Goal: Information Seeking & Learning: Learn about a topic

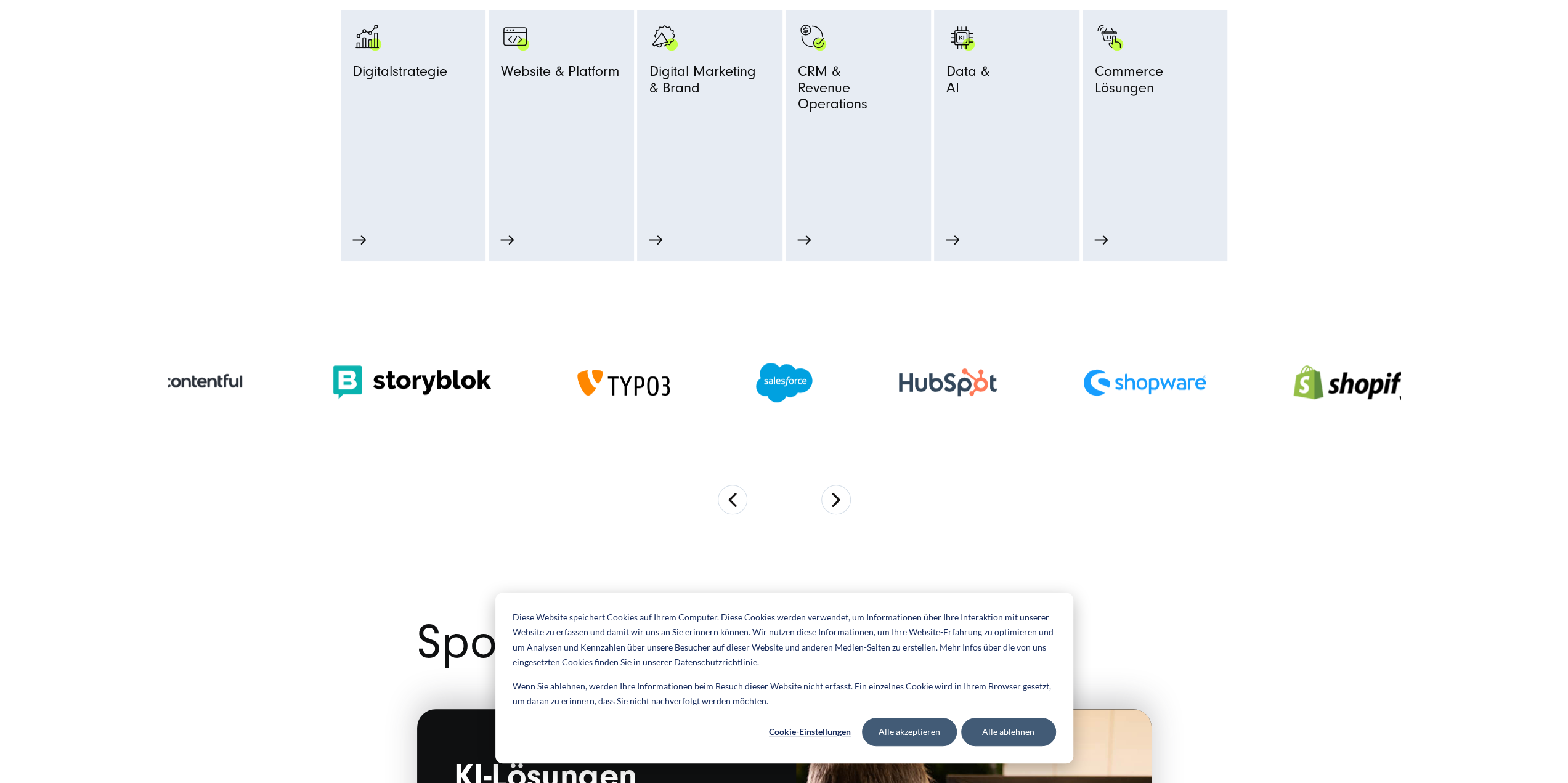
scroll to position [821, 0]
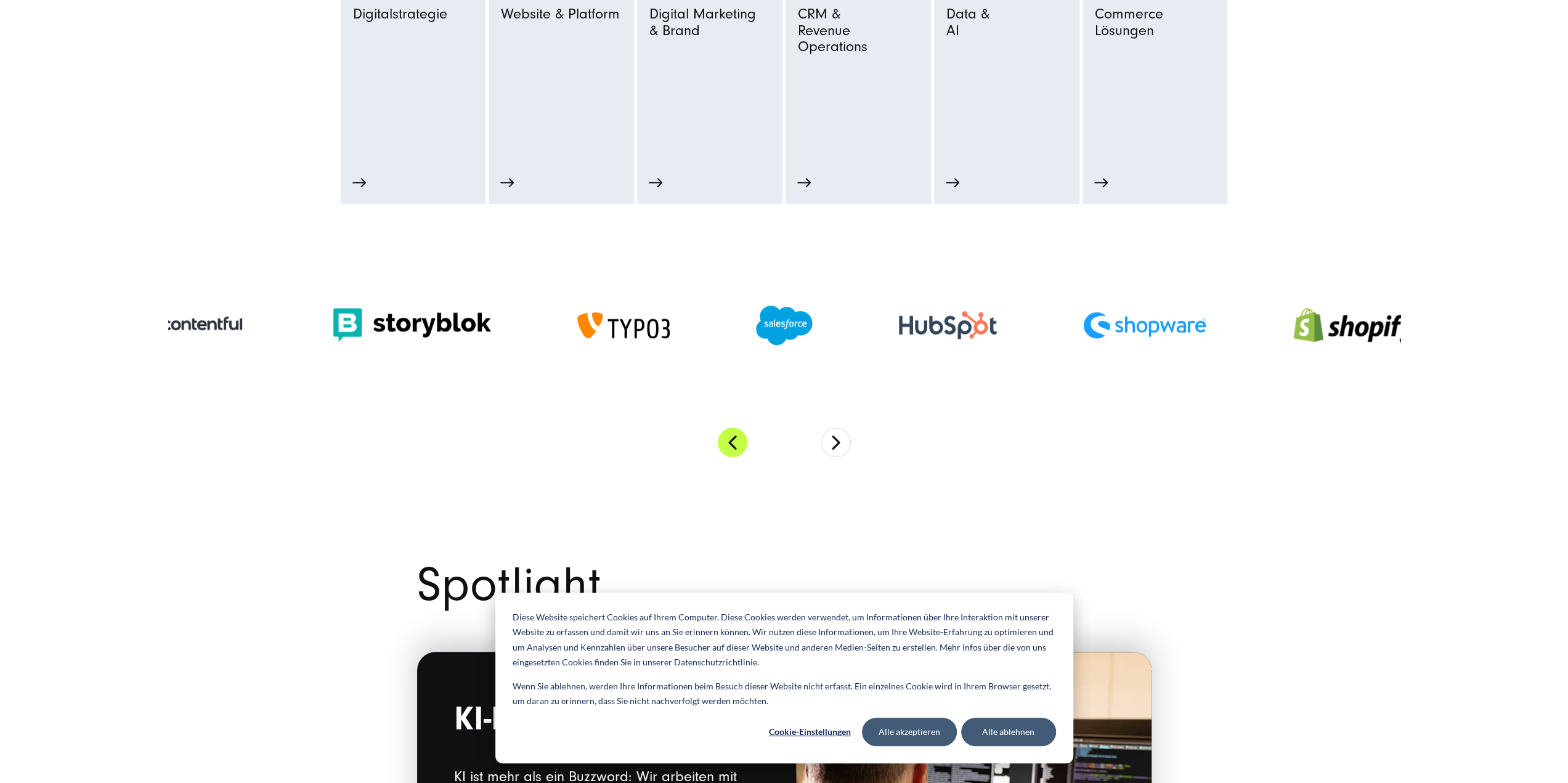
click at [730, 447] on button "Previous" at bounding box center [732, 442] width 29 height 29
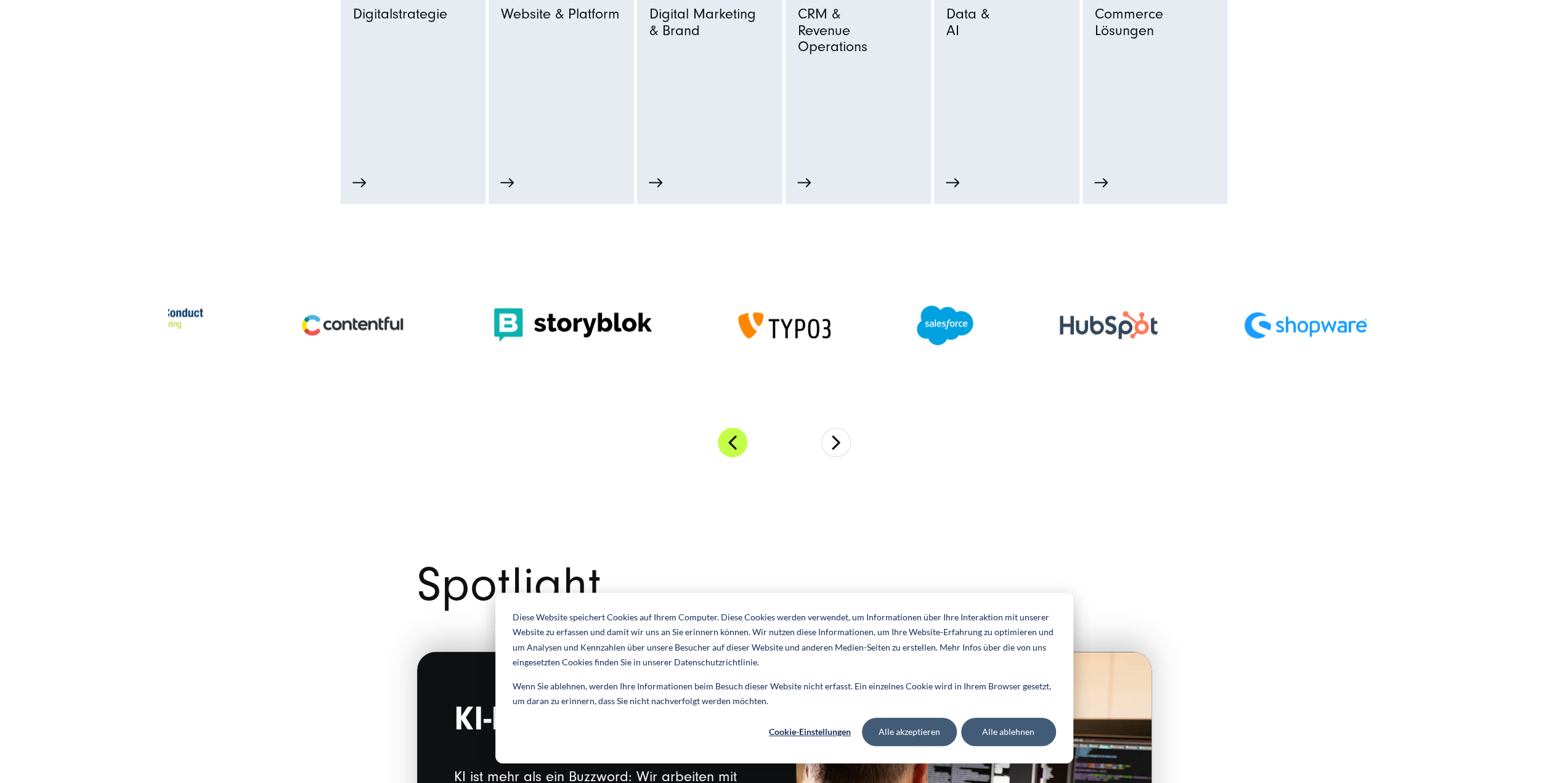
click at [730, 447] on button "Previous" at bounding box center [732, 442] width 29 height 29
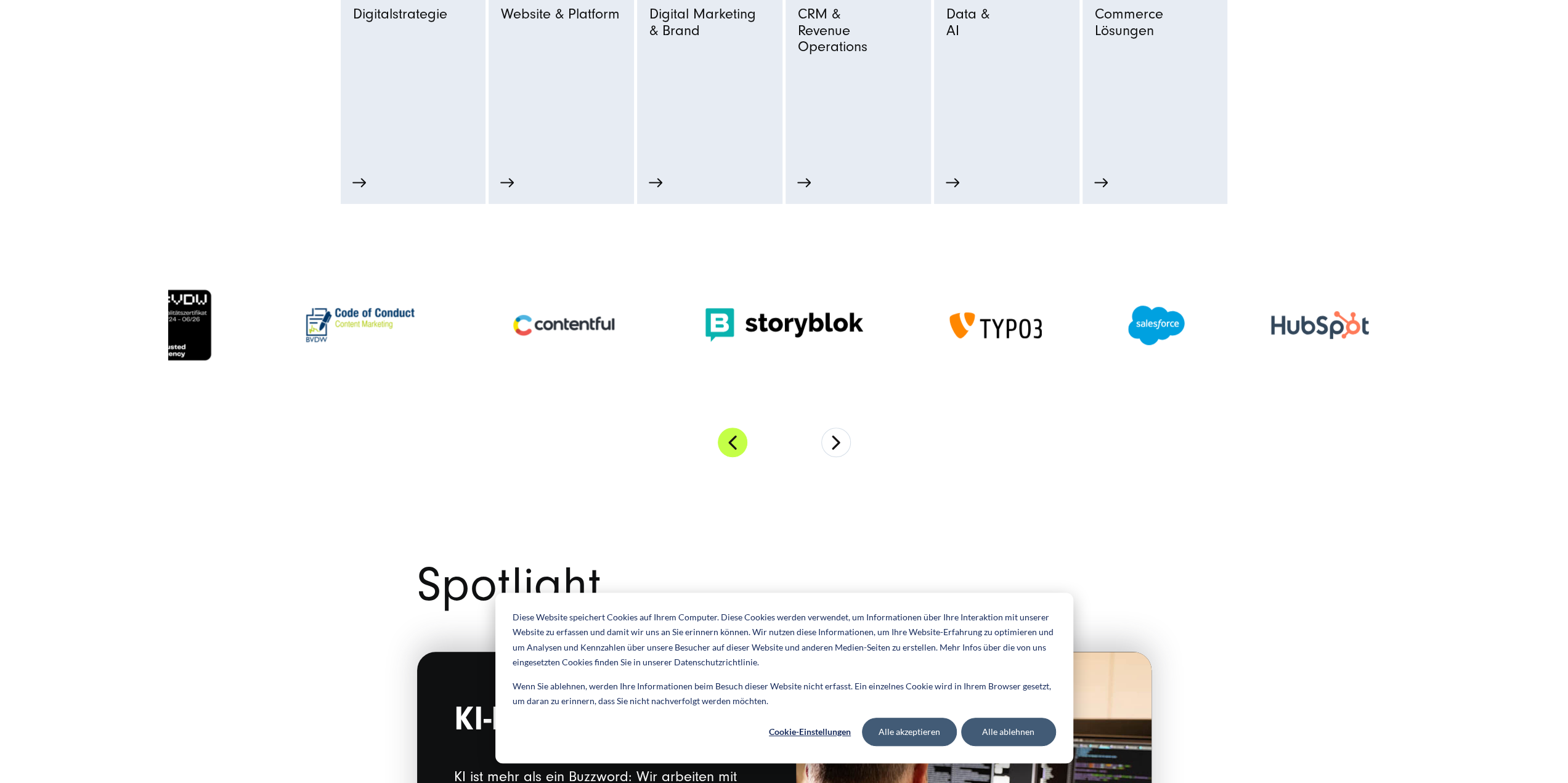
click at [730, 447] on button "Previous" at bounding box center [732, 442] width 29 height 29
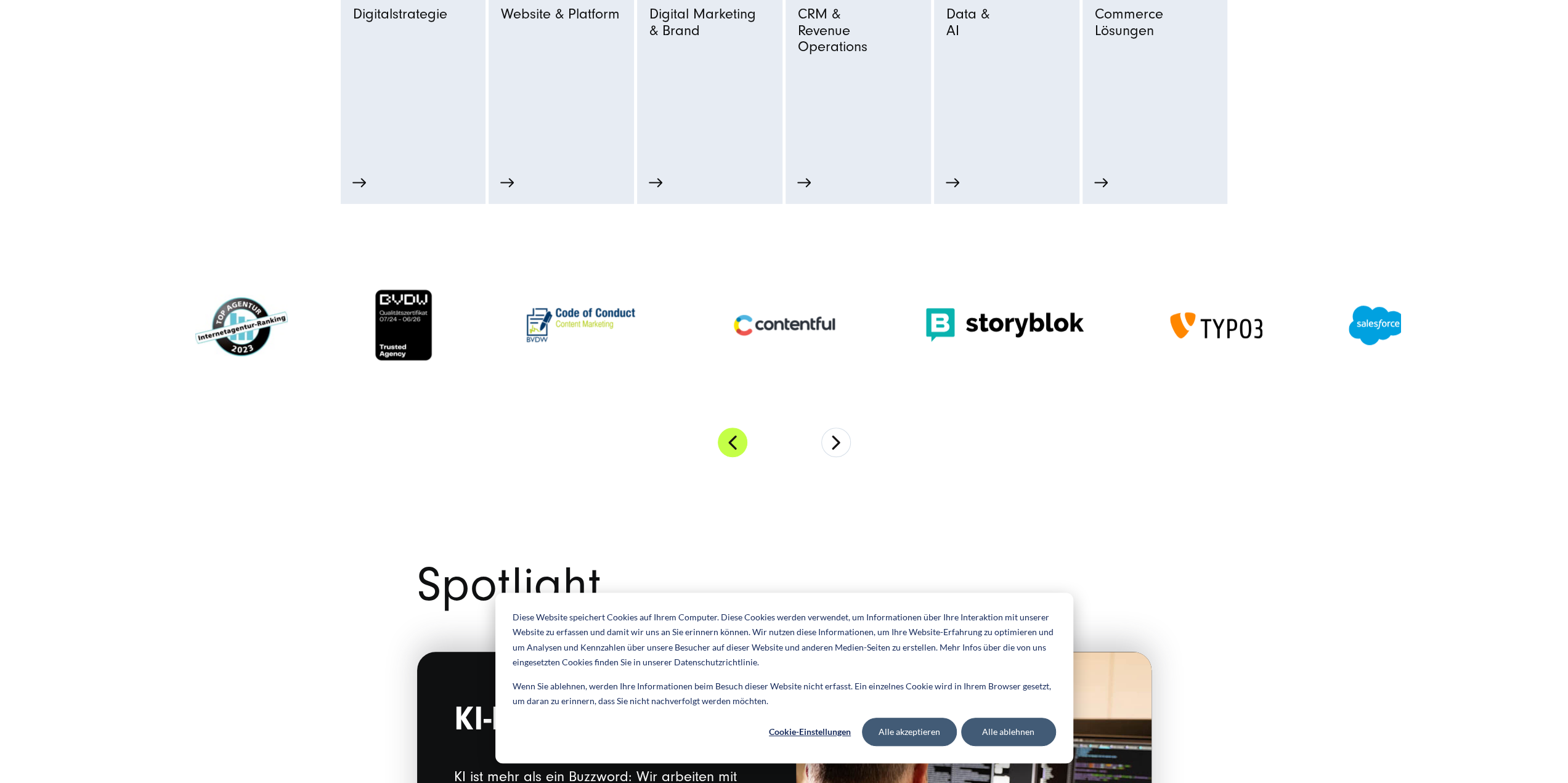
click at [742, 437] on button "Previous" at bounding box center [732, 442] width 29 height 29
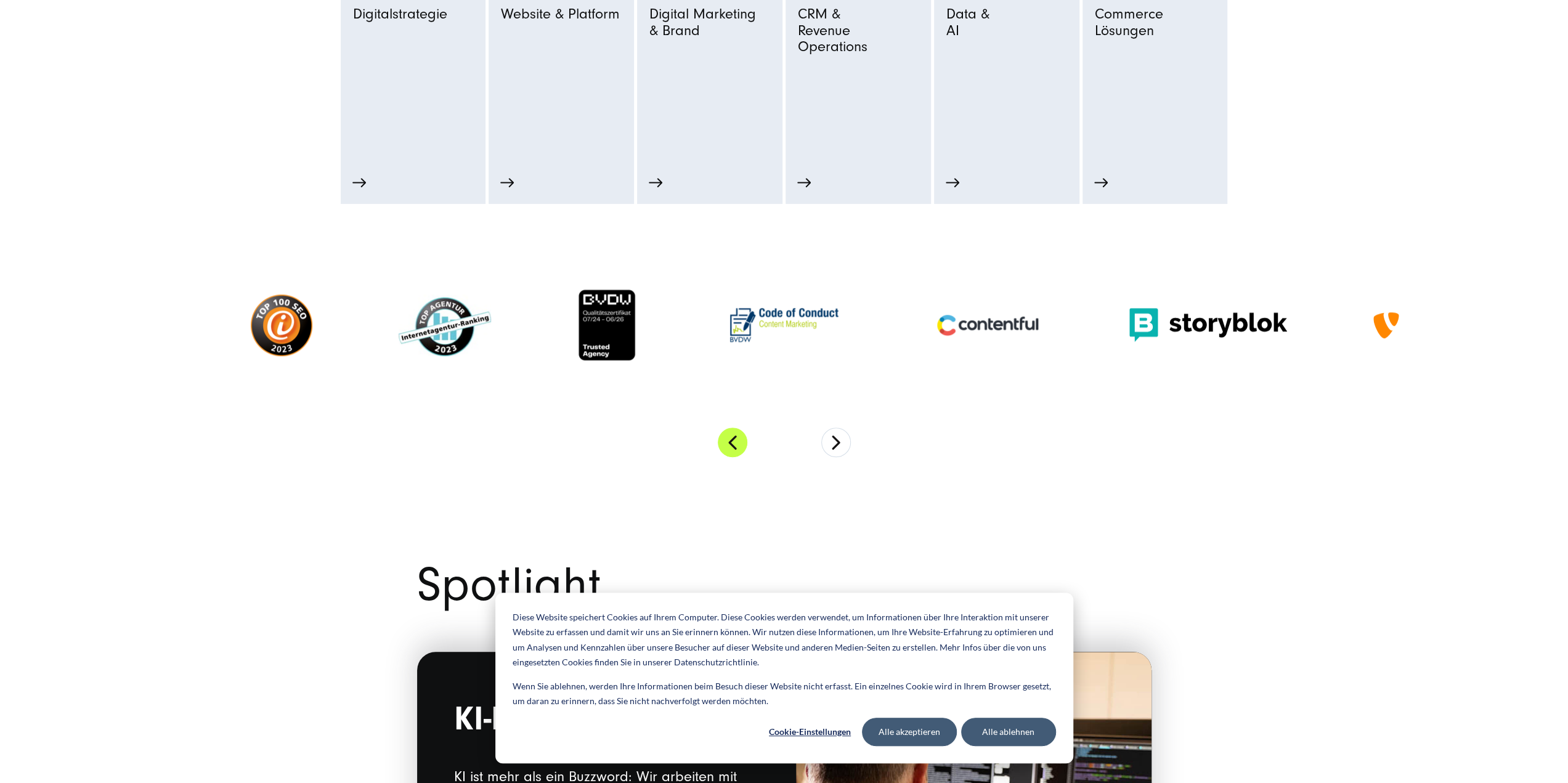
click at [742, 437] on button "Previous" at bounding box center [732, 442] width 29 height 29
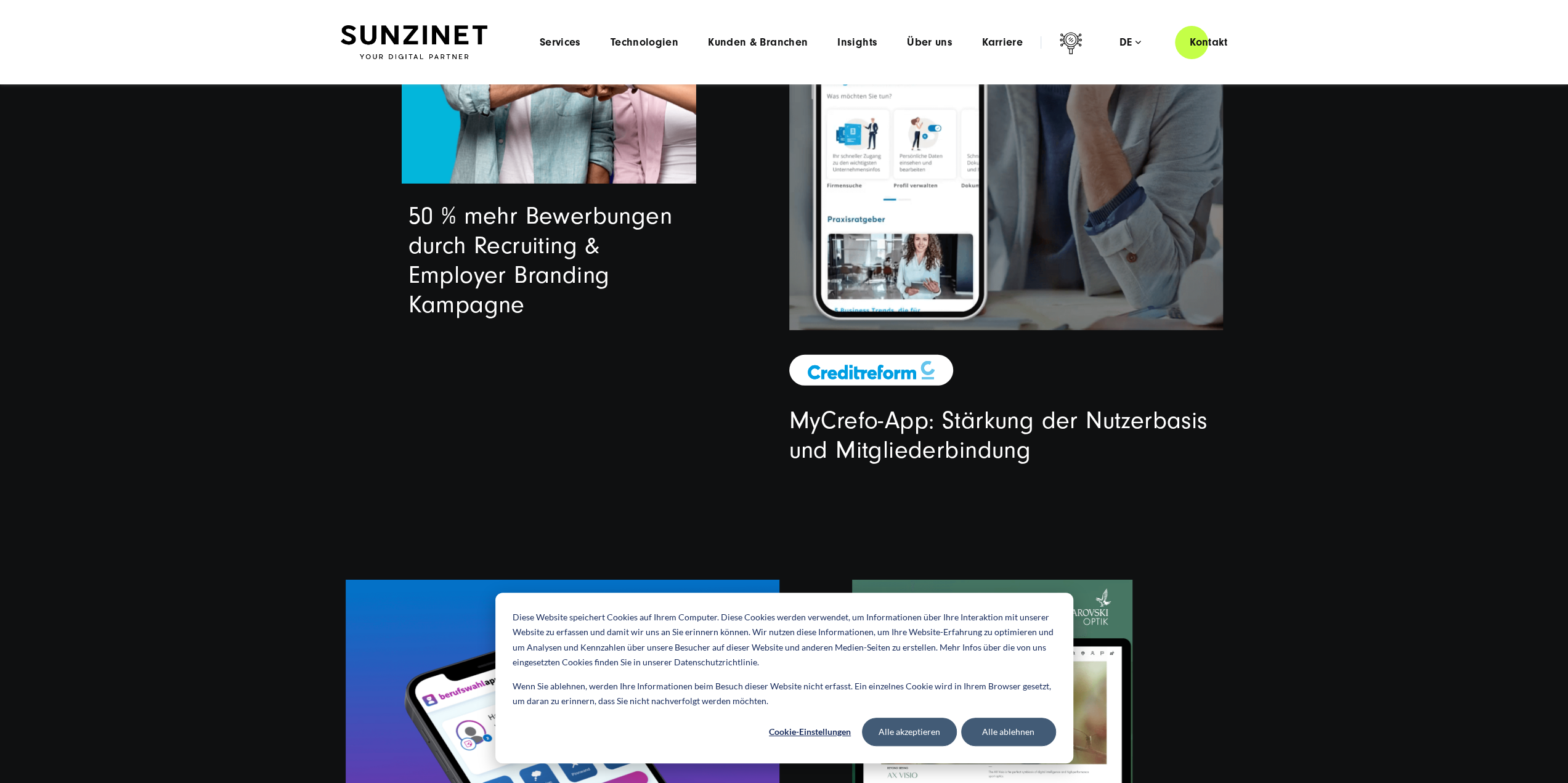
scroll to position [3449, 0]
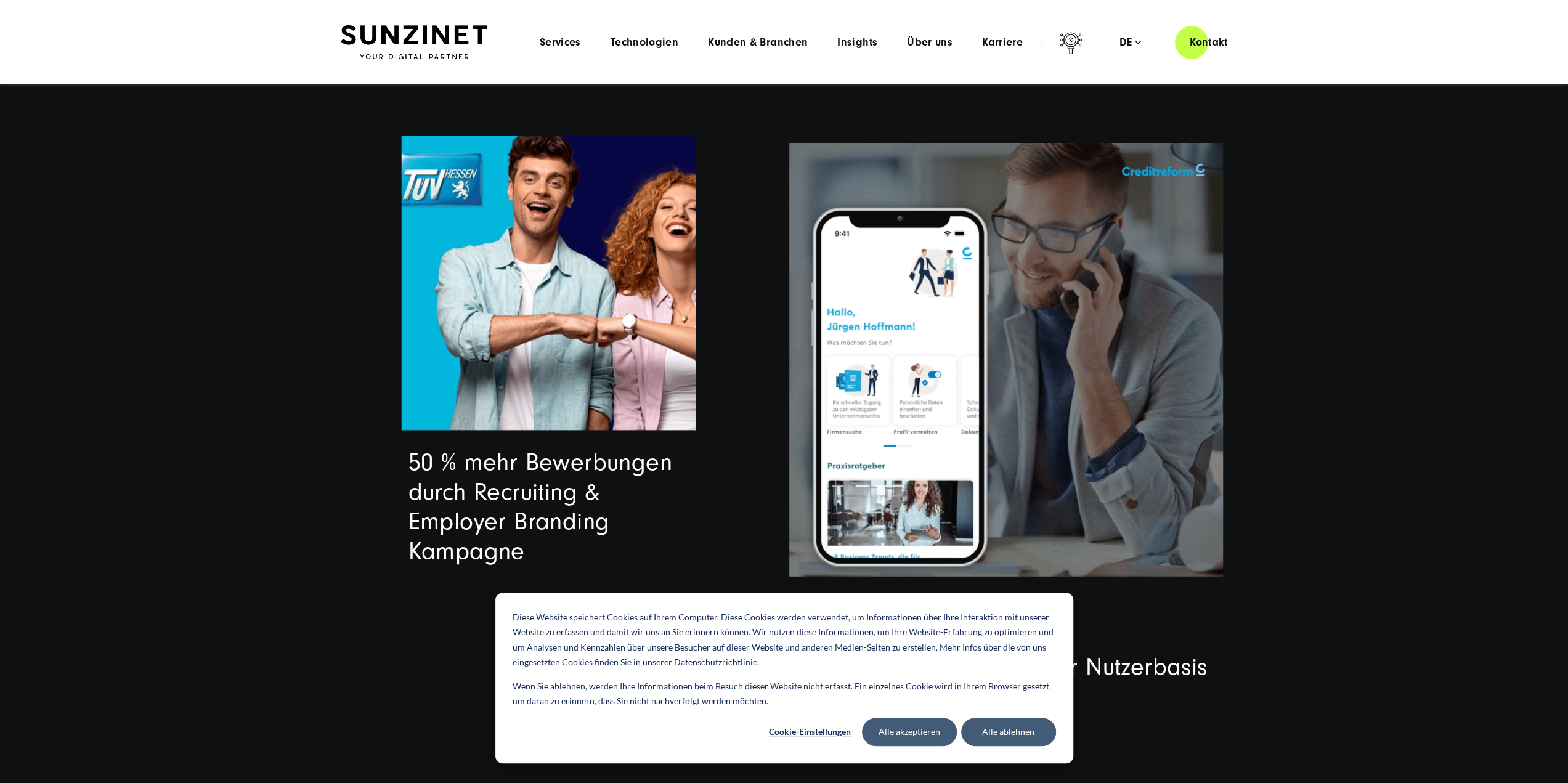
click at [533, 378] on video at bounding box center [548, 284] width 294 height 294
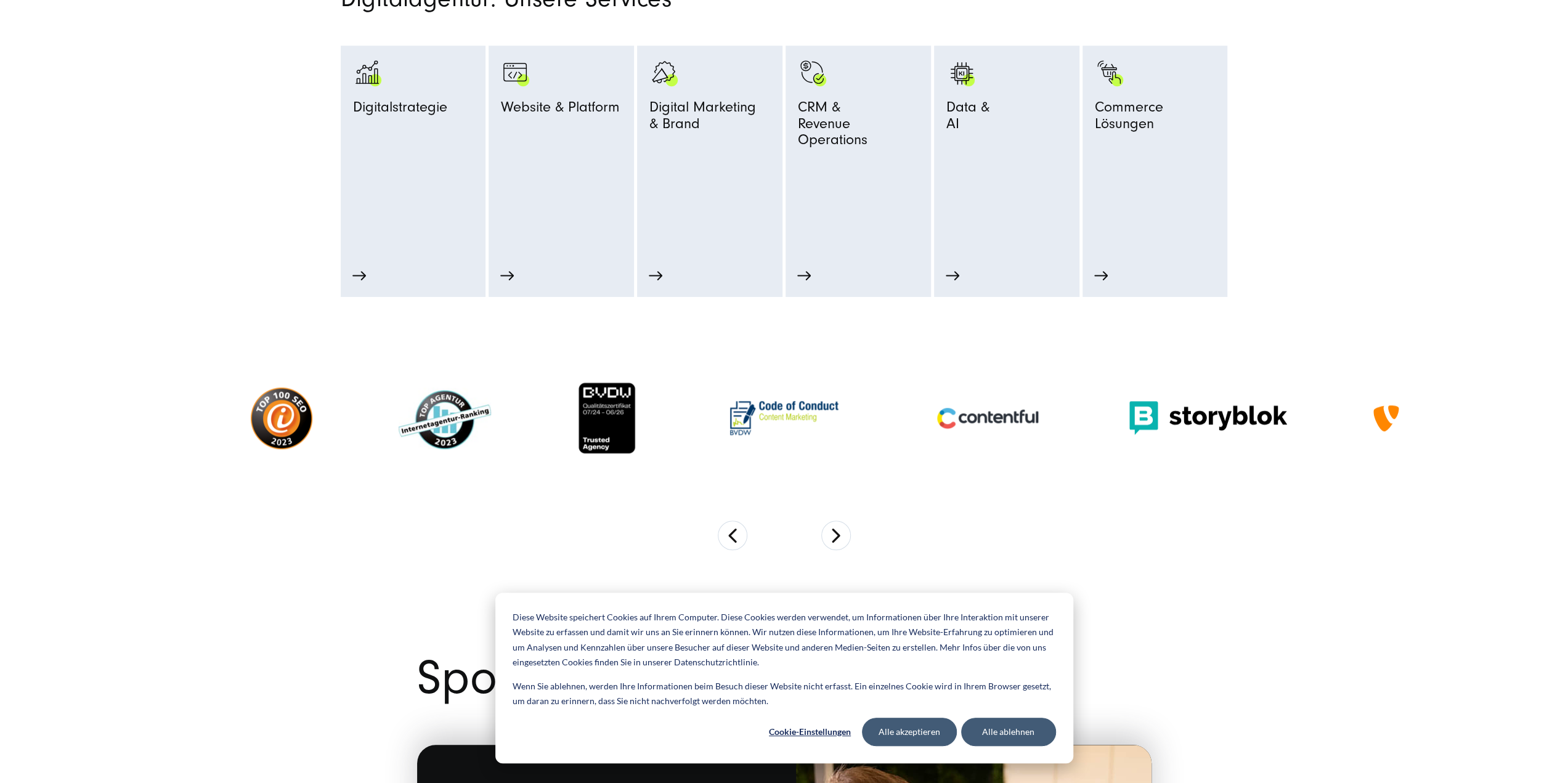
scroll to position [739, 0]
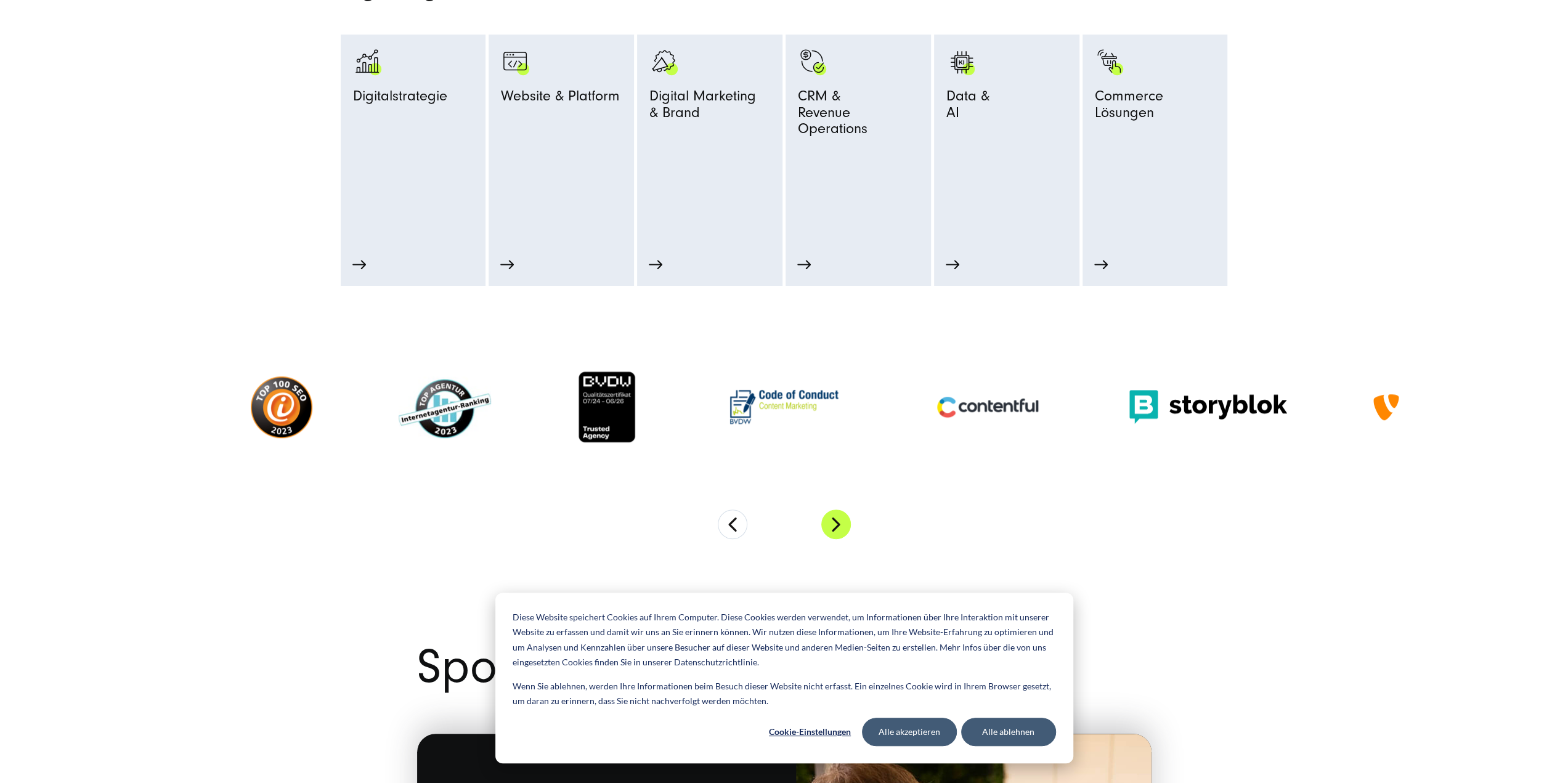
click at [838, 537] on button "Next" at bounding box center [835, 524] width 29 height 29
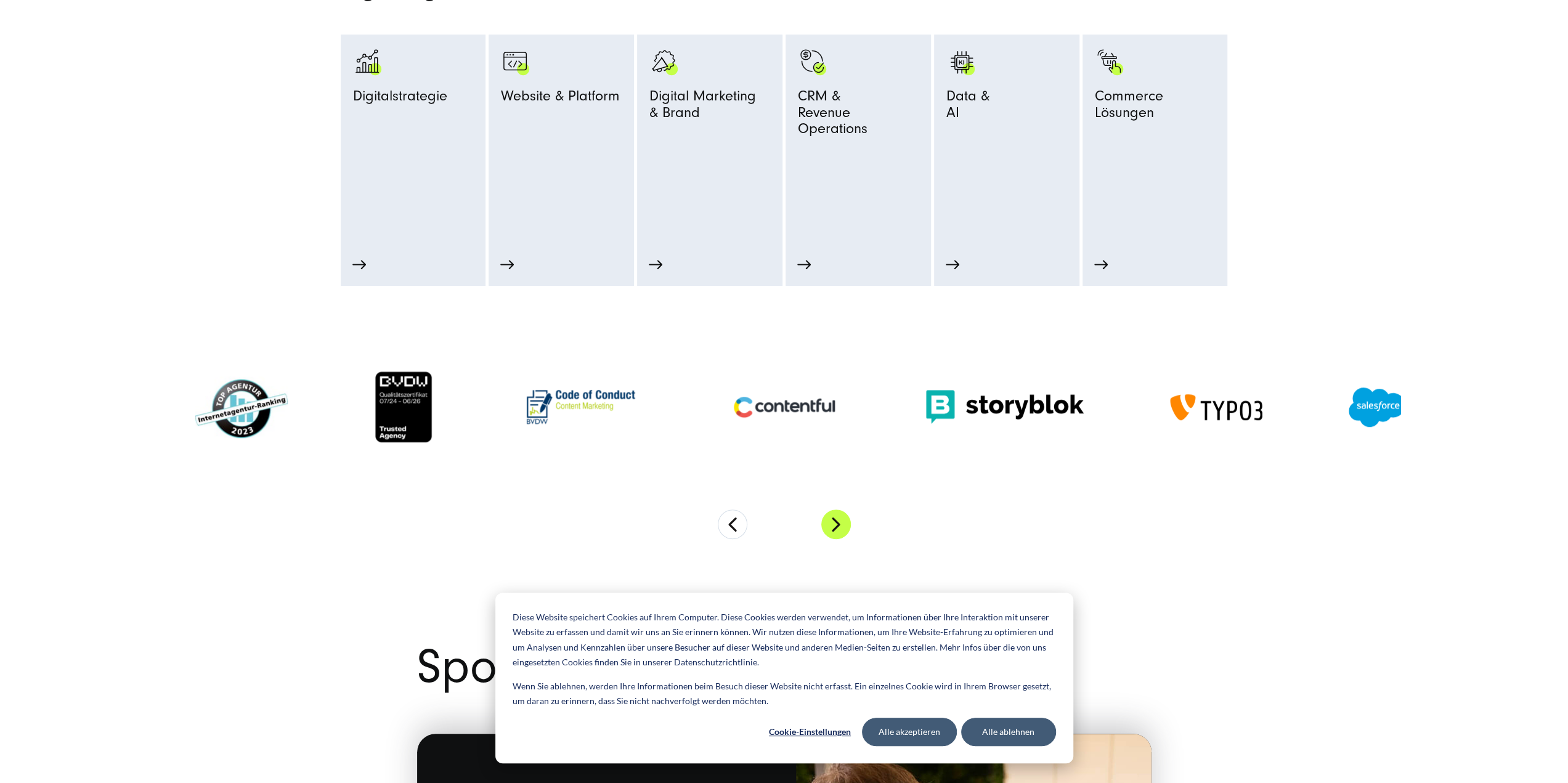
click at [838, 534] on button "Next" at bounding box center [835, 524] width 29 height 29
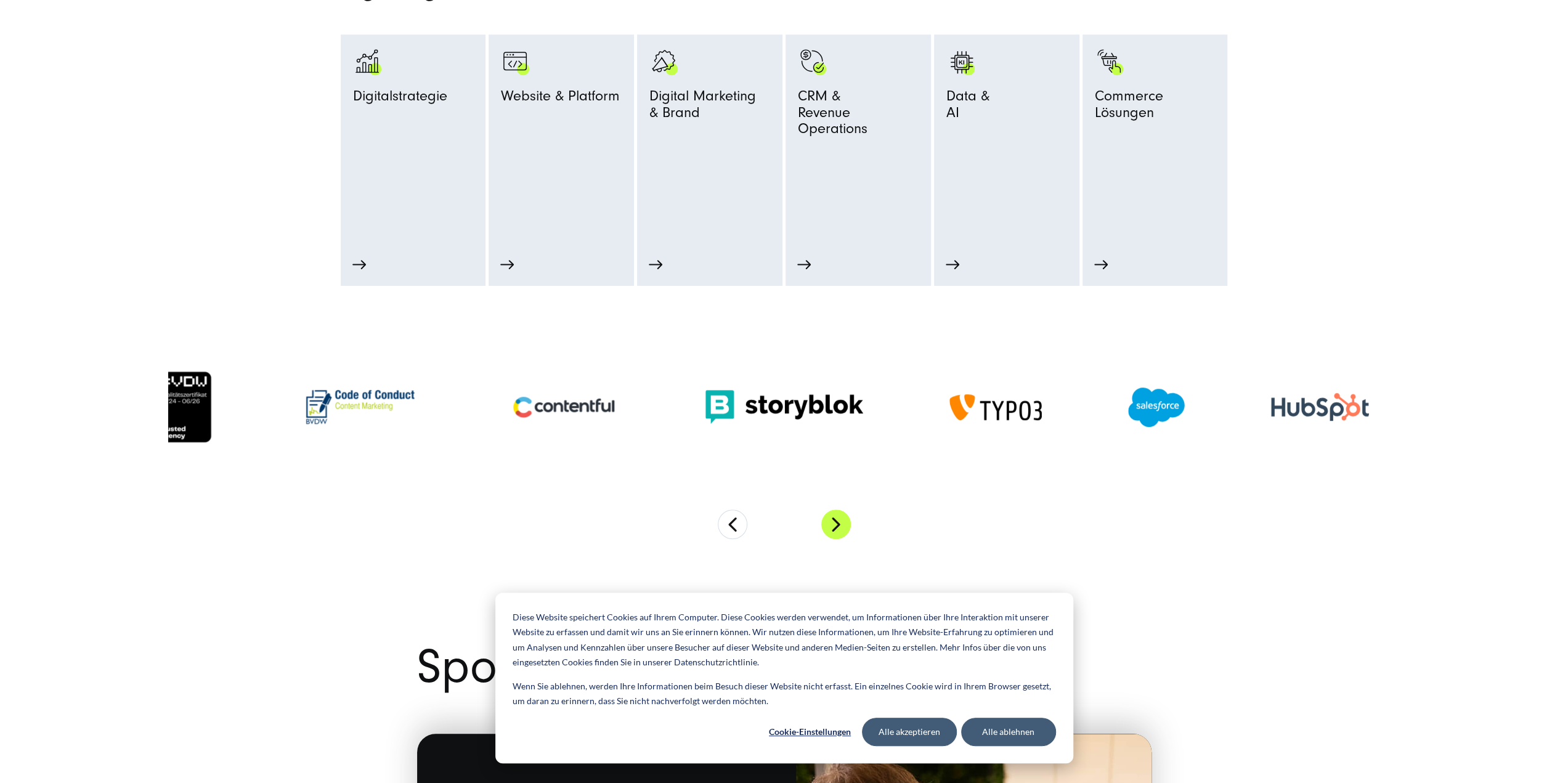
click at [838, 534] on button "Next" at bounding box center [835, 524] width 29 height 29
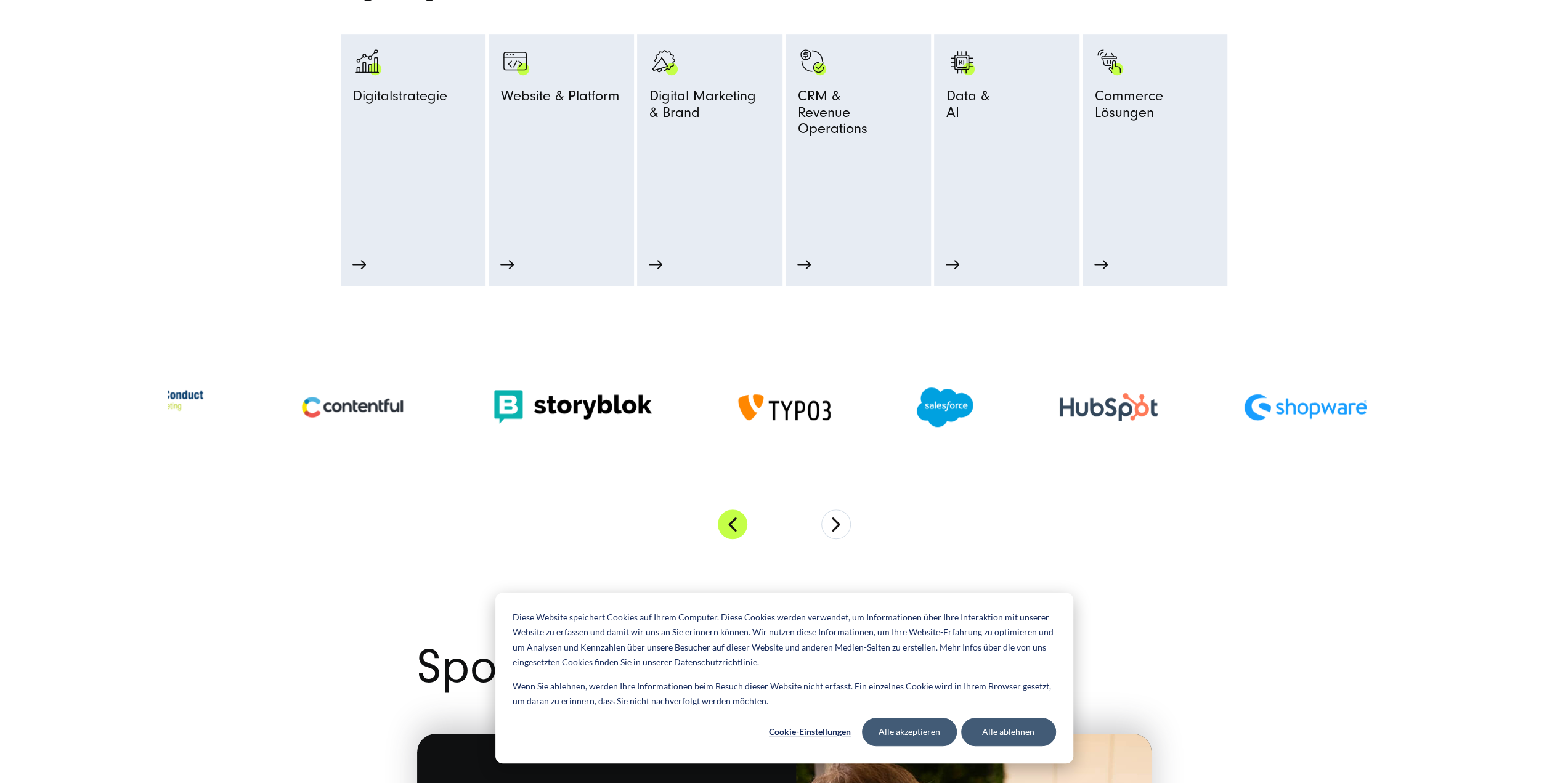
click at [730, 530] on button "Previous" at bounding box center [732, 524] width 29 height 29
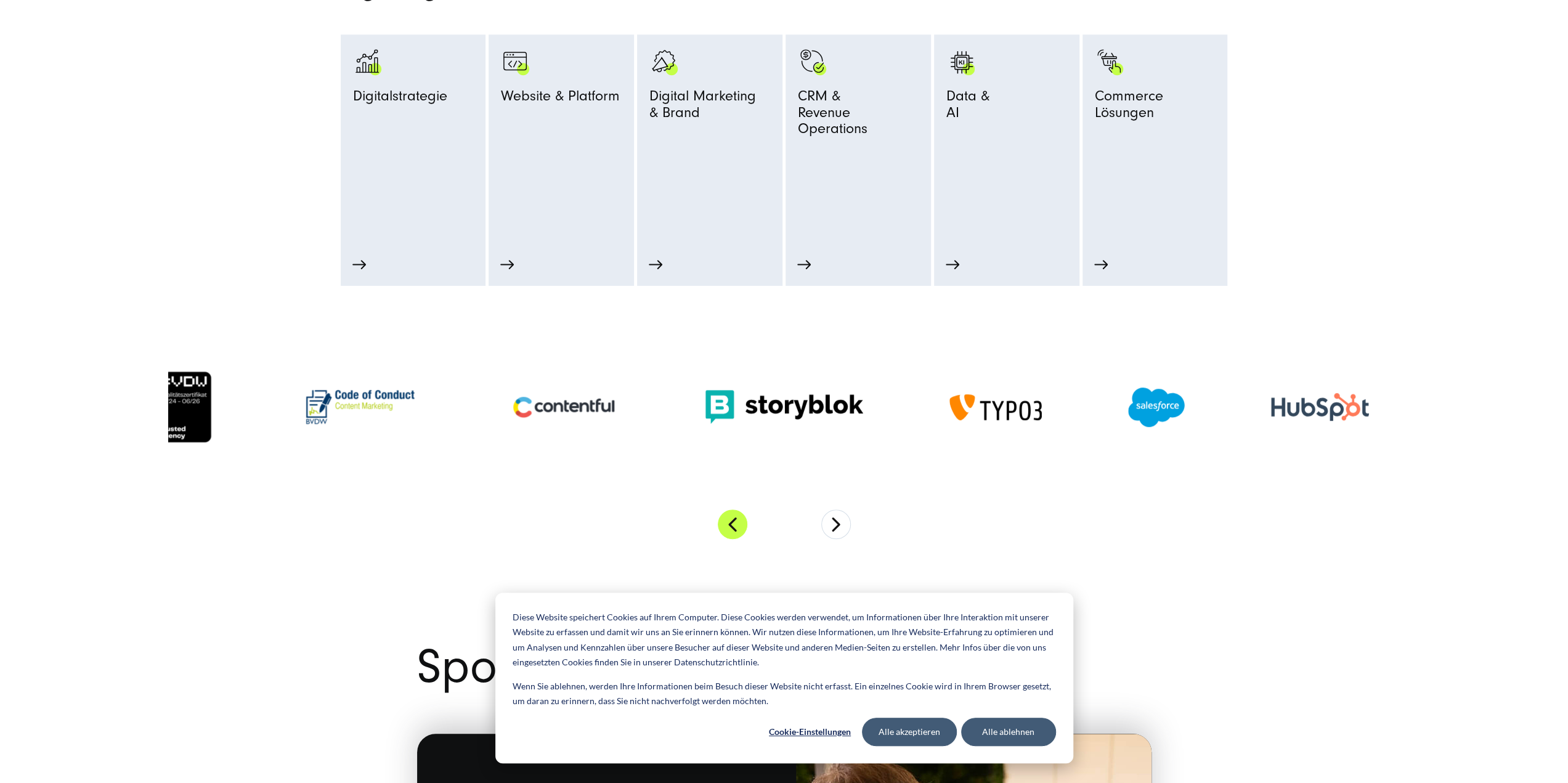
click at [730, 530] on button "Previous" at bounding box center [732, 524] width 29 height 29
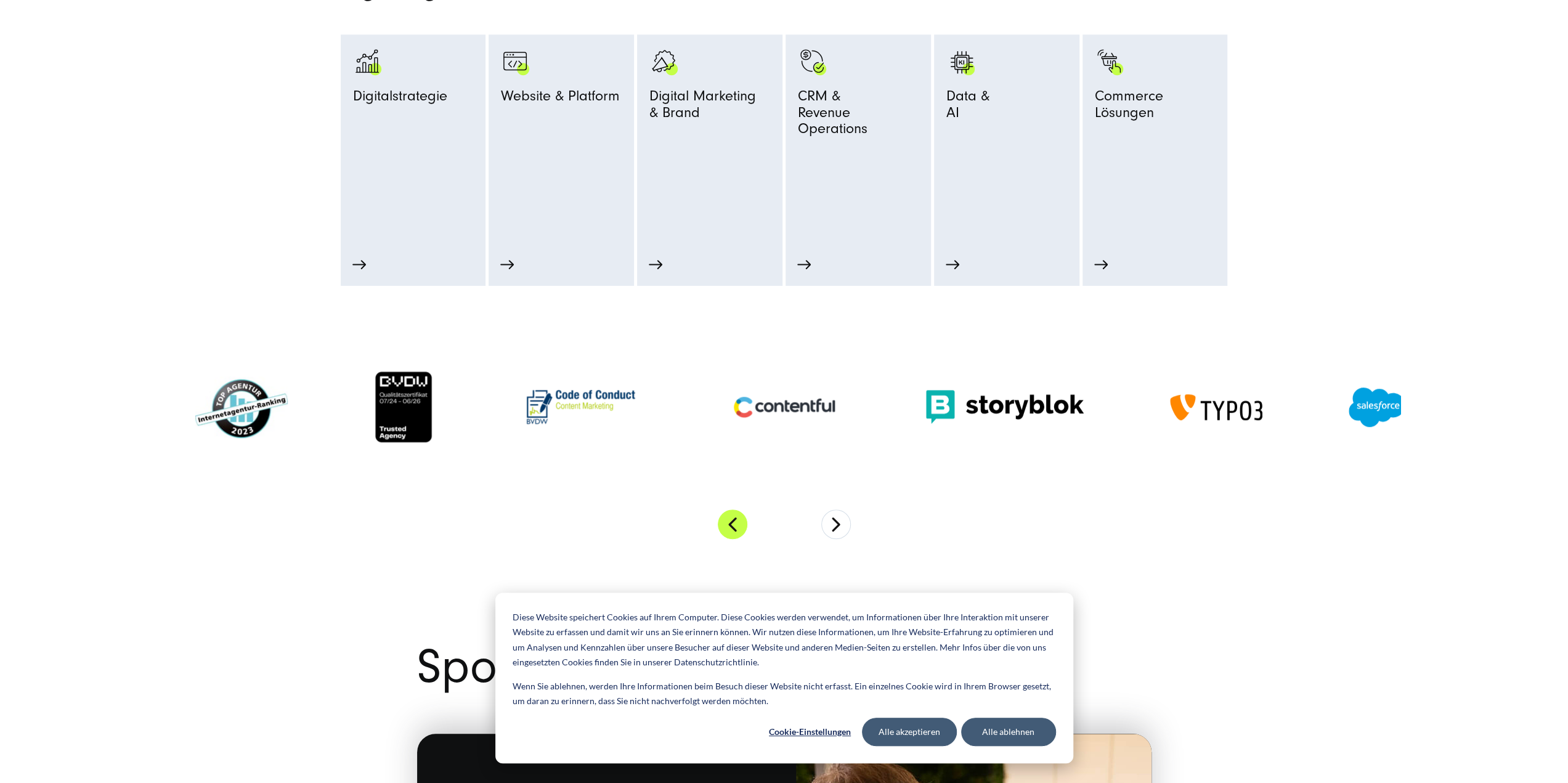
click at [730, 530] on button "Previous" at bounding box center [732, 524] width 29 height 29
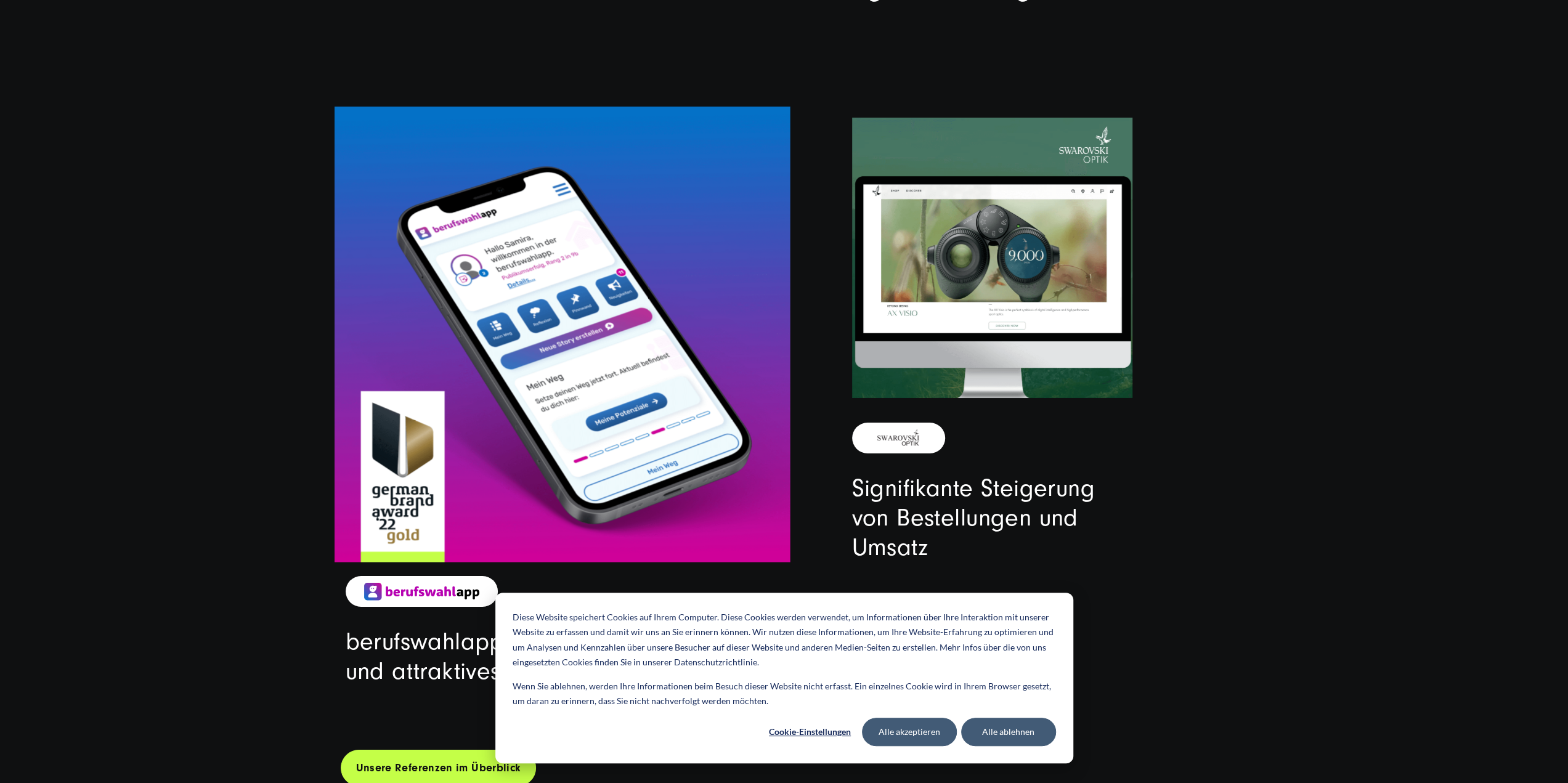
scroll to position [4188, 0]
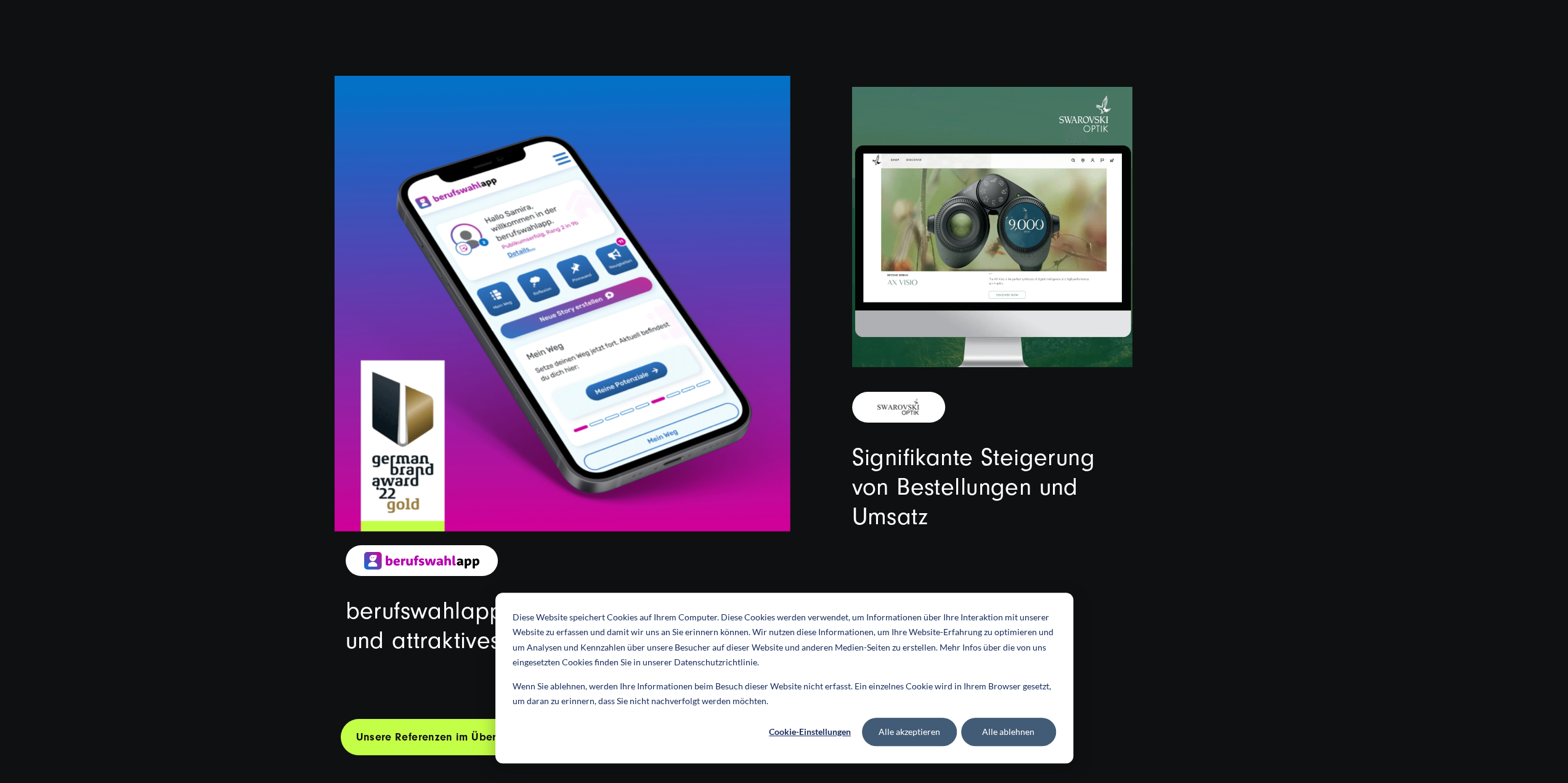
click at [466, 428] on video at bounding box center [562, 303] width 455 height 455
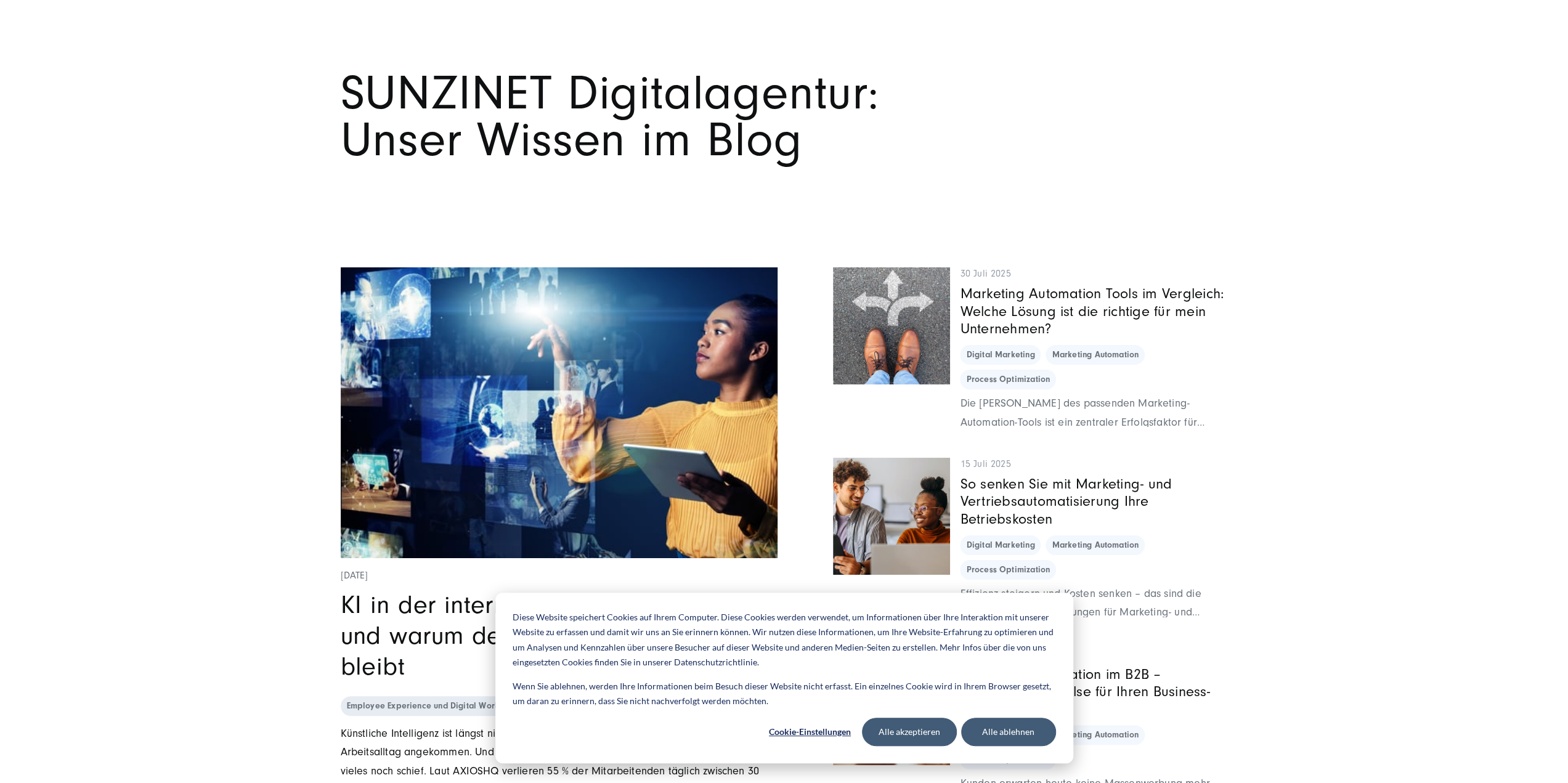
scroll to position [9525, 0]
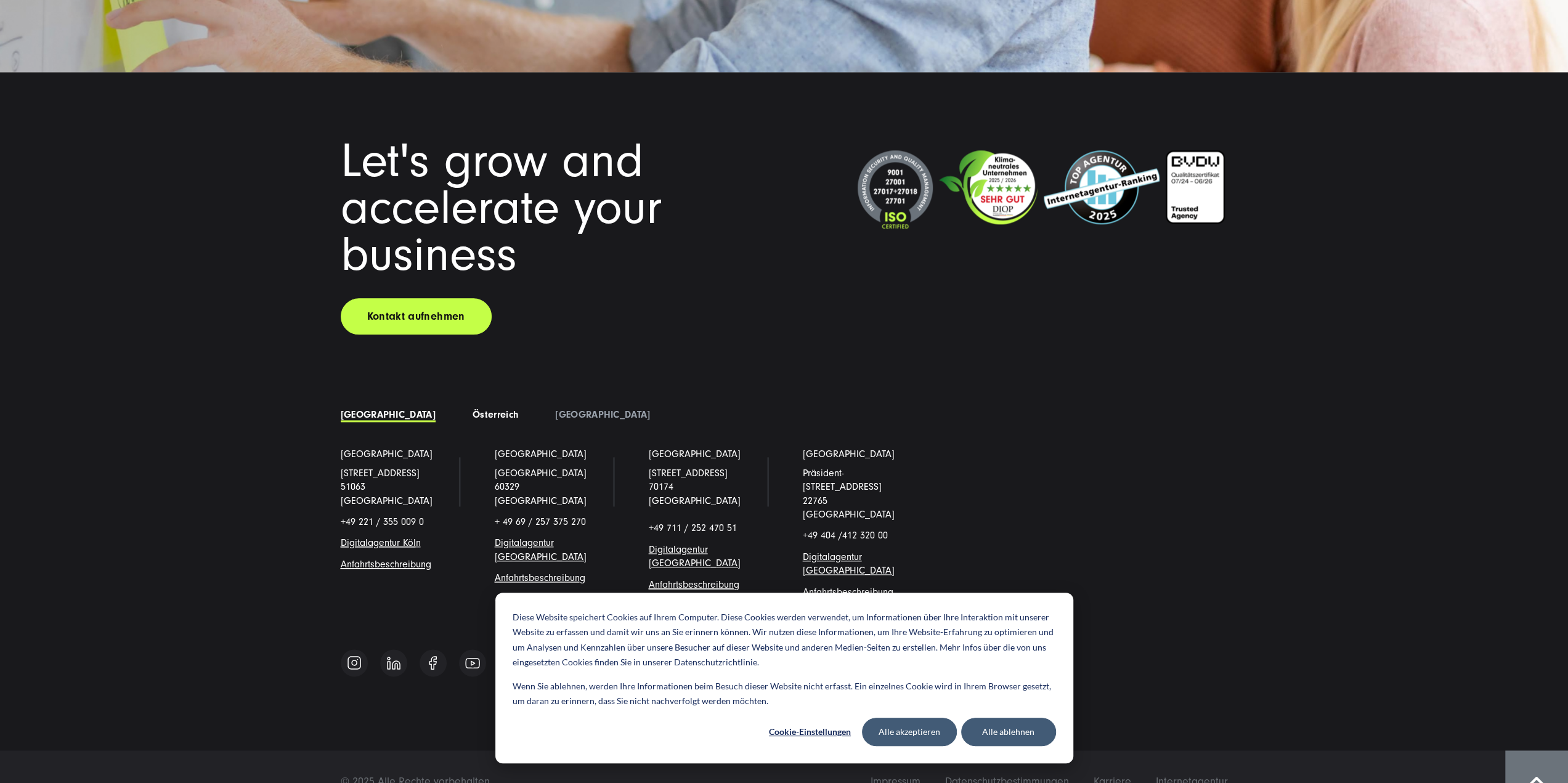
click at [472, 417] on link "Österreich" at bounding box center [495, 414] width 46 height 11
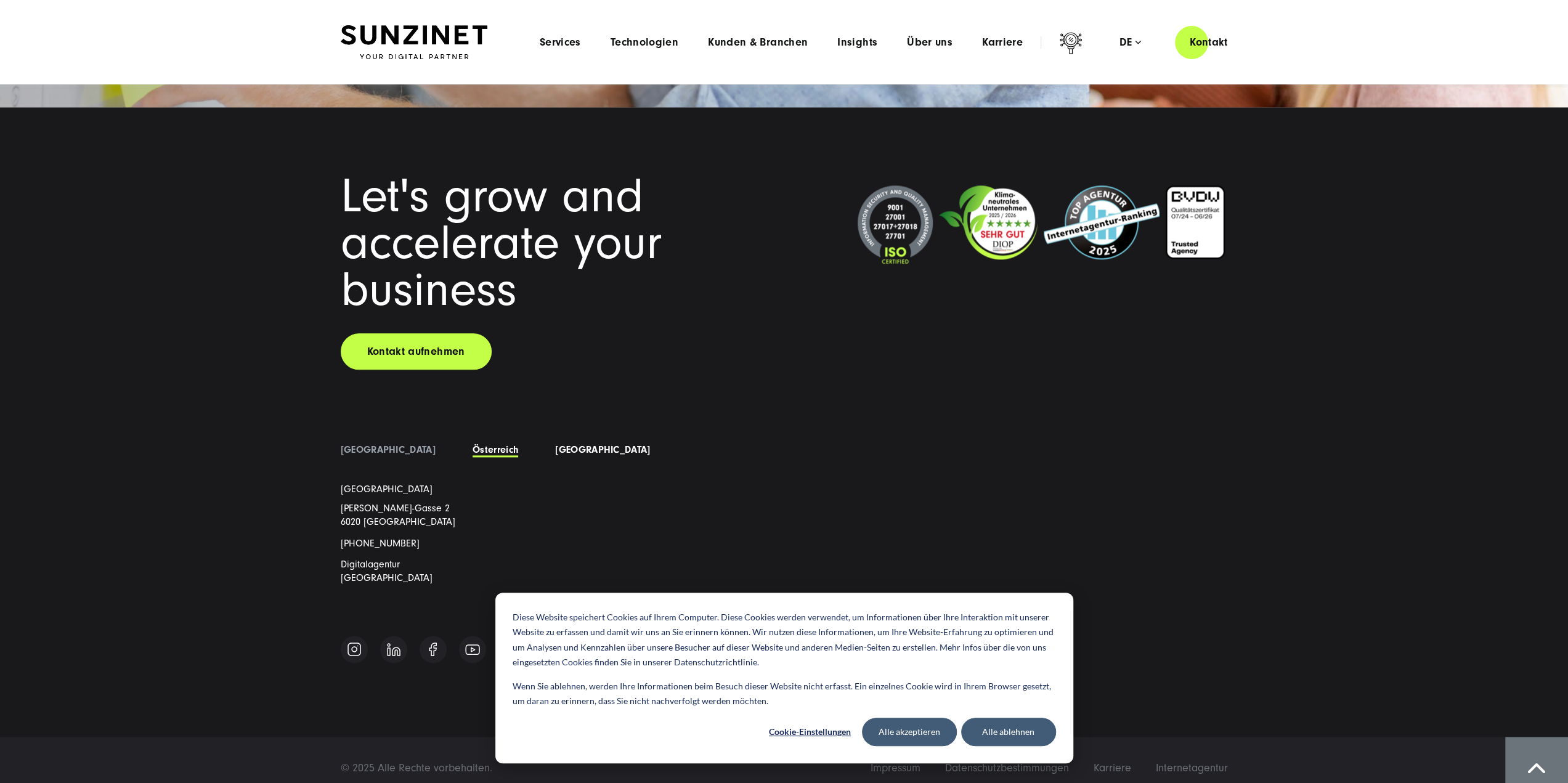
click at [555, 450] on link "[GEOGRAPHIC_DATA]" at bounding box center [602, 450] width 95 height 11
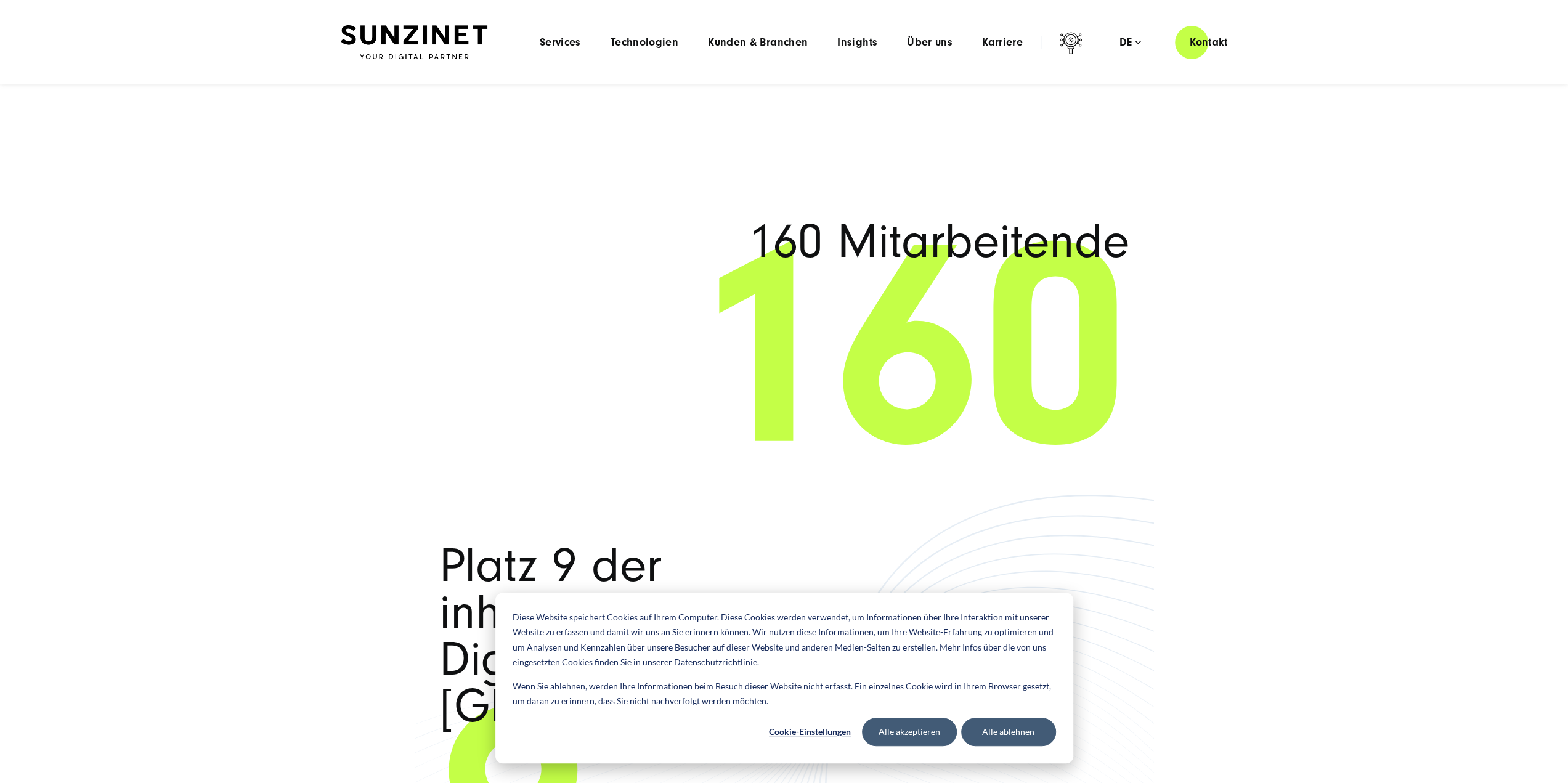
scroll to position [7841, 0]
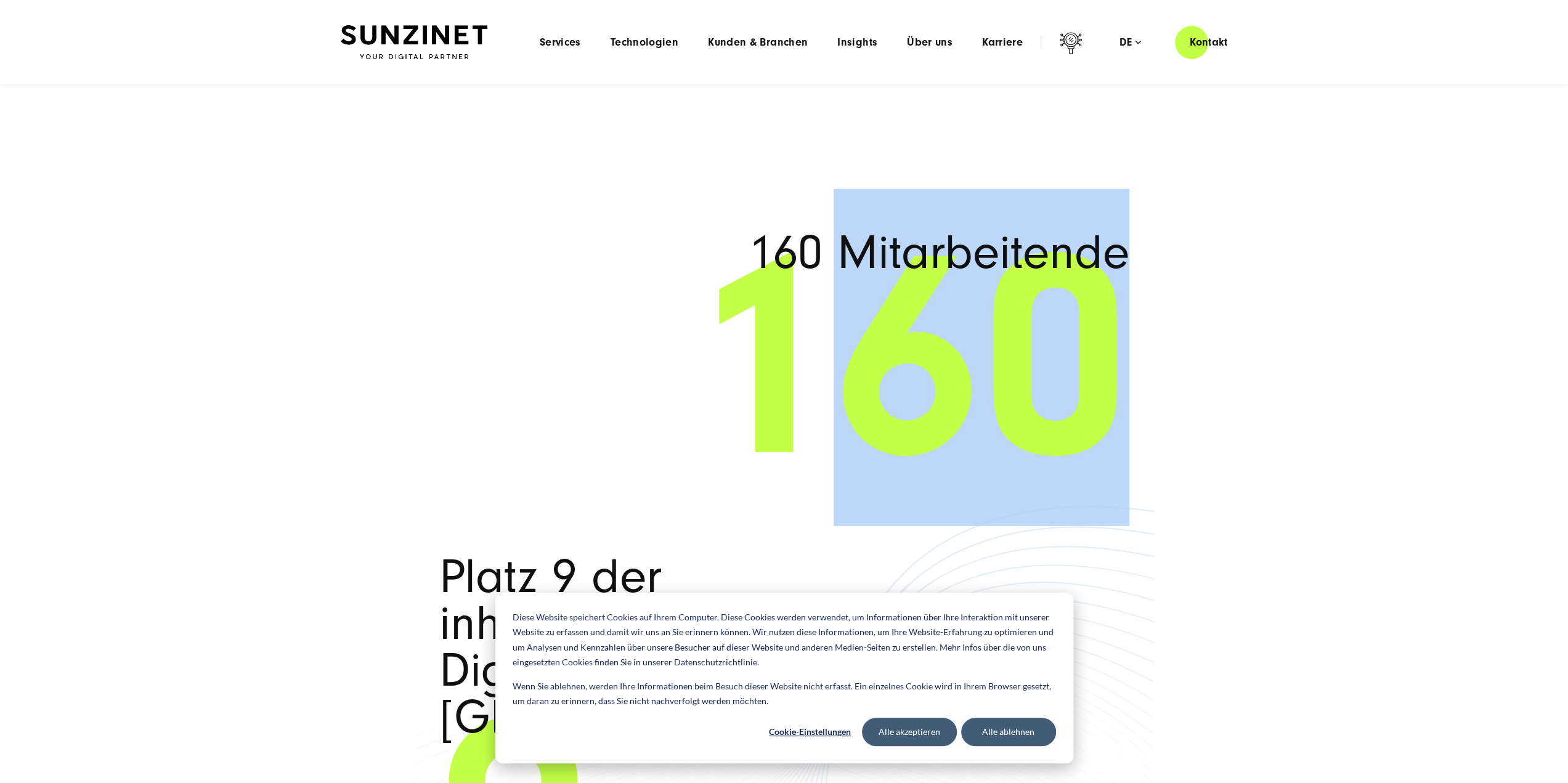
drag, startPoint x: 871, startPoint y: 327, endPoint x: 1289, endPoint y: 367, distance: 419.9
click at [1289, 367] on div "160 Mitarbeitende 160 Platz 9 der inhabergeführten Digitalagenturen in Deutschl…" at bounding box center [784, 784] width 1568 height 1417
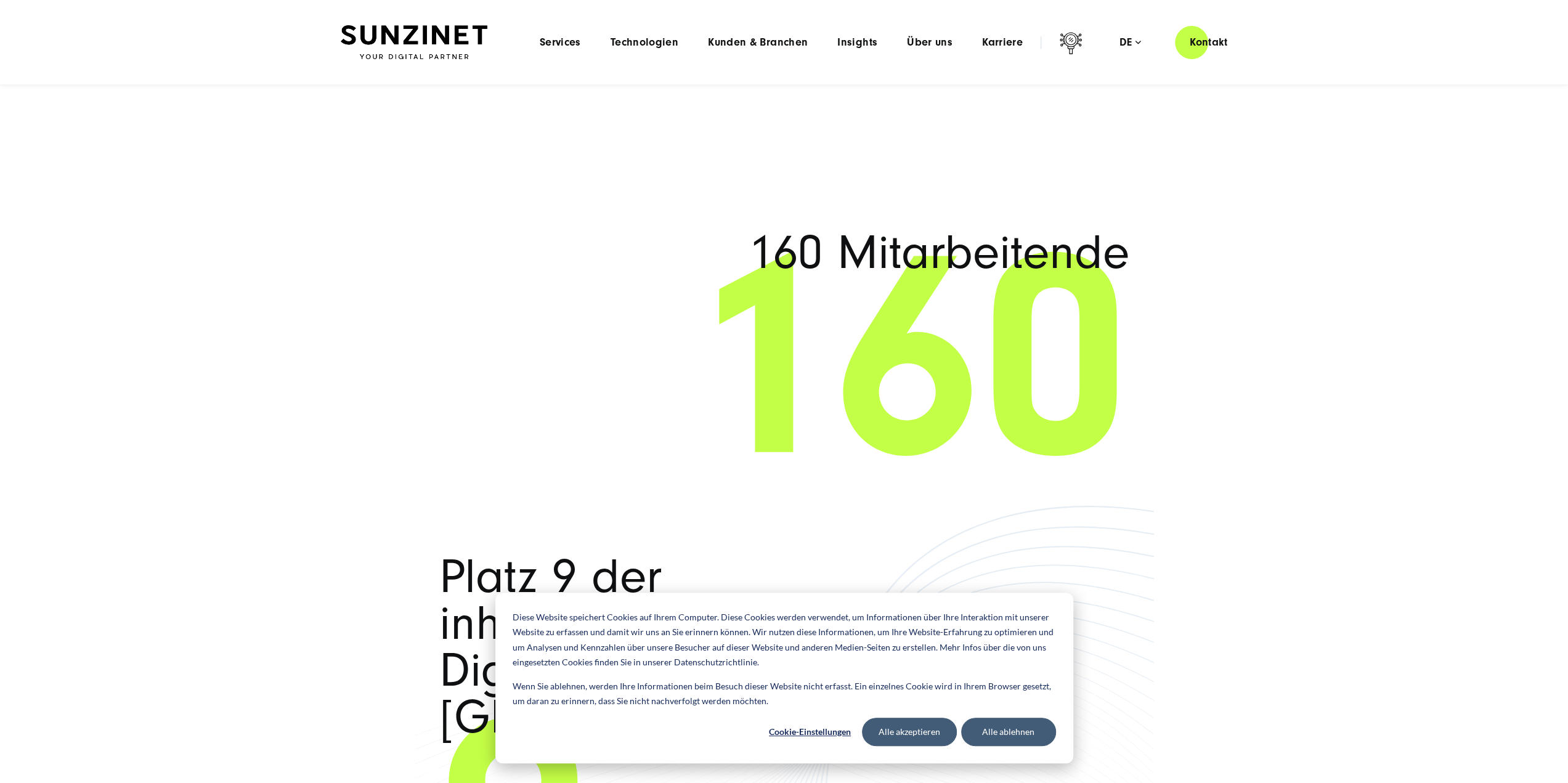
drag, startPoint x: 713, startPoint y: 329, endPoint x: 727, endPoint y: 328, distance: 14.0
click at [713, 329] on span "160" at bounding box center [785, 358] width 690 height 197
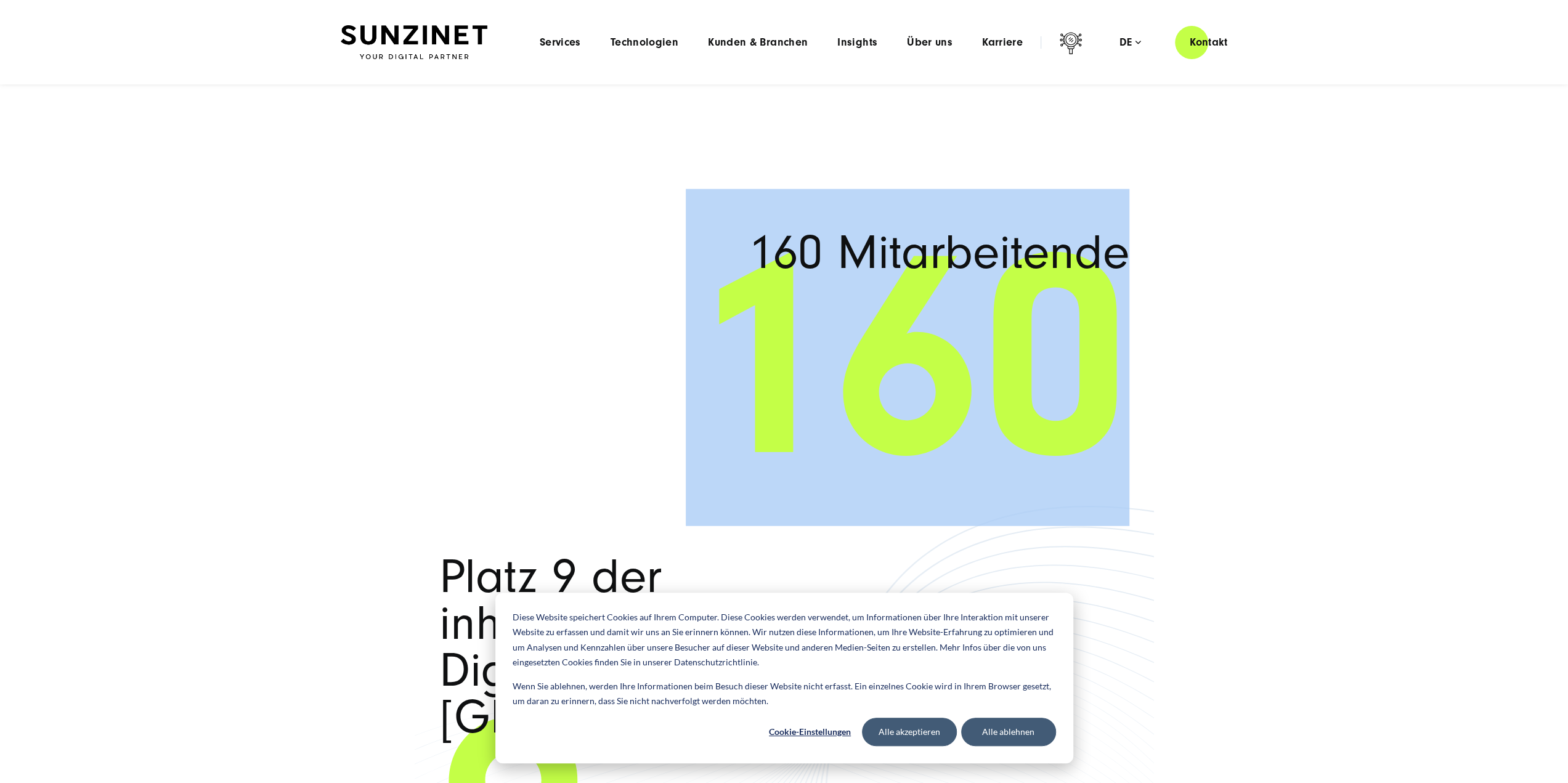
drag, startPoint x: 1151, startPoint y: 385, endPoint x: 677, endPoint y: 341, distance: 476.0
click at [677, 341] on div "160 Mitarbeitende 160 Platz 9 der inhabergeführten Digitalagenturen in Deutschl…" at bounding box center [784, 784] width 739 height 1109
click at [958, 337] on span "160" at bounding box center [785, 358] width 690 height 197
drag, startPoint x: 735, startPoint y: 351, endPoint x: 1269, endPoint y: 399, distance: 536.2
click at [1269, 399] on div "160 Mitarbeitende 160 Platz 9 der inhabergeführten Digitalagenturen in Deutschl…" at bounding box center [784, 784] width 1568 height 1417
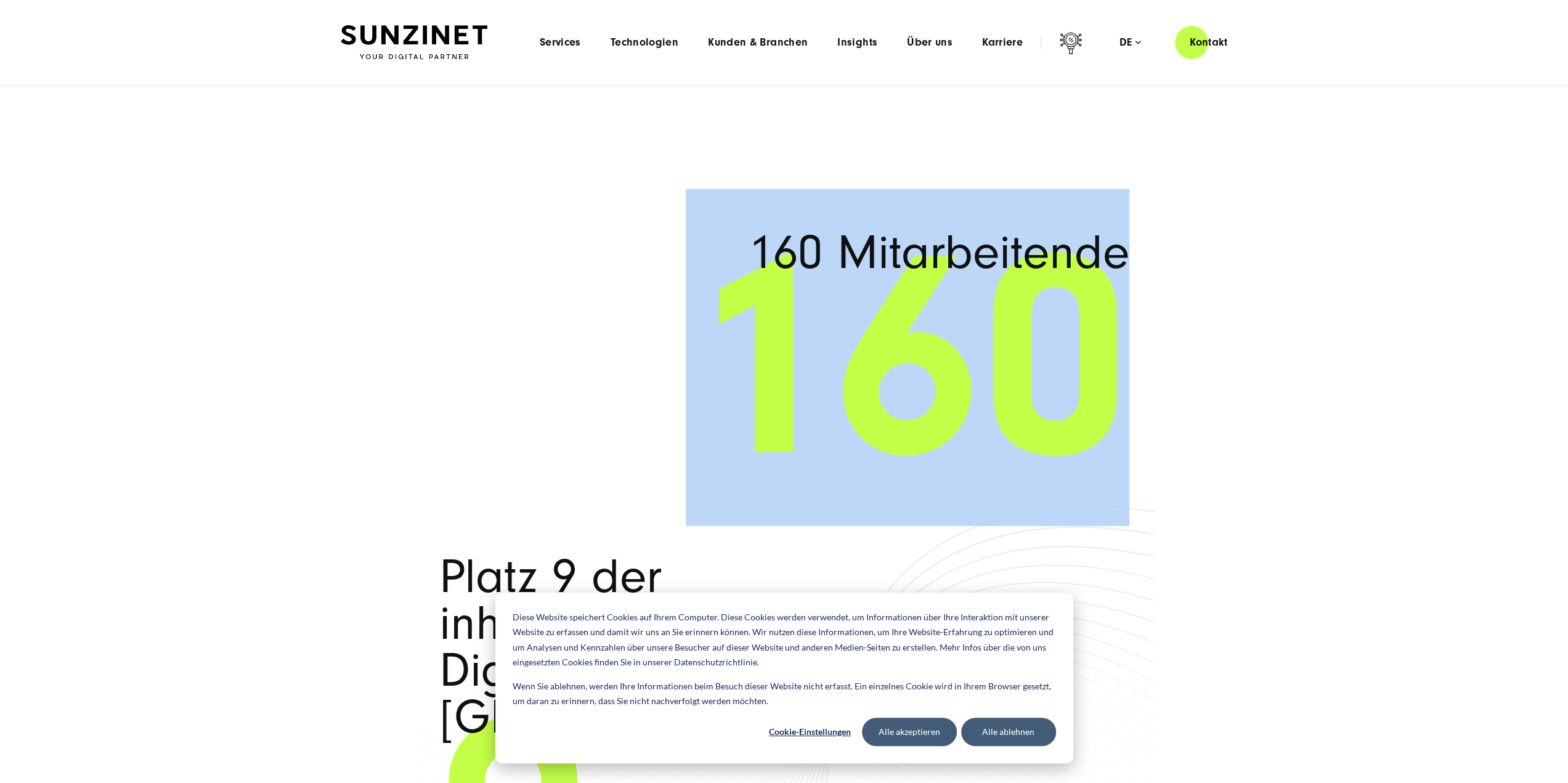
click at [963, 366] on span "160" at bounding box center [785, 358] width 690 height 197
click at [878, 291] on span "160" at bounding box center [785, 358] width 690 height 197
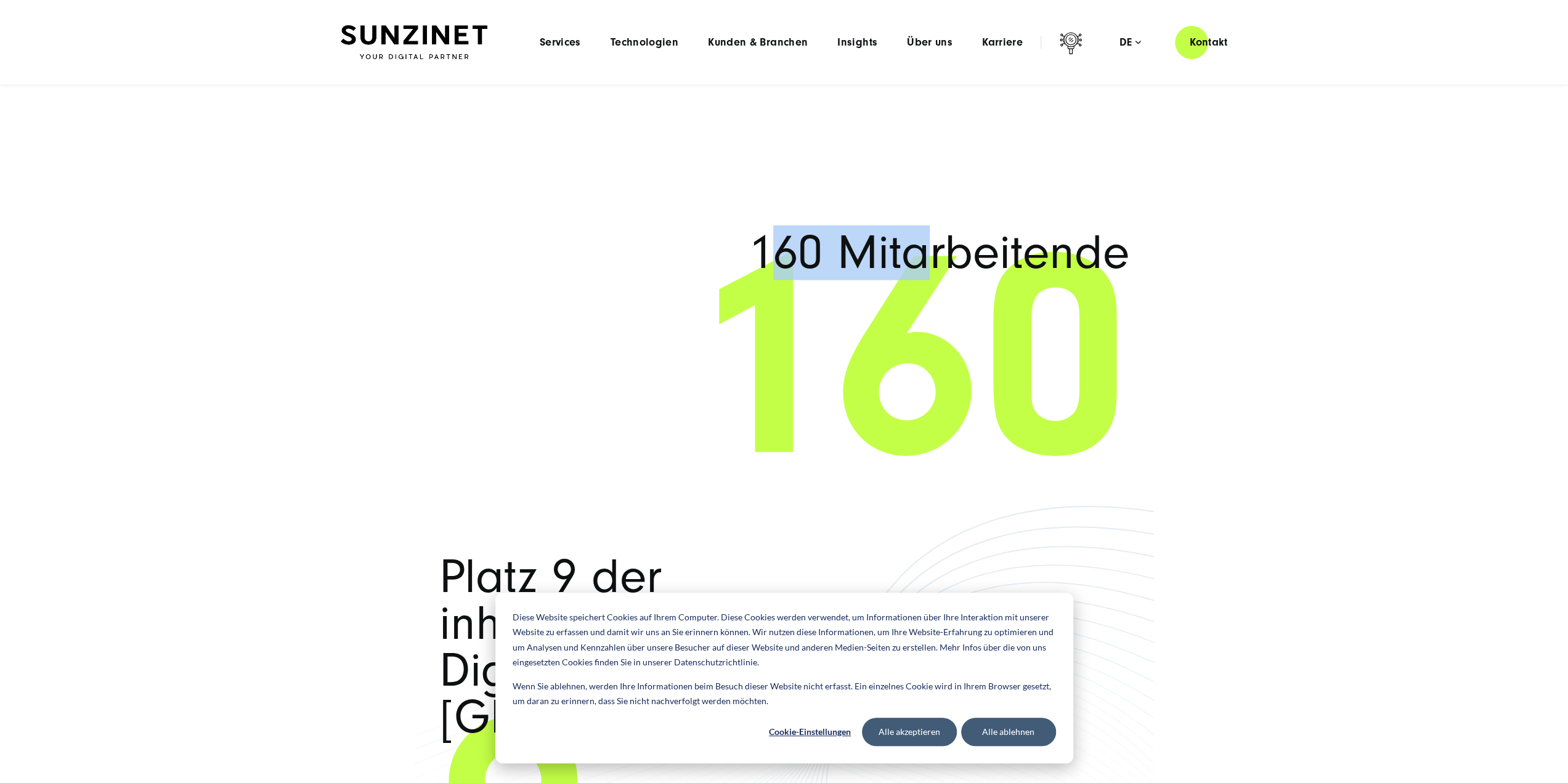
drag, startPoint x: 775, startPoint y: 252, endPoint x: 931, endPoint y: 257, distance: 156.1
click at [931, 257] on span "160 Mitarbeitende" at bounding box center [922, 254] width 414 height 47
click at [809, 254] on span "160 Mitarbeitende" at bounding box center [922, 254] width 414 height 47
click at [753, 247] on span "160 Mitarbeitende" at bounding box center [922, 254] width 414 height 47
drag, startPoint x: 745, startPoint y: 247, endPoint x: 883, endPoint y: 249, distance: 138.0
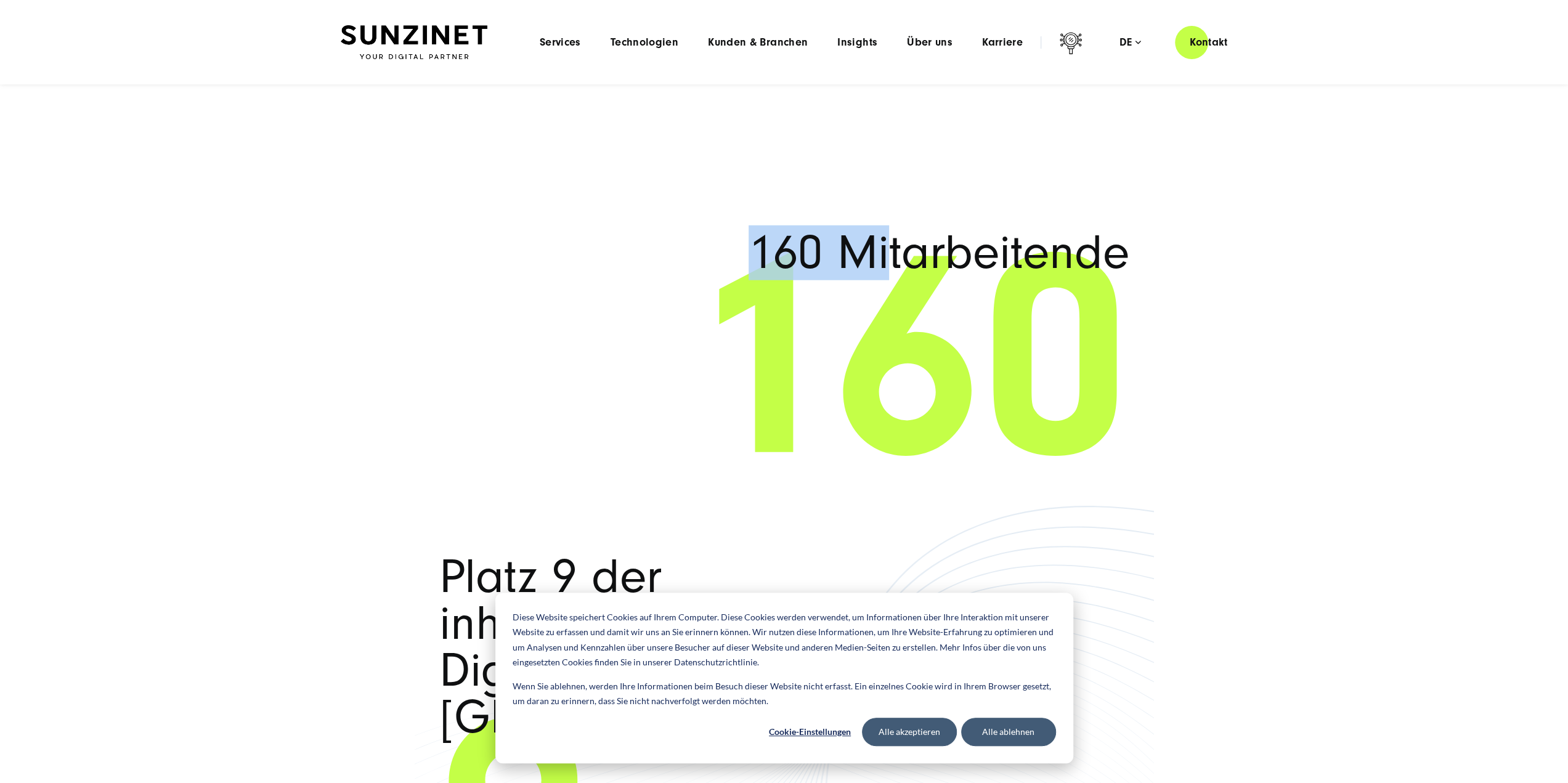
click at [883, 249] on span "160 Mitarbeitende" at bounding box center [922, 254] width 414 height 47
click at [883, 249] on span "160 Mitarbeitende" at bounding box center [922, 254] width 414 height 47
click at [864, 356] on span "160" at bounding box center [785, 358] width 690 height 197
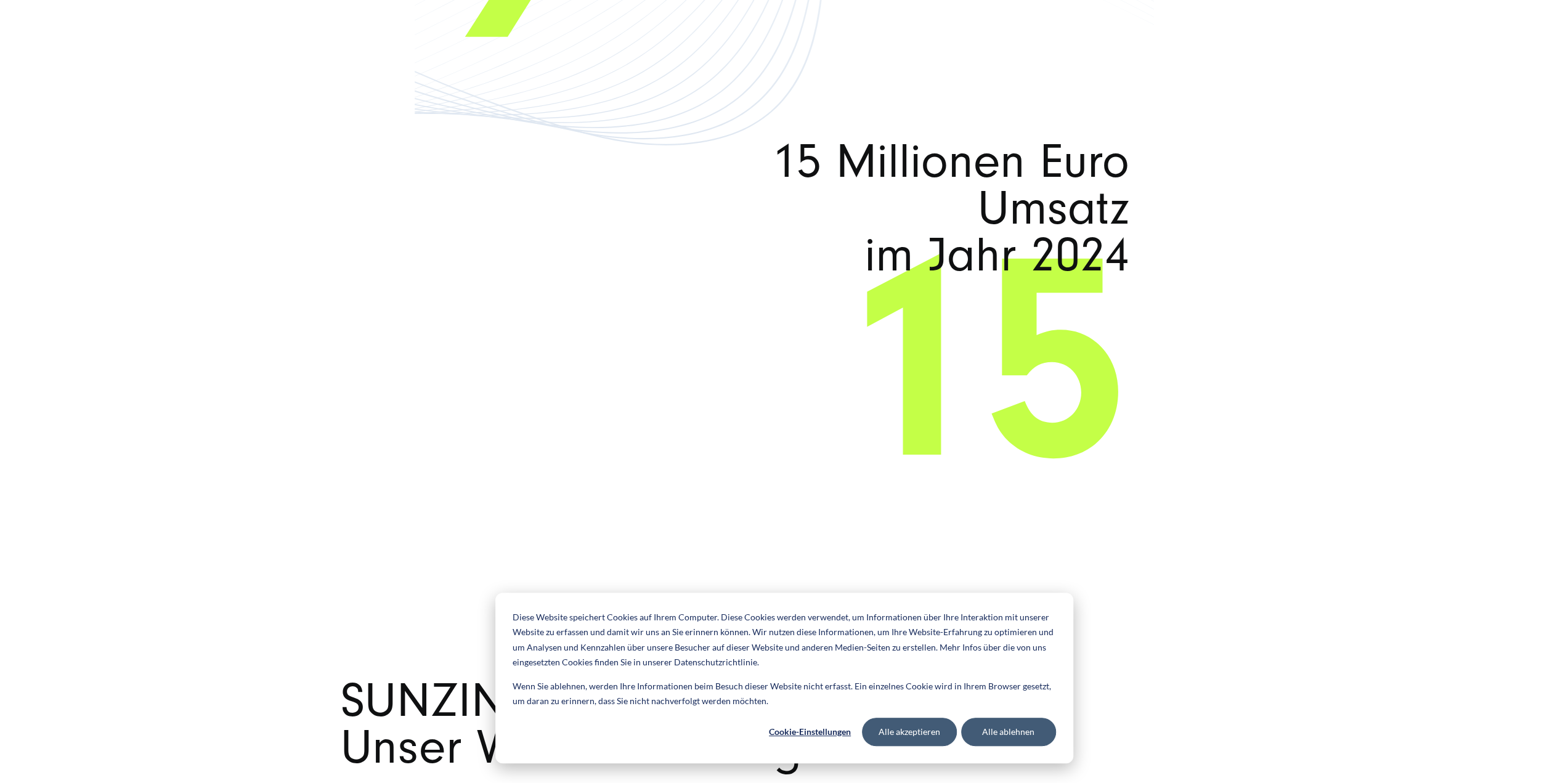
scroll to position [8744, 0]
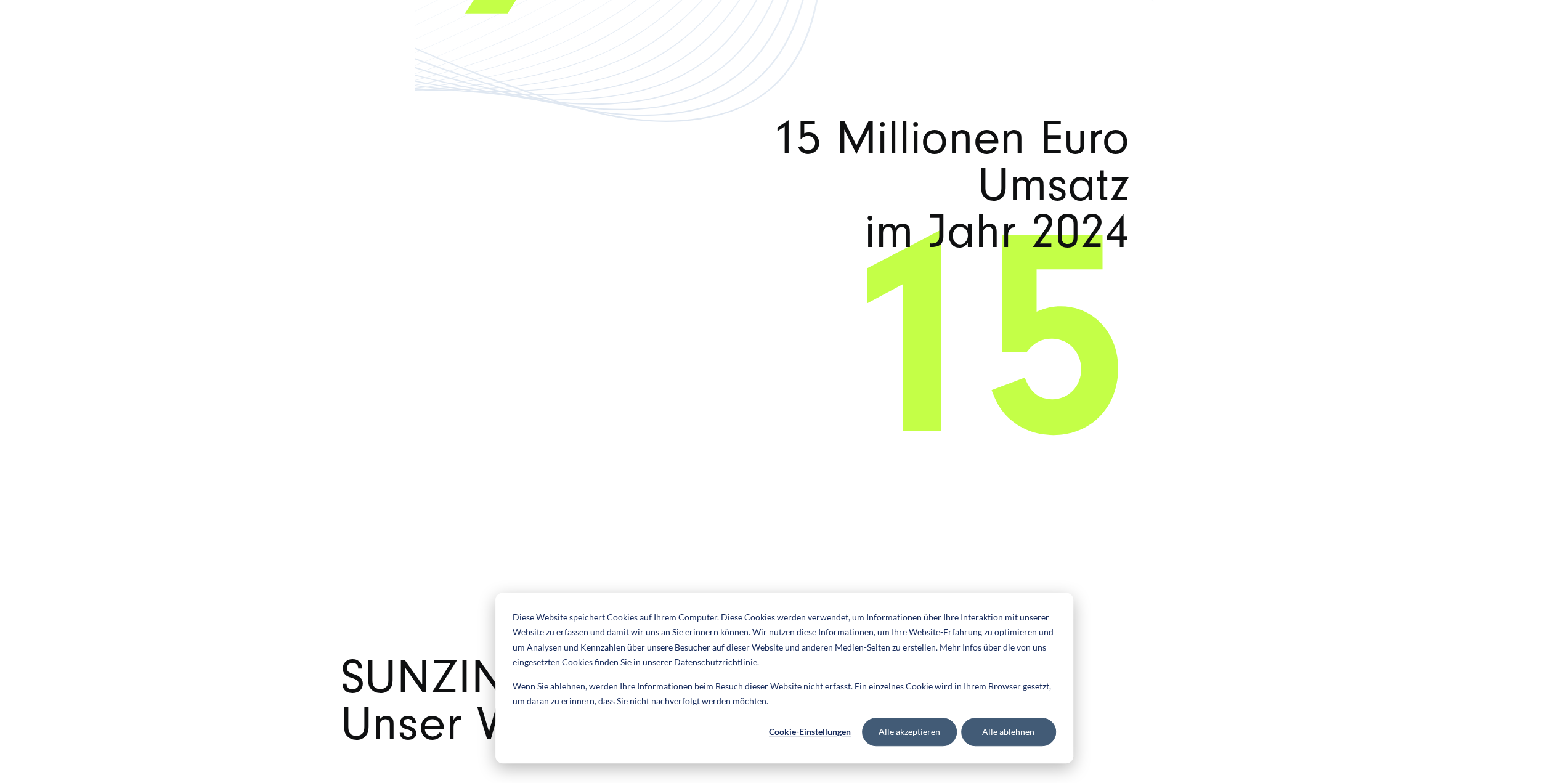
drag, startPoint x: 979, startPoint y: 184, endPoint x: 1181, endPoint y: 230, distance: 207.2
click at [936, 231] on span "15 Millionen Euro Umsatz im Jahr 2024" at bounding box center [922, 185] width 414 height 141
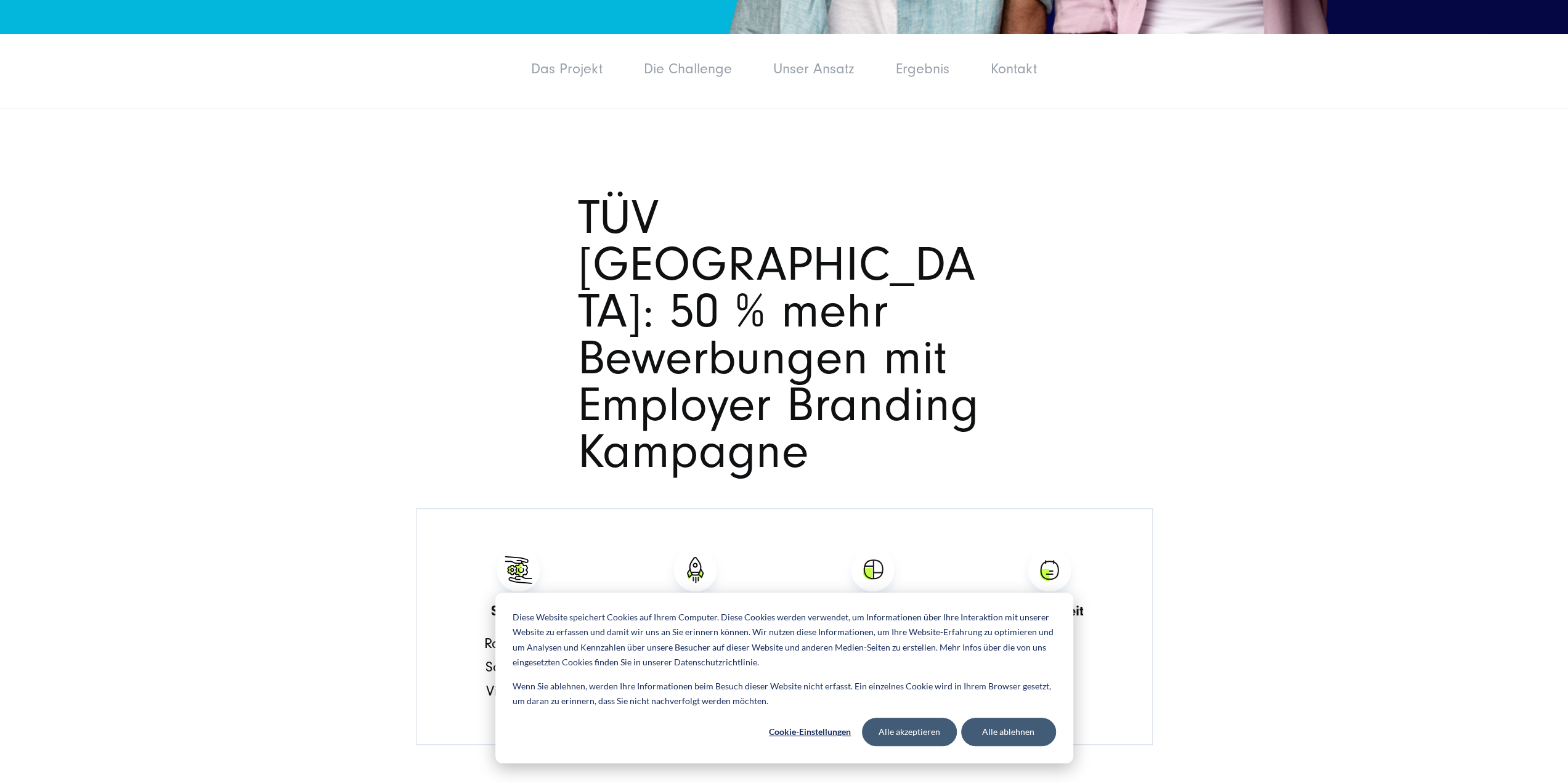
scroll to position [657, 0]
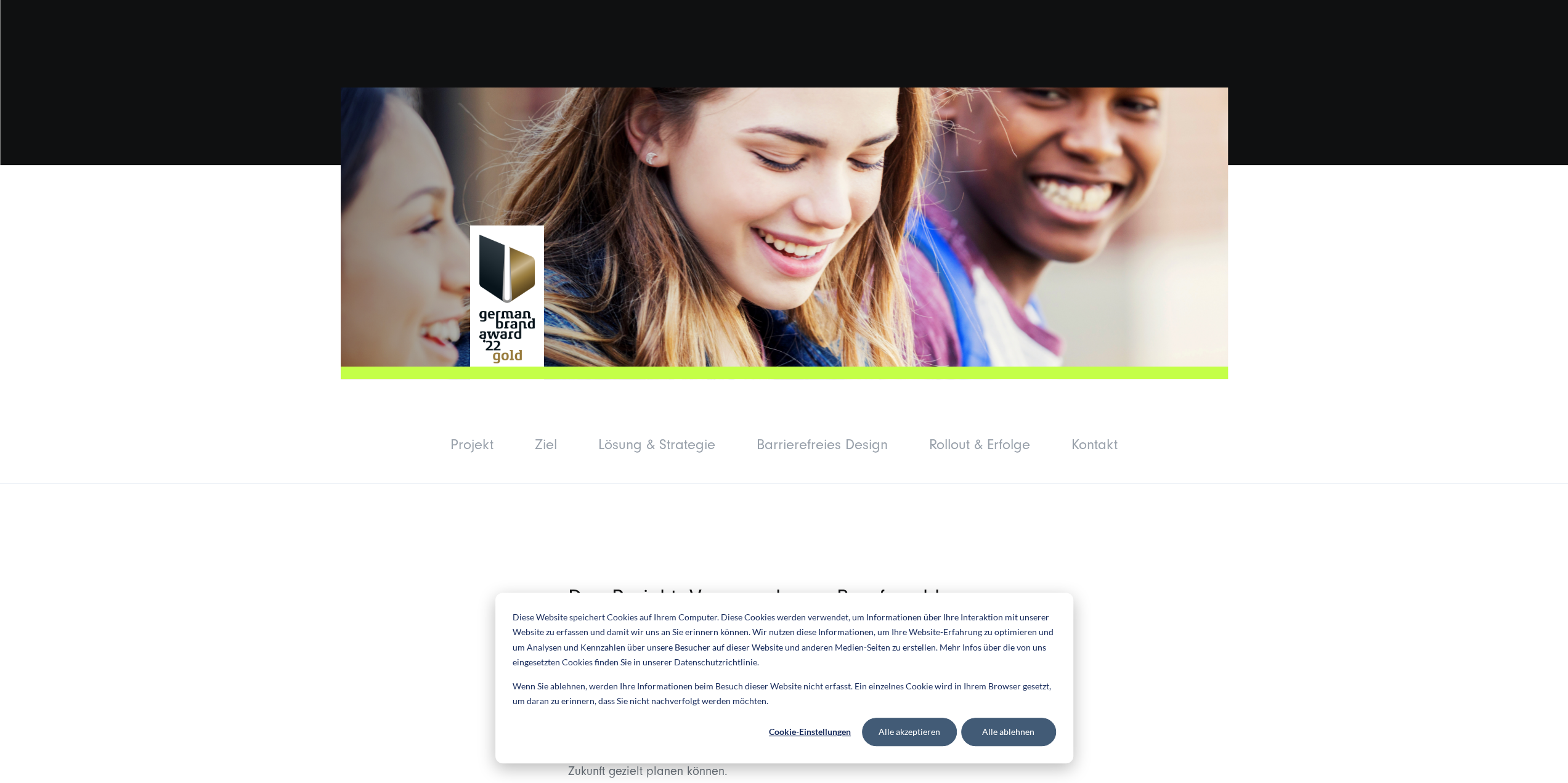
scroll to position [410, 0]
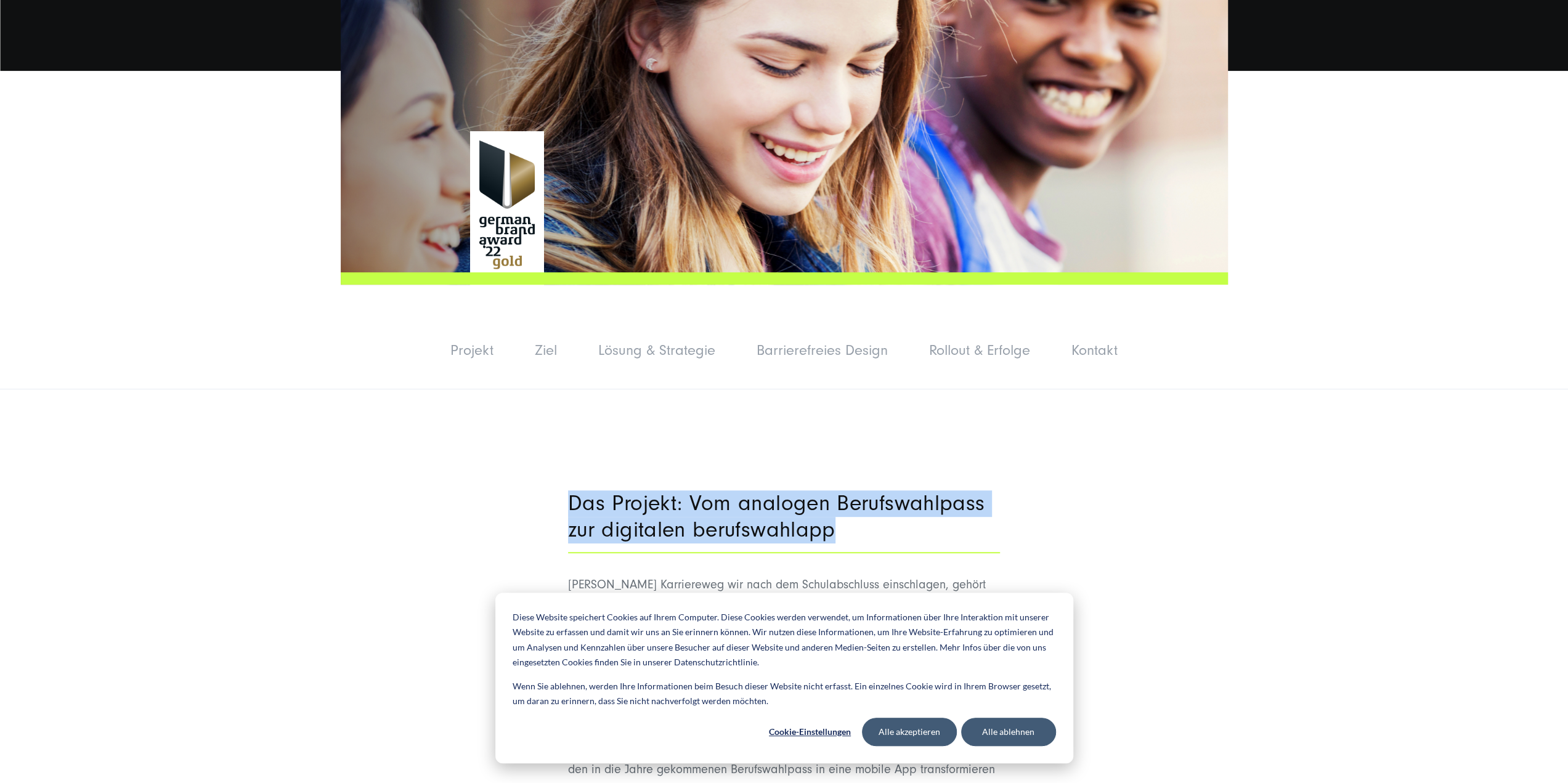
drag, startPoint x: 561, startPoint y: 498, endPoint x: 897, endPoint y: 522, distance: 336.9
click at [897, 522] on h2 "Das Projekt: Vom analogen Berufswahlpass zur digitalen berufswahlapp" at bounding box center [784, 517] width 432 height 53
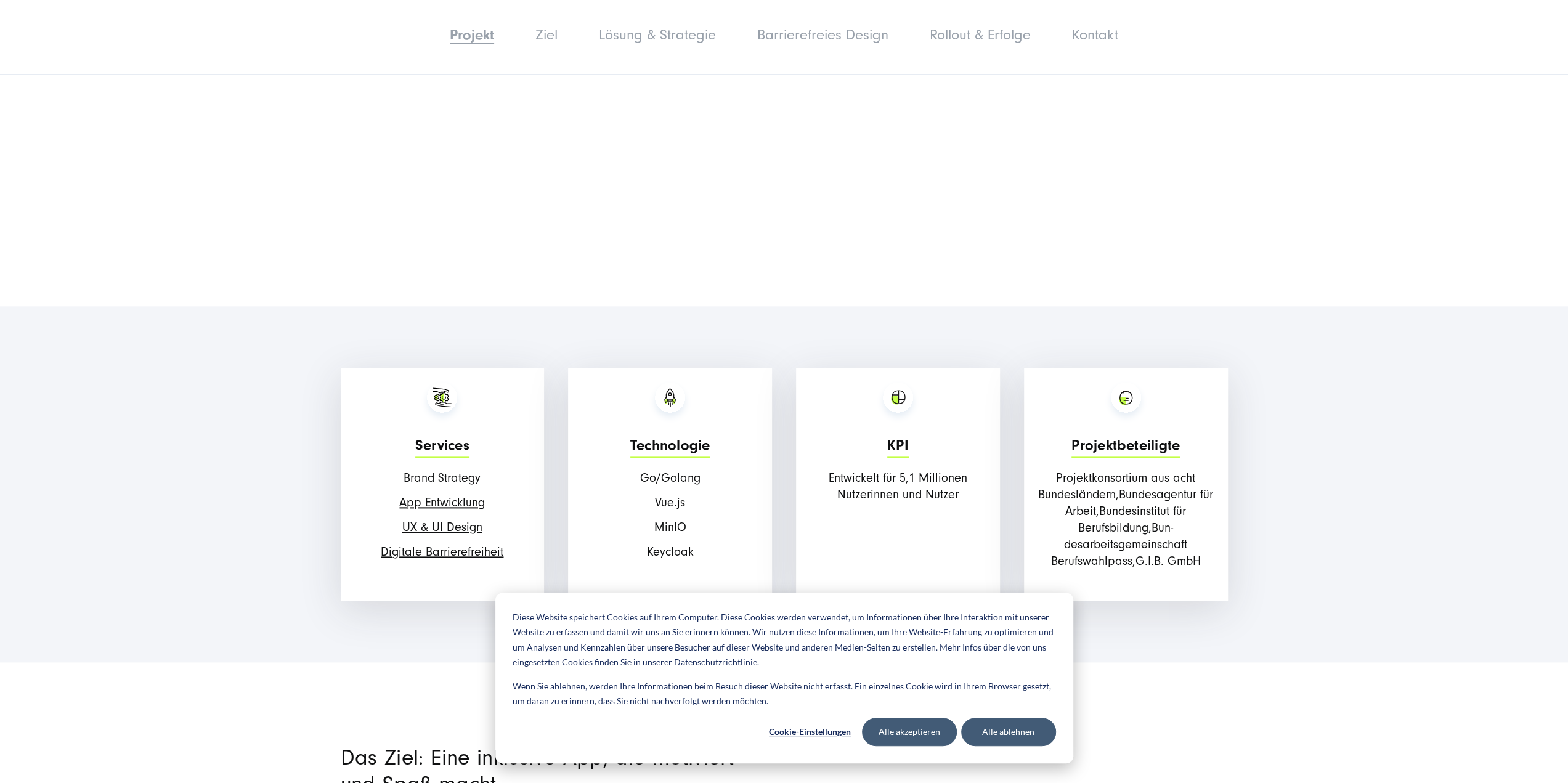
scroll to position [1560, 0]
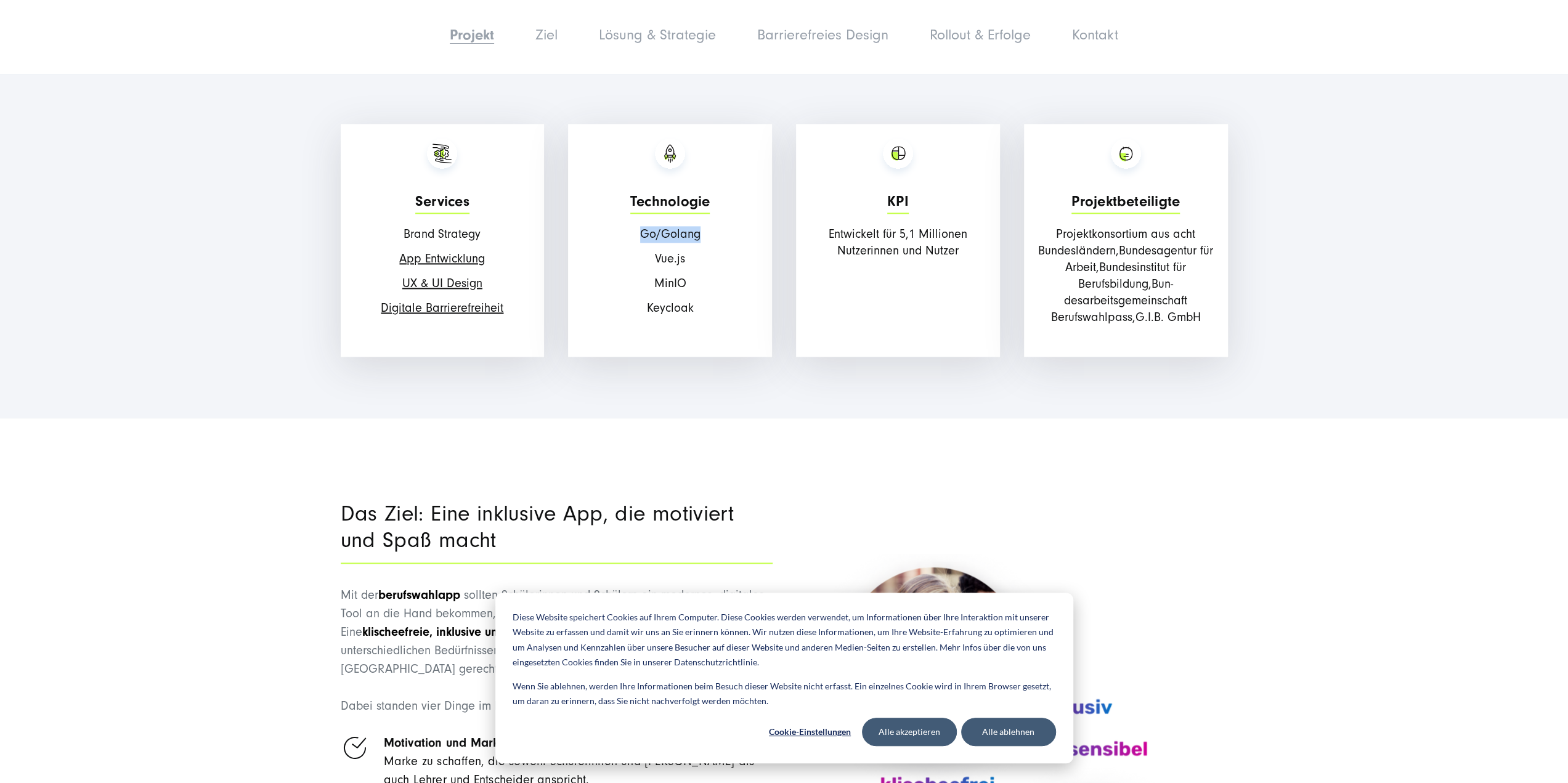
drag, startPoint x: 626, startPoint y: 236, endPoint x: 700, endPoint y: 236, distance: 74.0
click at [700, 236] on p "Go/Golang" at bounding box center [670, 234] width 192 height 16
click at [658, 262] on p "Vue.js" at bounding box center [670, 259] width 192 height 16
drag, startPoint x: 655, startPoint y: 263, endPoint x: 693, endPoint y: 264, distance: 38.0
click at [693, 264] on p "Vue.js" at bounding box center [670, 259] width 192 height 16
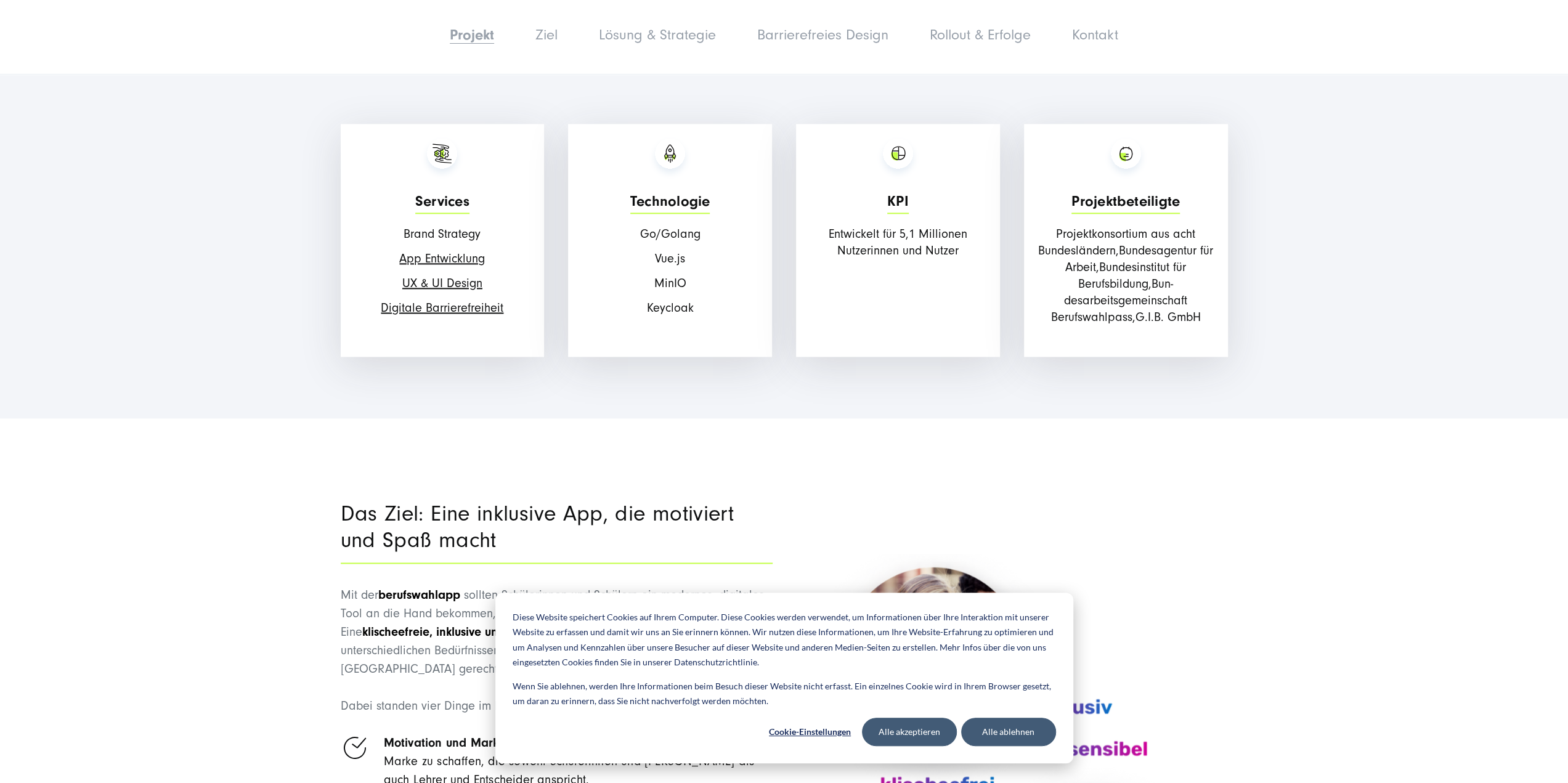
click at [655, 256] on p "Vue.js" at bounding box center [670, 259] width 192 height 16
drag, startPoint x: 641, startPoint y: 234, endPoint x: 713, endPoint y: 239, distance: 72.2
click at [713, 239] on p "Go/Golang" at bounding box center [670, 234] width 192 height 16
click at [688, 266] on p "Vue.js" at bounding box center [670, 259] width 192 height 16
drag, startPoint x: 645, startPoint y: 247, endPoint x: 705, endPoint y: 250, distance: 60.1
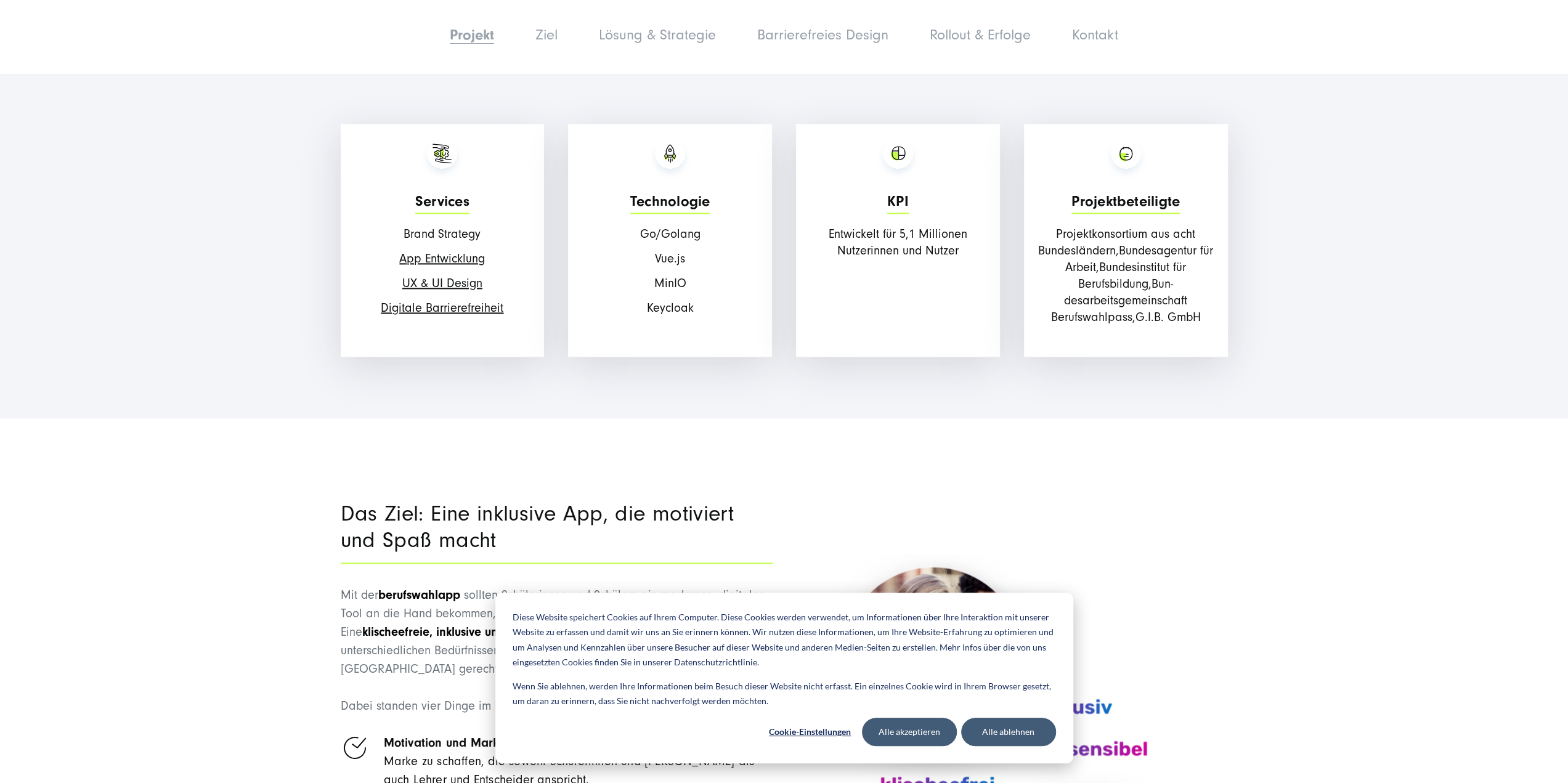
click at [705, 250] on div "Technologie Go/Golang Vue.js MinIO Keycloak" at bounding box center [670, 240] width 204 height 233
drag, startPoint x: 726, startPoint y: 316, endPoint x: 618, endPoint y: 216, distance: 147.2
click at [618, 216] on div "Technologie Go/Golang Vue.js MinIO Keycloak" at bounding box center [670, 240] width 204 height 233
click at [673, 293] on div "Technologie Go/Golang Vue.js MinIO Keycloak" at bounding box center [670, 240] width 204 height 233
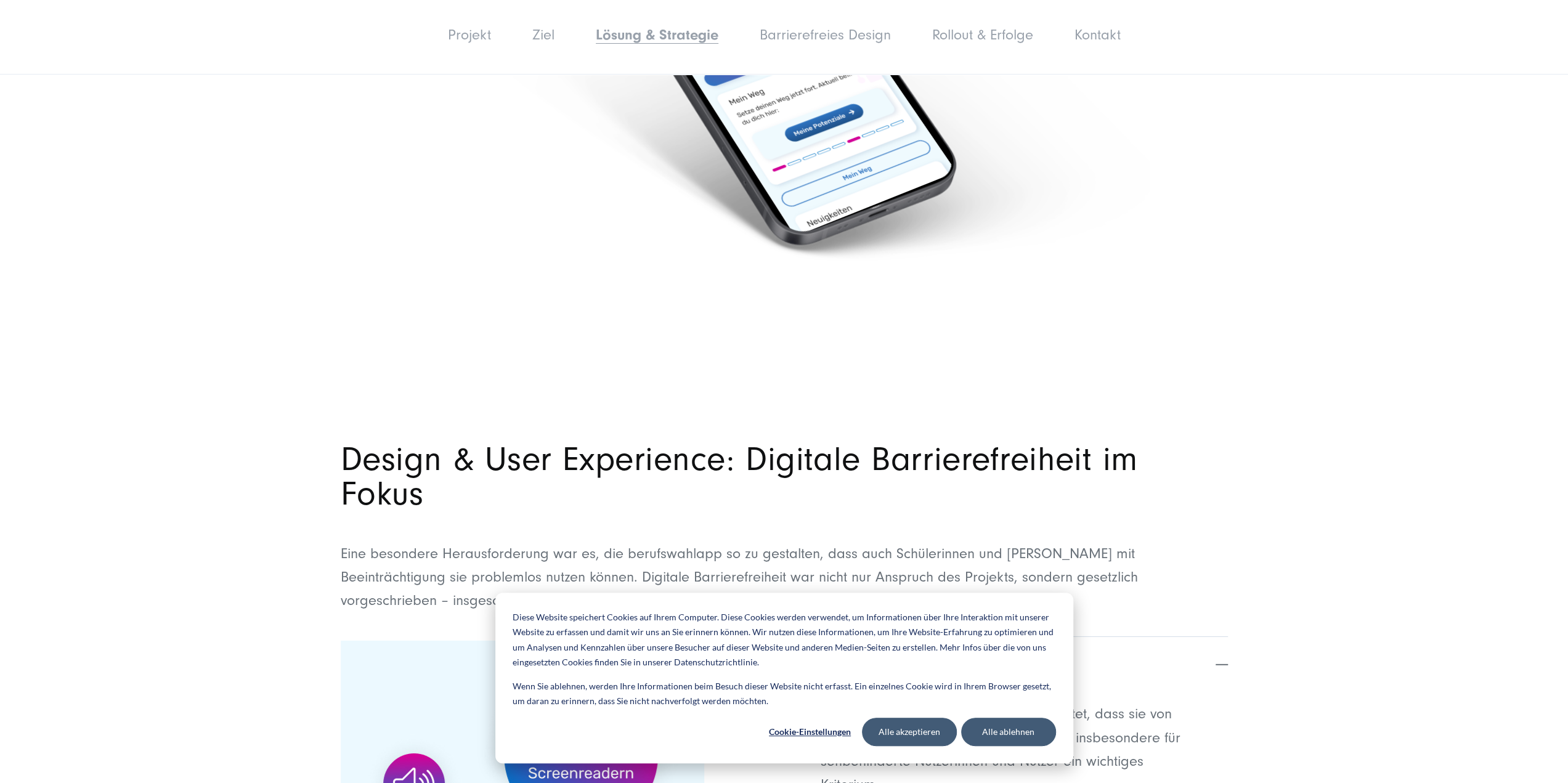
scroll to position [3366, 0]
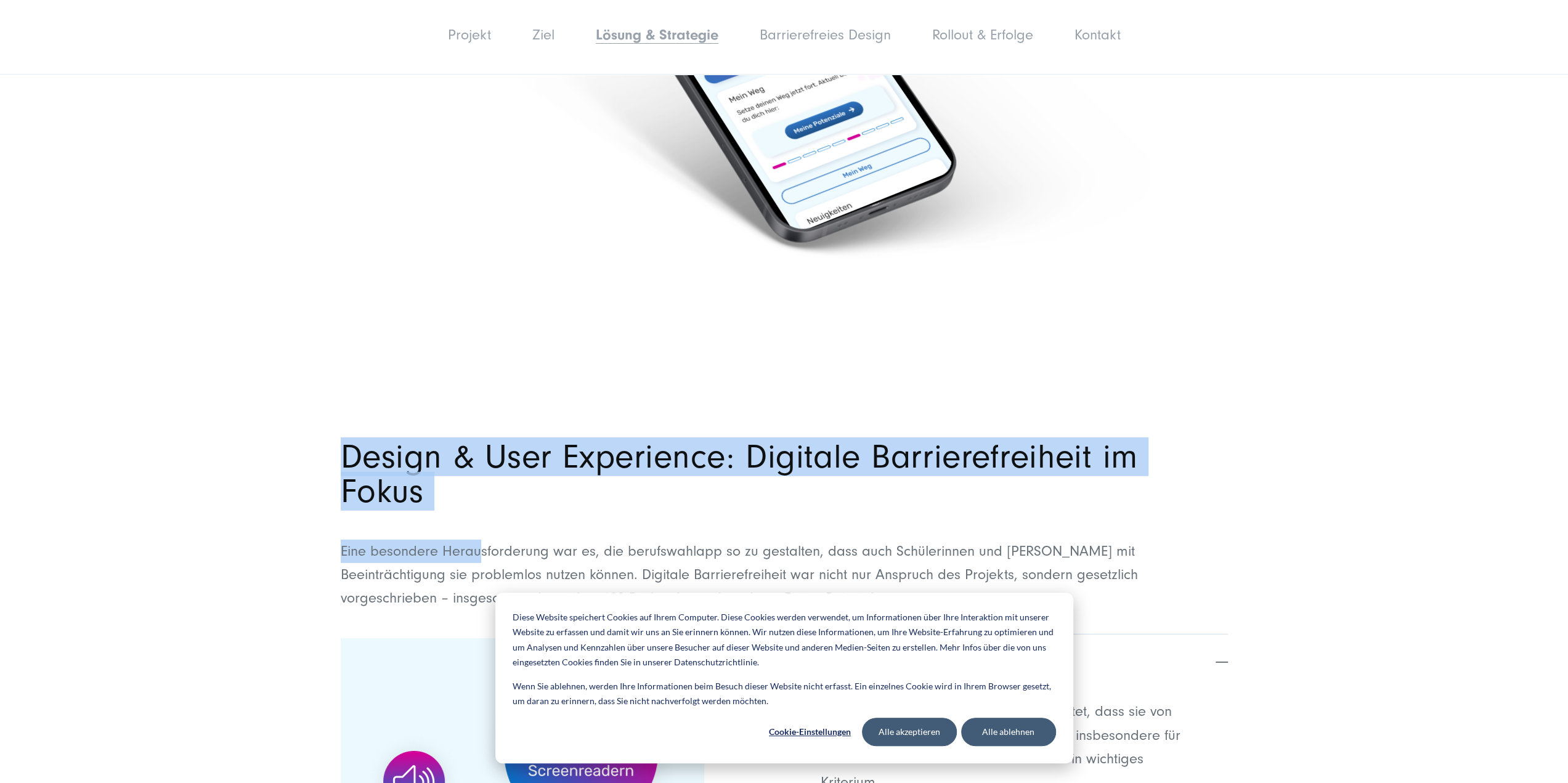
drag, startPoint x: 482, startPoint y: 483, endPoint x: 337, endPoint y: 419, distance: 158.5
click at [337, 440] on div "Design & User Experience: Digitale Barrierefreiheit im Fokus Eine besondere Her…" at bounding box center [784, 756] width 936 height 632
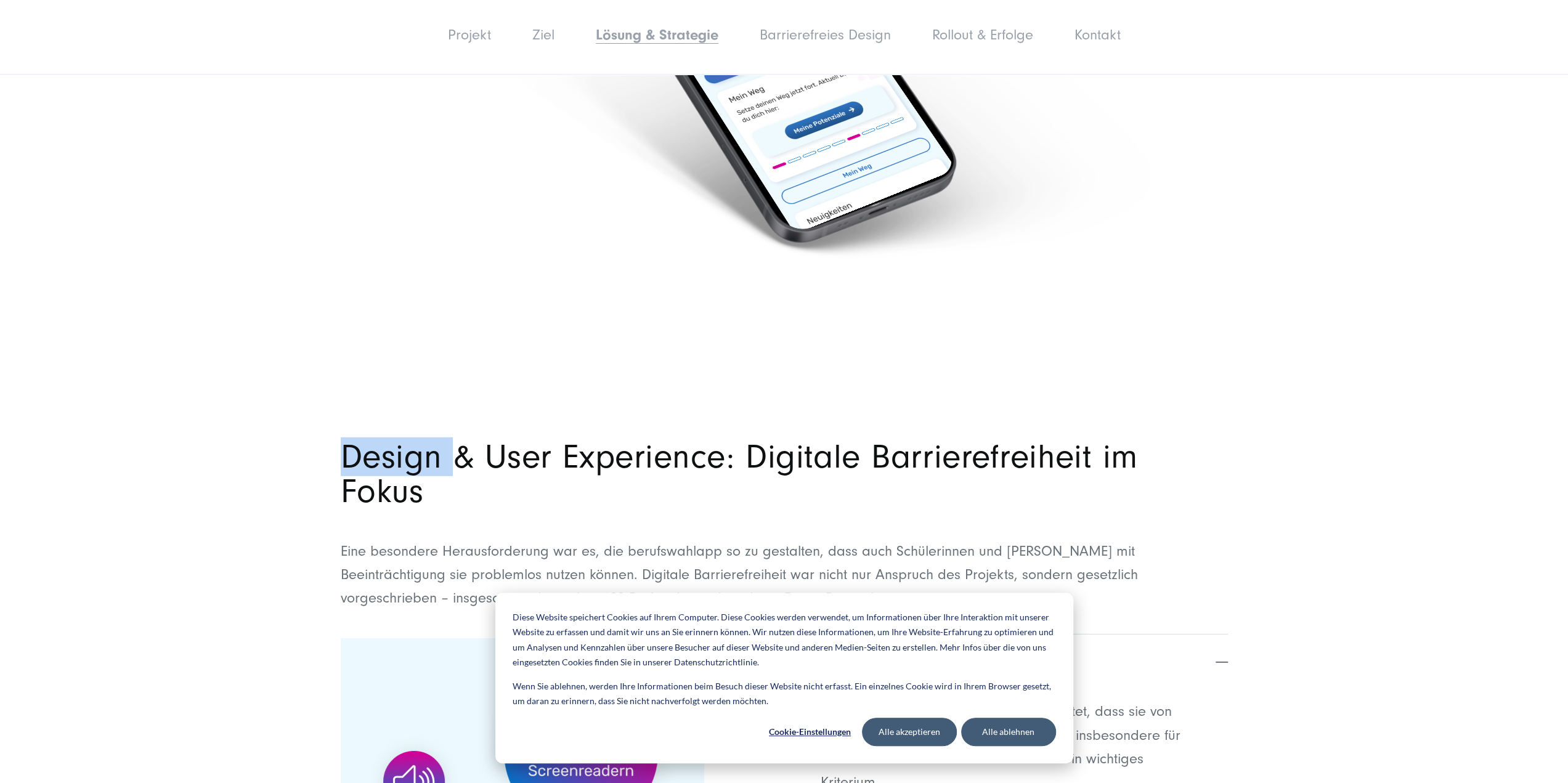
click at [337, 440] on div "Design & User Experience: Digitale Barrierefreiheit im Fokus Eine besondere Her…" at bounding box center [784, 756] width 936 height 632
click at [342, 440] on h2 "Design & User Experience: Digitale Barrierefreiheit im Fokus" at bounding box center [784, 474] width 887 height 69
click at [347, 440] on h2 "Design & User Experience: Digitale Barrierefreiheit im Fokus" at bounding box center [784, 474] width 887 height 69
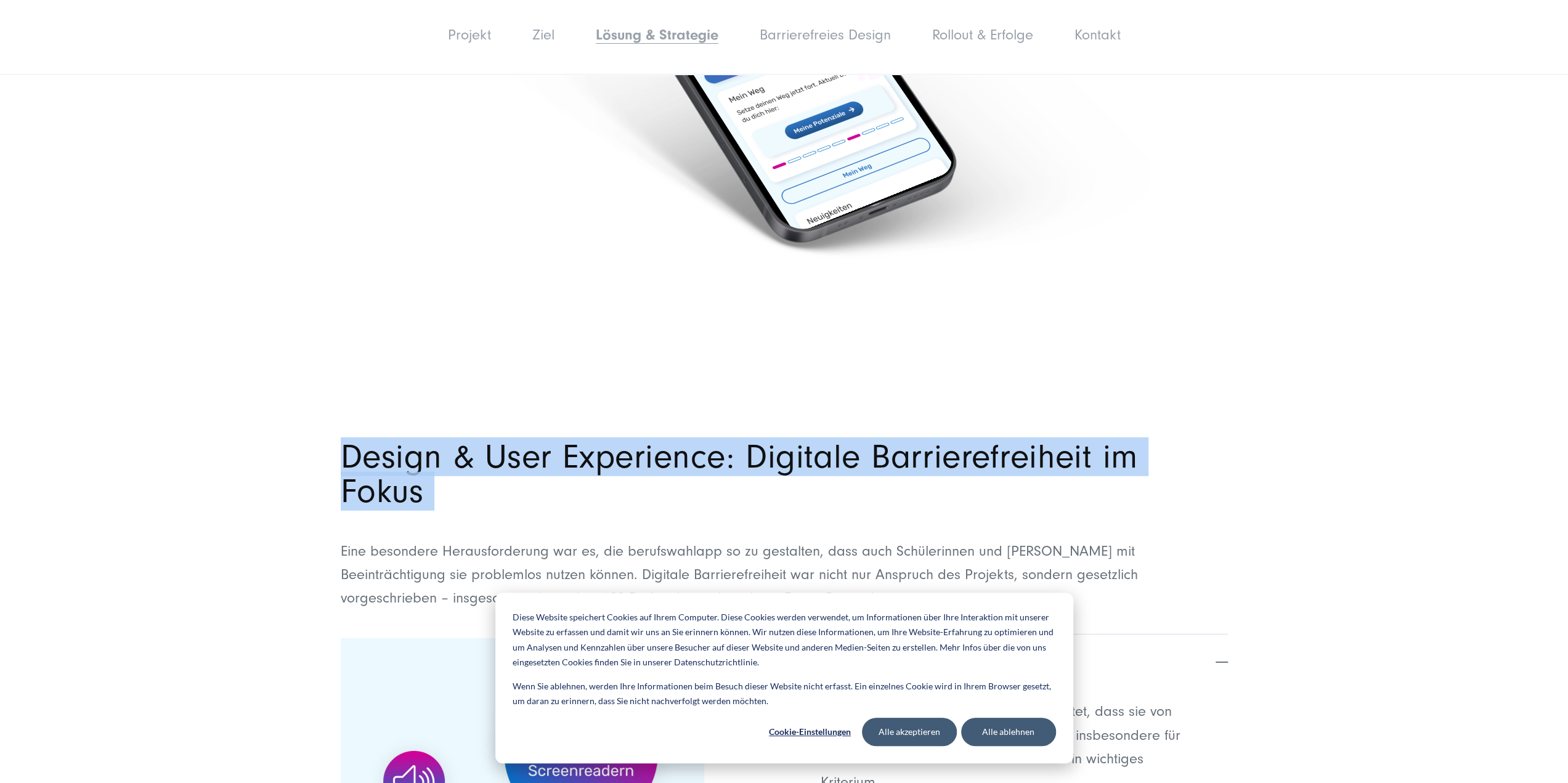
click at [347, 440] on h2 "Design & User Experience: Digitale Barrierefreiheit im Fokus" at bounding box center [784, 474] width 887 height 69
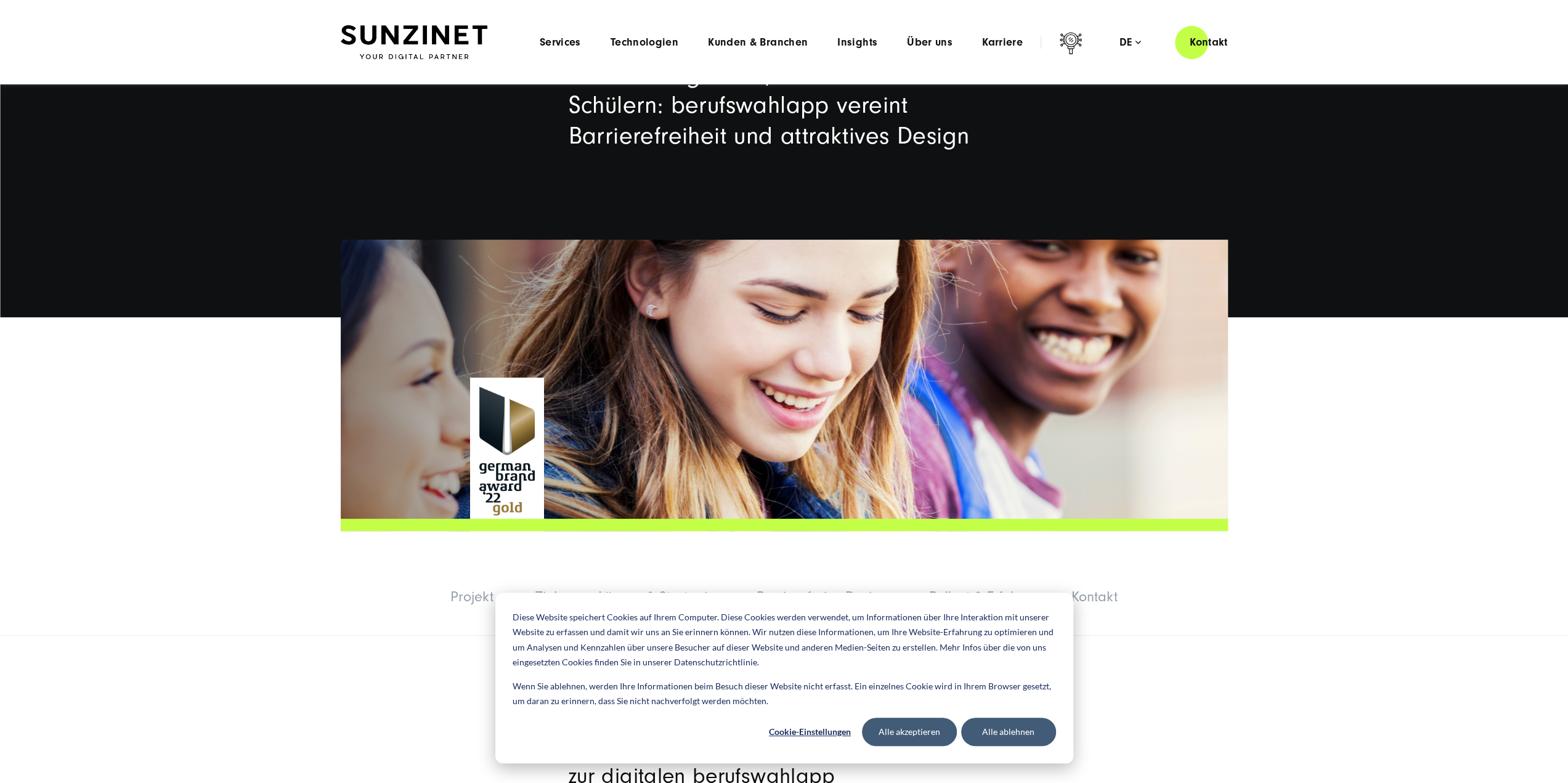
scroll to position [0, 0]
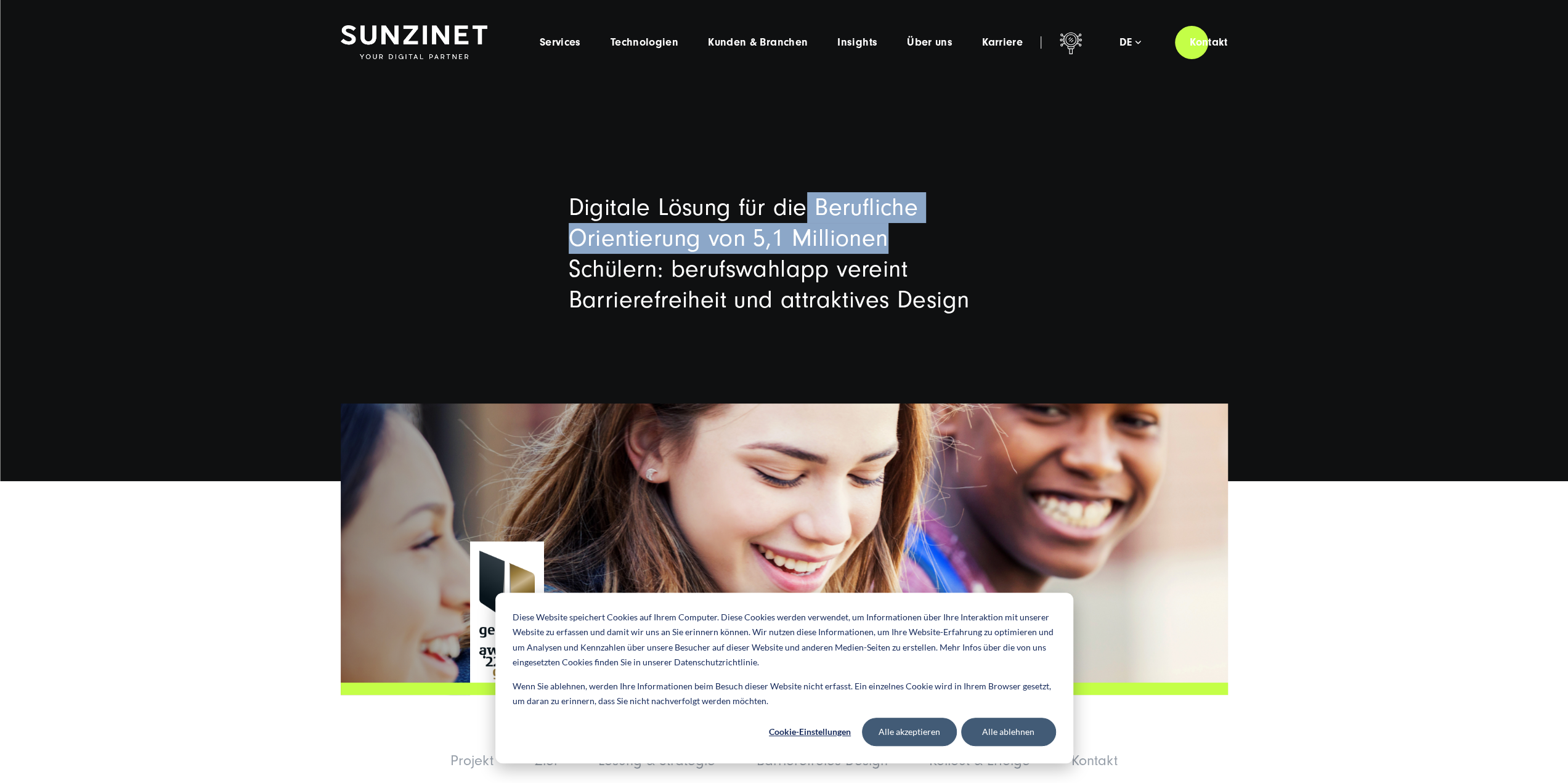
drag, startPoint x: 803, startPoint y: 214, endPoint x: 1013, endPoint y: 234, distance: 211.0
click at [1013, 234] on div "Digitale Lösung für die Berufliche Orientierung von 5,1 Millionen Schülern: ber…" at bounding box center [784, 254] width 480 height 123
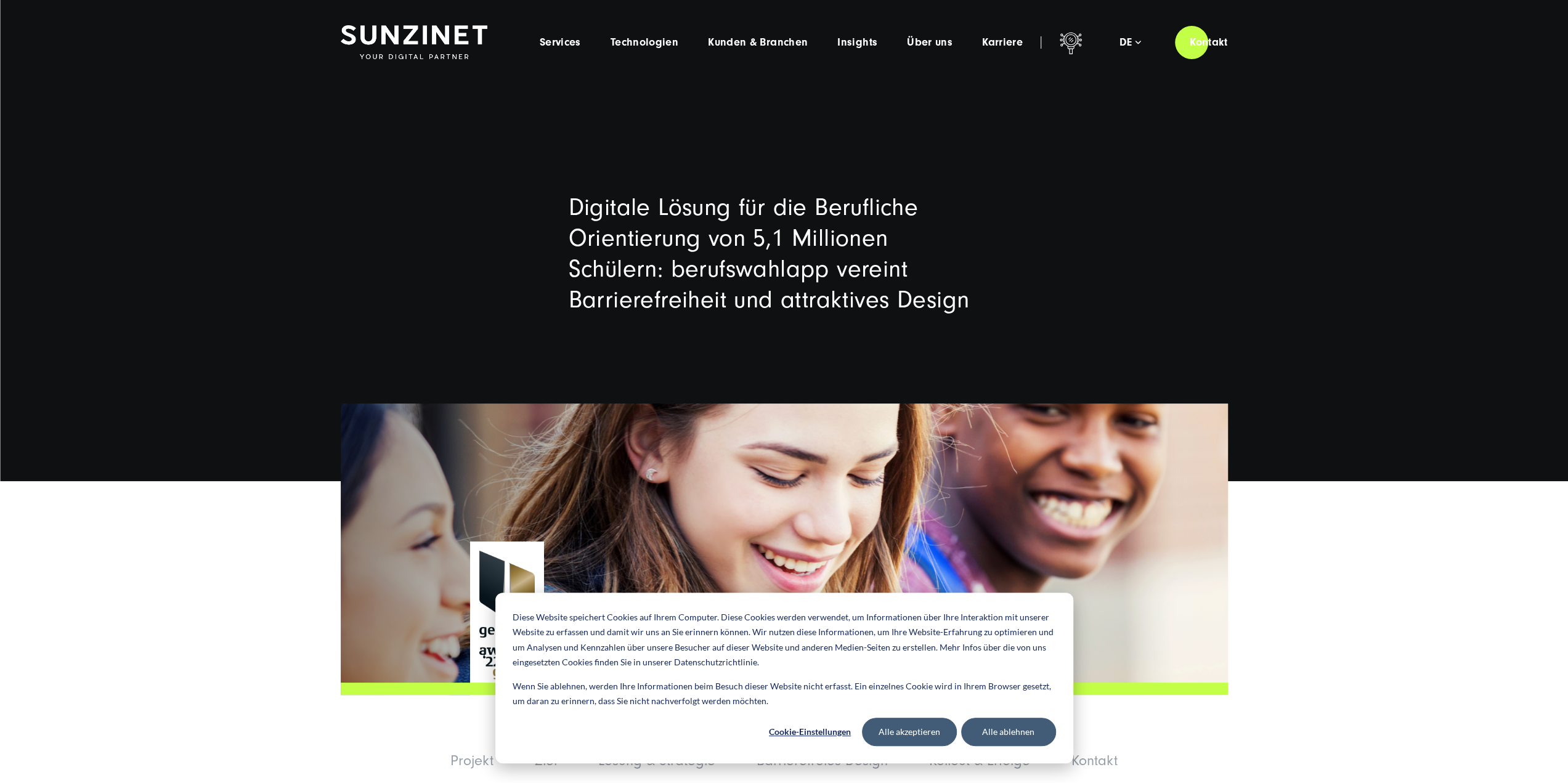
click at [834, 268] on h1 "Digitale Lösung für die Berufliche Orientierung von 5,1 Millionen Schülern: ber…" at bounding box center [784, 254] width 431 height 123
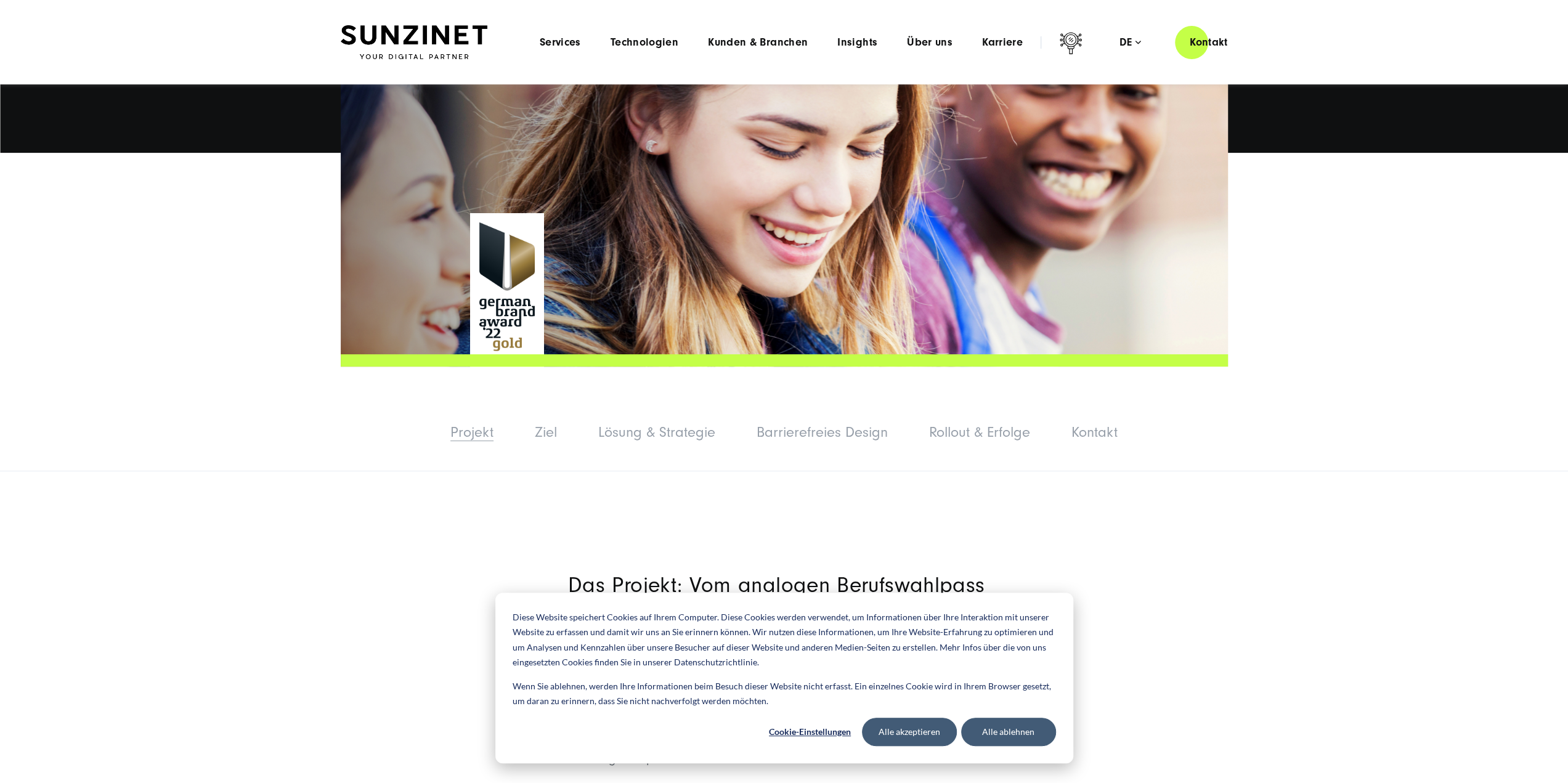
click at [471, 427] on link "Projekt" at bounding box center [472, 432] width 43 height 16
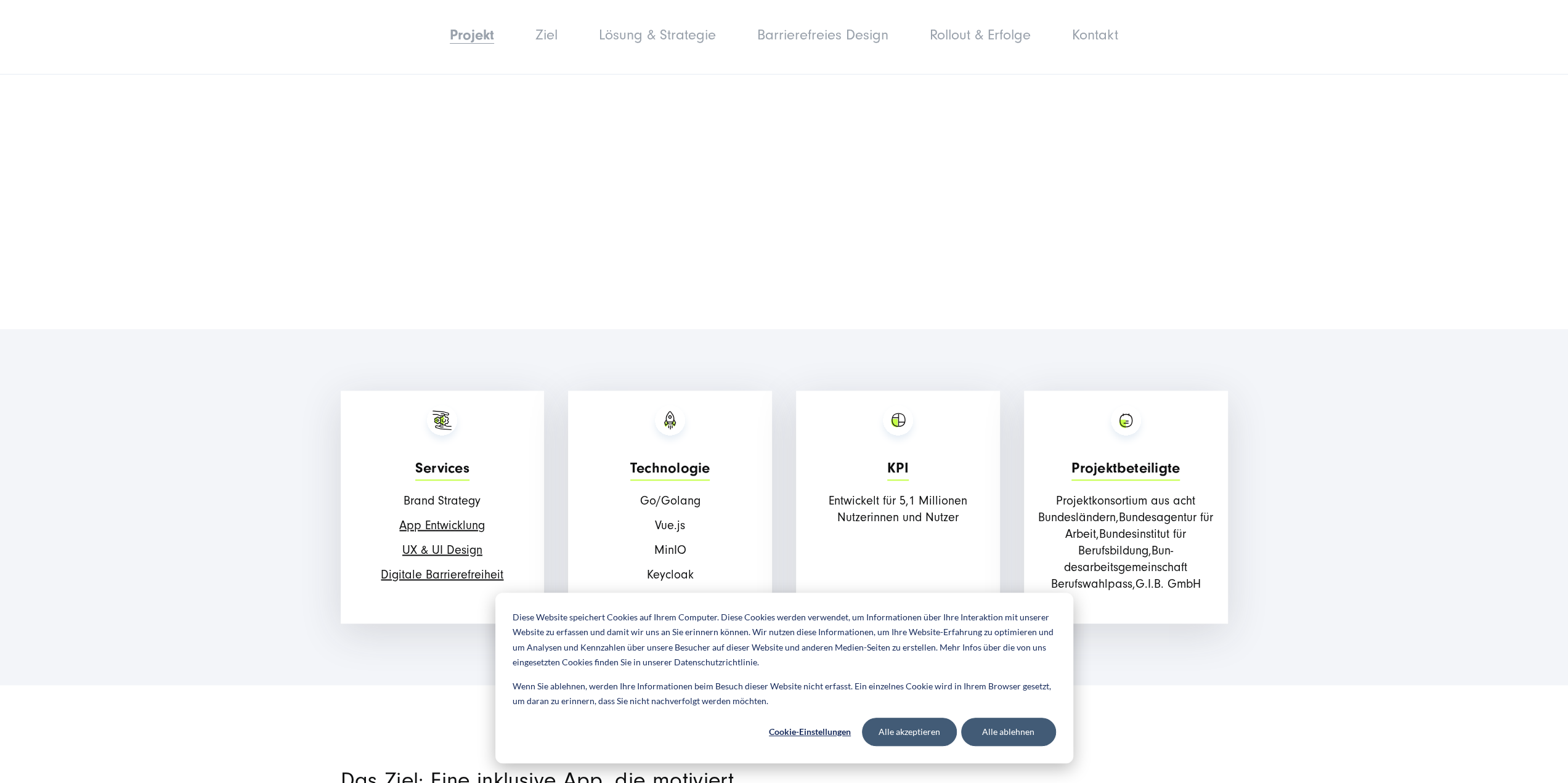
scroll to position [1314, 0]
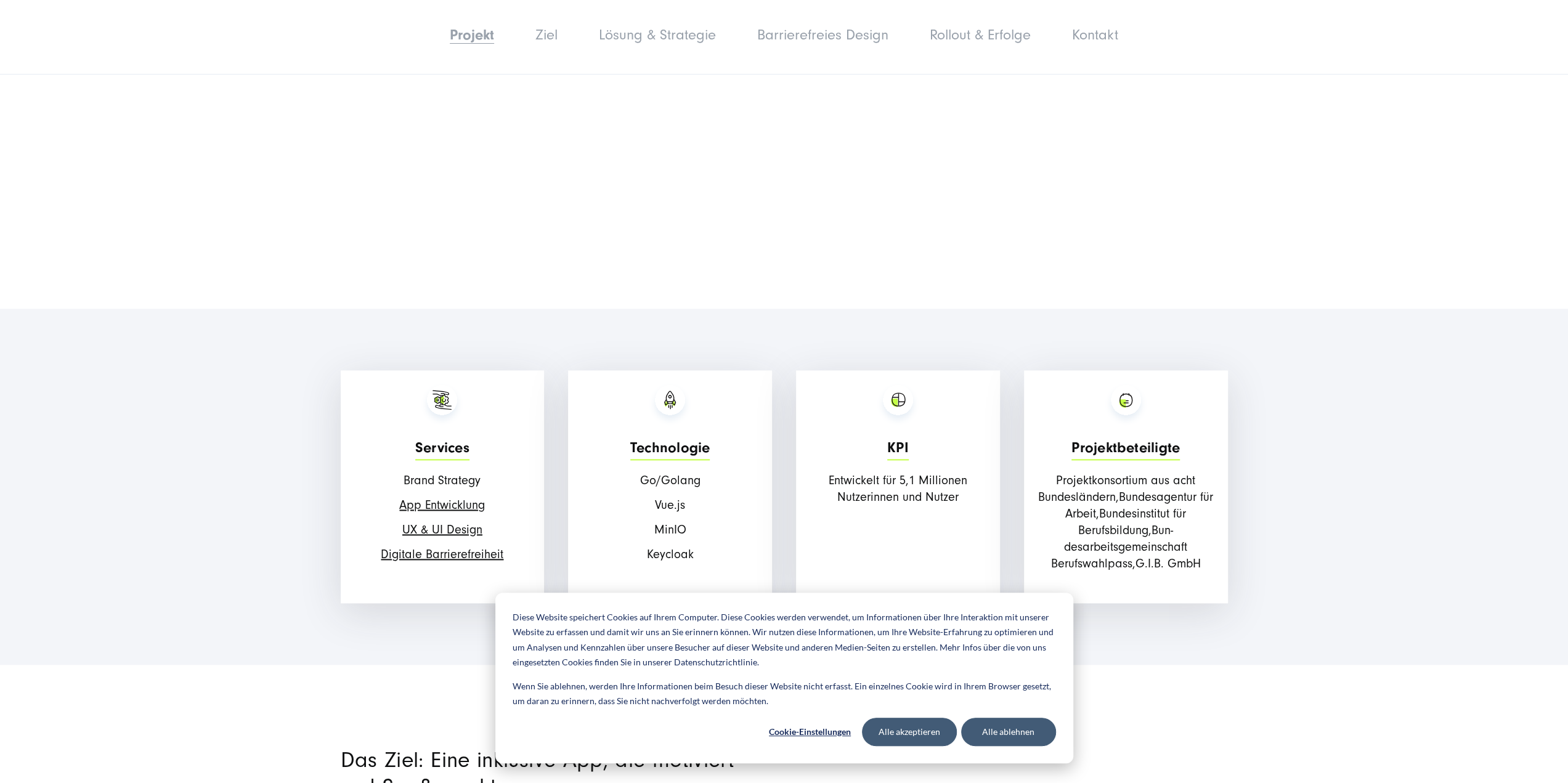
drag, startPoint x: 643, startPoint y: 481, endPoint x: 699, endPoint y: 512, distance: 64.0
click at [700, 499] on div "Technologie Go/Golang Vue.js MinIO Keycloak" at bounding box center [670, 487] width 204 height 233
click at [689, 544] on div "Technologie Go/Golang Vue.js MinIO Keycloak" at bounding box center [670, 487] width 204 height 233
drag, startPoint x: 694, startPoint y: 549, endPoint x: 647, endPoint y: 549, distance: 47.0
click at [647, 549] on p "Keycloak" at bounding box center [670, 554] width 192 height 16
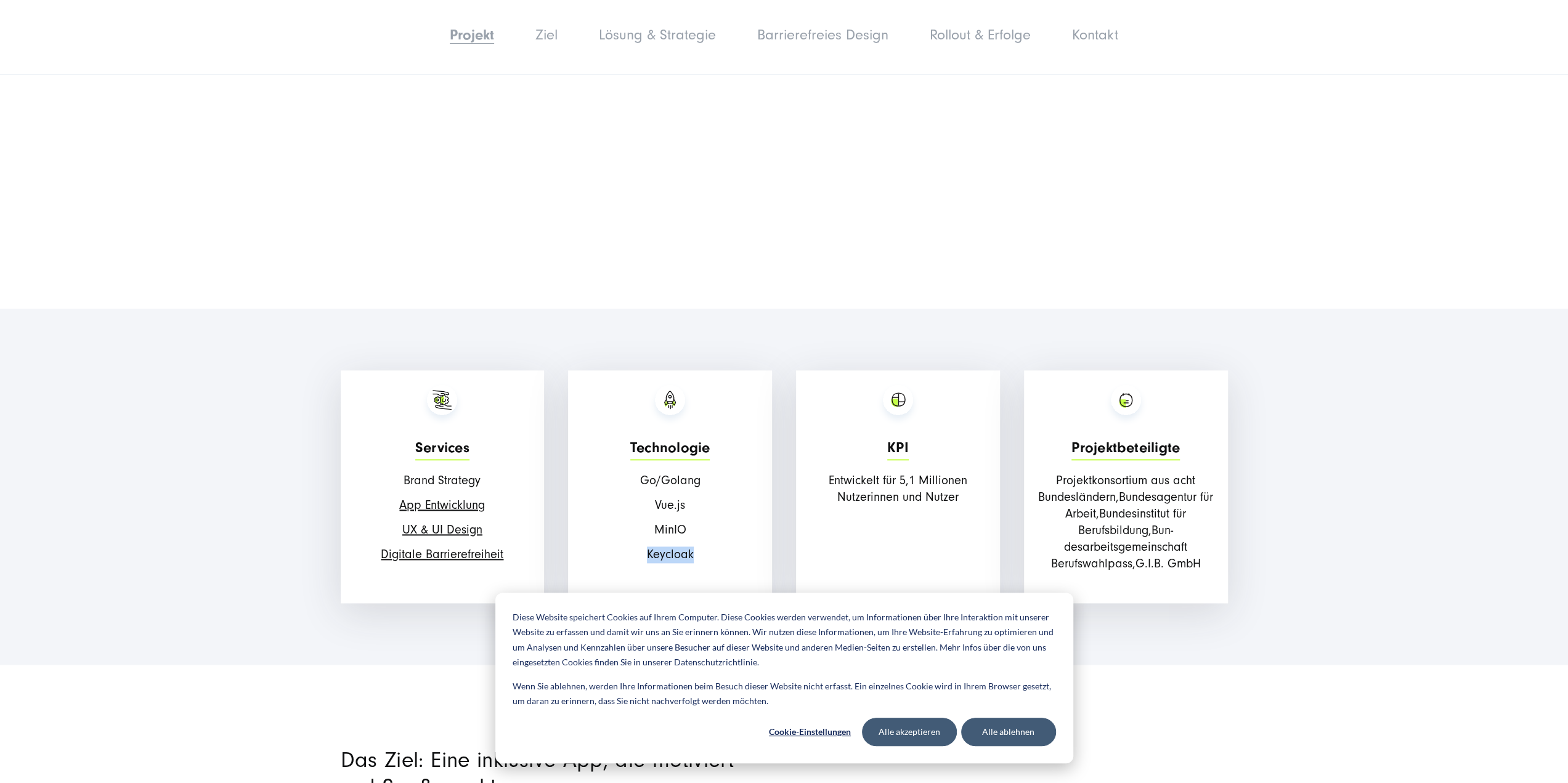
click at [642, 559] on p "Keycloak" at bounding box center [670, 554] width 192 height 16
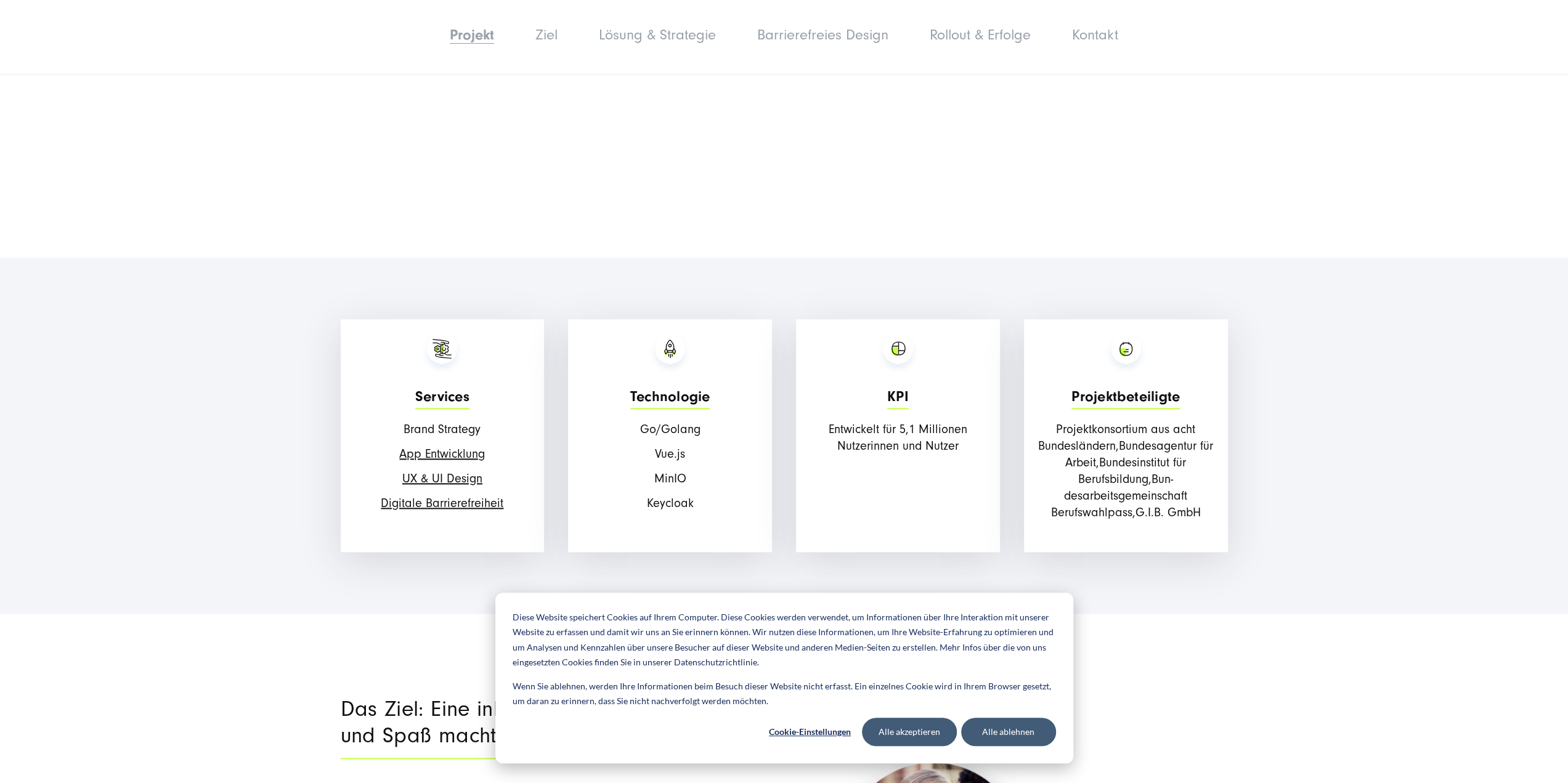
scroll to position [1395, 0]
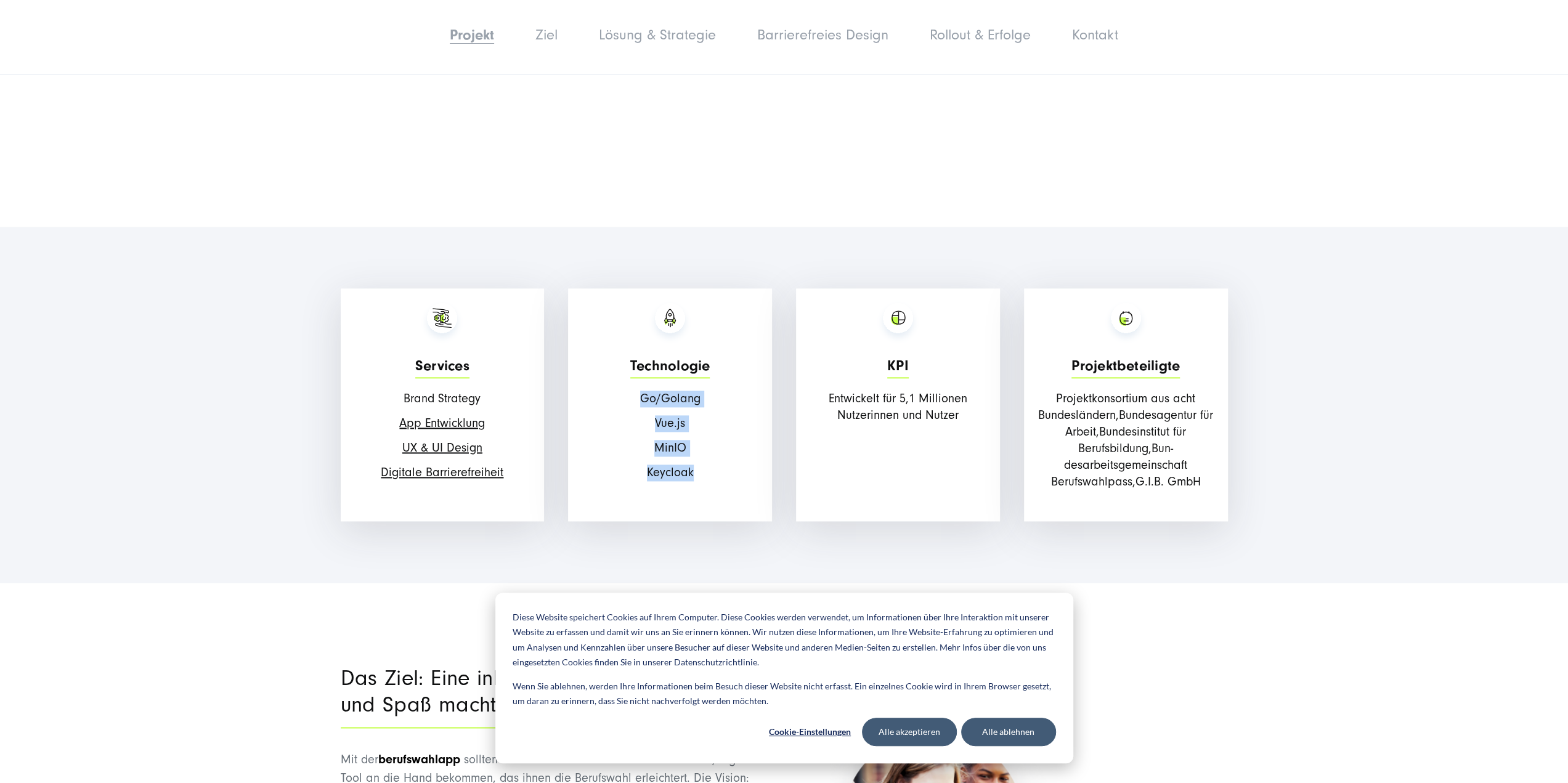
drag, startPoint x: 631, startPoint y: 397, endPoint x: 701, endPoint y: 472, distance: 102.6
click at [701, 472] on div "Technologie Go/Golang Vue.js MinIO Keycloak" at bounding box center [670, 404] width 204 height 233
click at [699, 445] on p "MinIO" at bounding box center [670, 448] width 192 height 16
click at [462, 423] on link "App Entwicklung" at bounding box center [442, 423] width 86 height 14
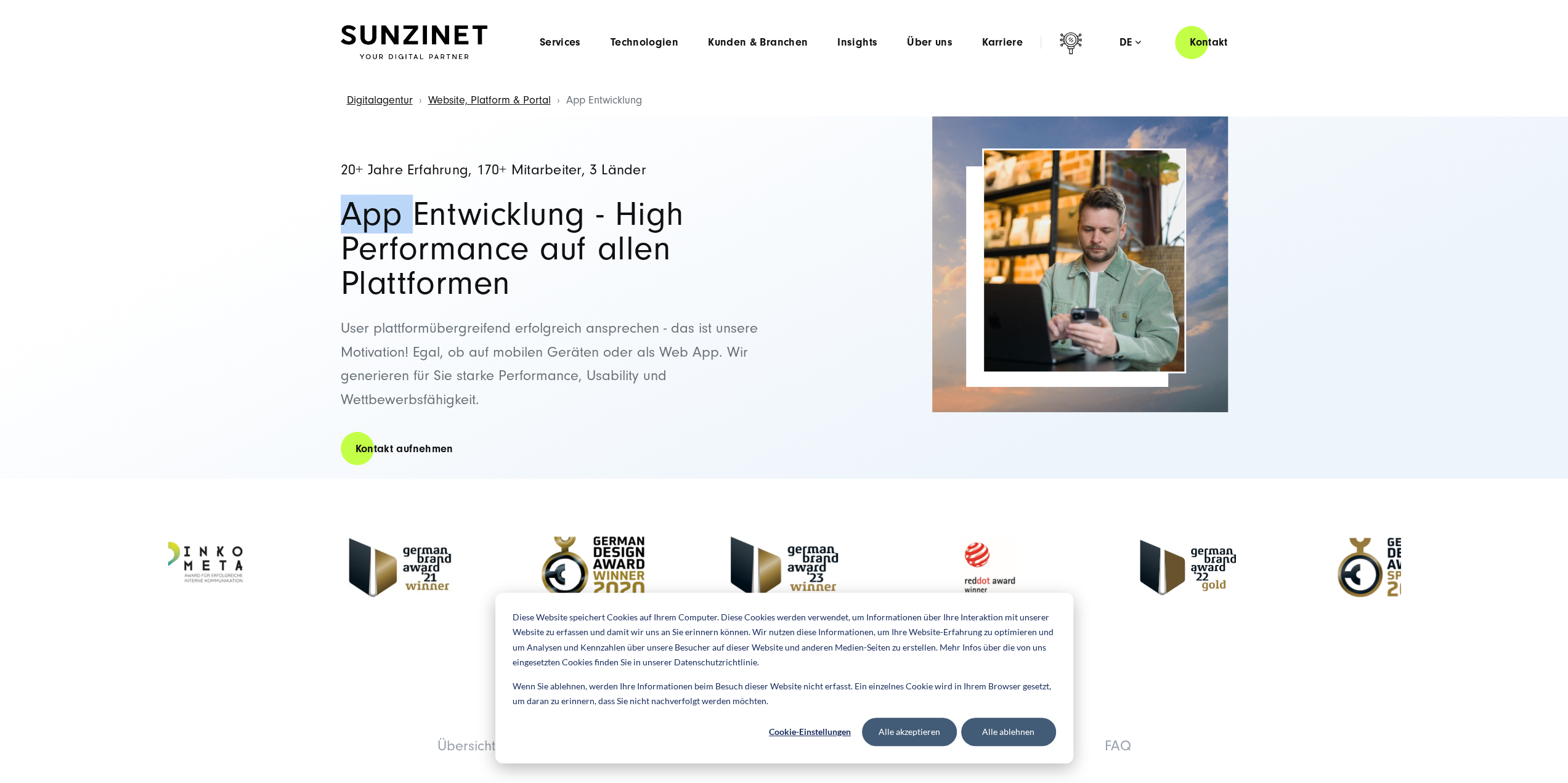
drag, startPoint x: 340, startPoint y: 224, endPoint x: 410, endPoint y: 223, distance: 70.0
click at [410, 223] on h1 "App Entwicklung - High Performance auf allen Plattformen" at bounding box center [556, 249] width 431 height 104
click at [560, 301] on div "20+ Jahre Erfahrung, 170+ Mitarbeiter, 3 Länder App Entwicklung - High Performa…" at bounding box center [556, 297] width 431 height 362
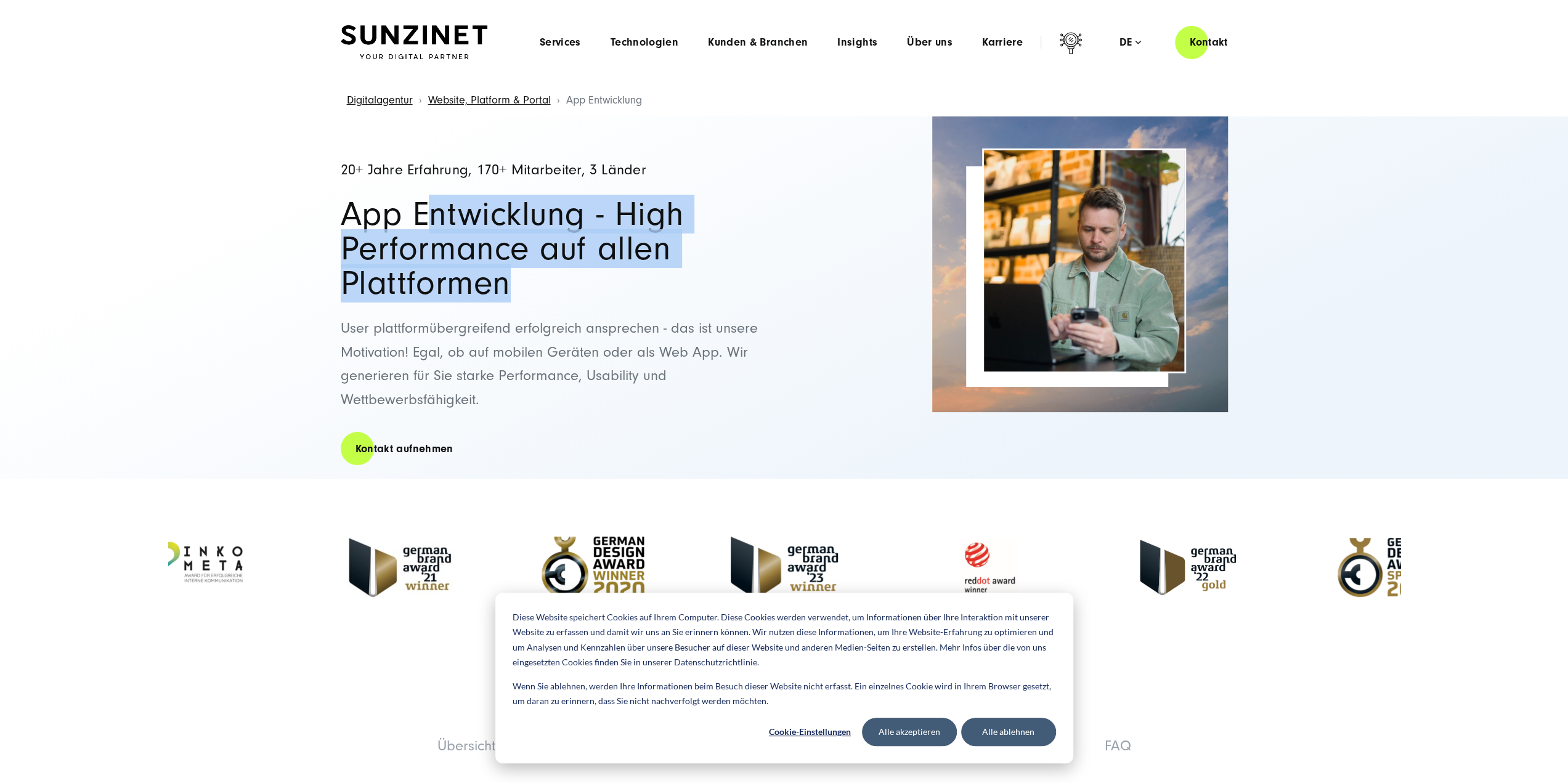
drag, startPoint x: 427, startPoint y: 224, endPoint x: 733, endPoint y: 266, distance: 308.9
click at [733, 266] on h1 "App Entwicklung - High Performance auf allen Plattformen" at bounding box center [556, 249] width 431 height 104
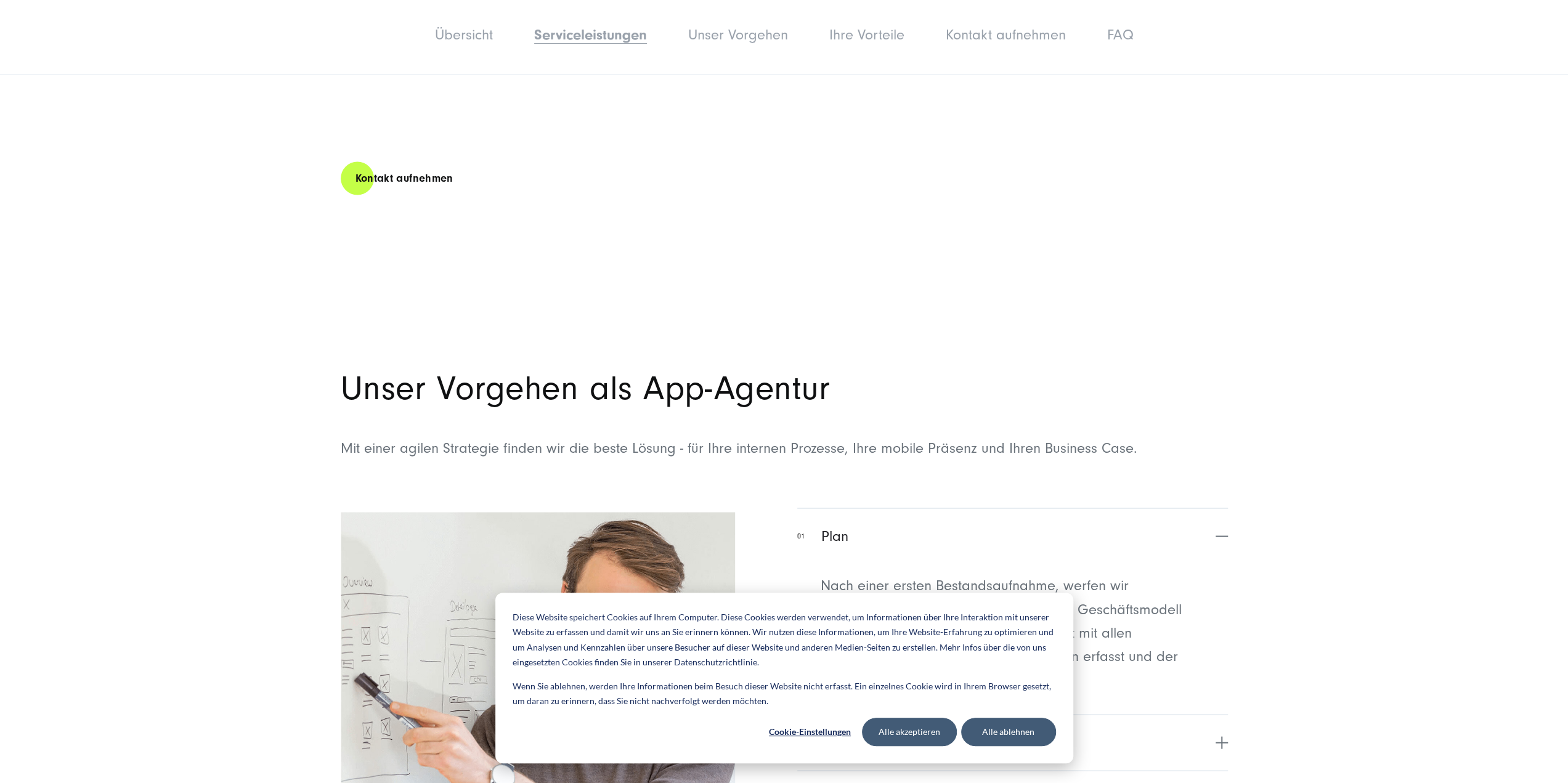
scroll to position [2463, 0]
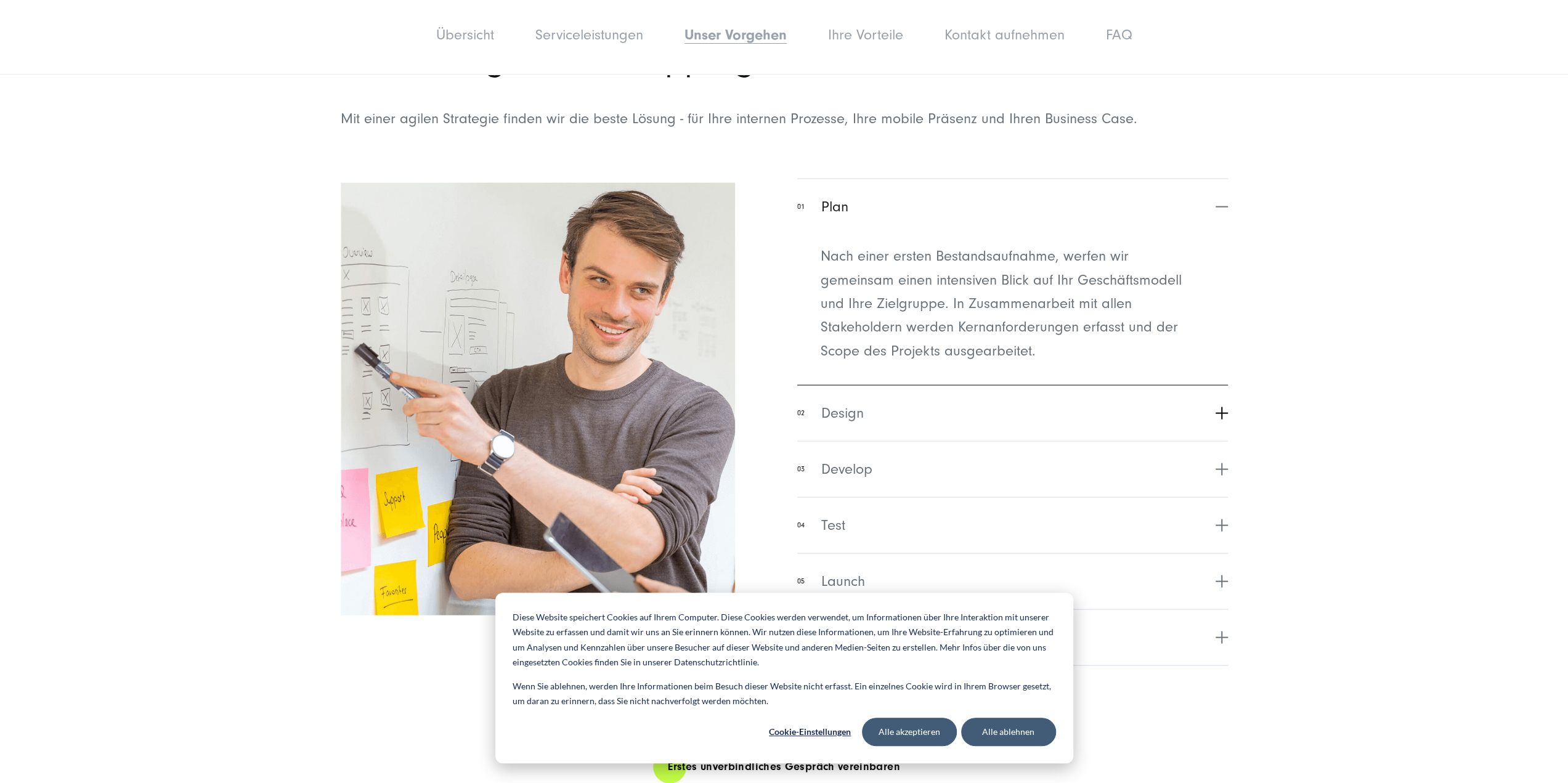
click at [830, 423] on span "Design" at bounding box center [842, 413] width 42 height 22
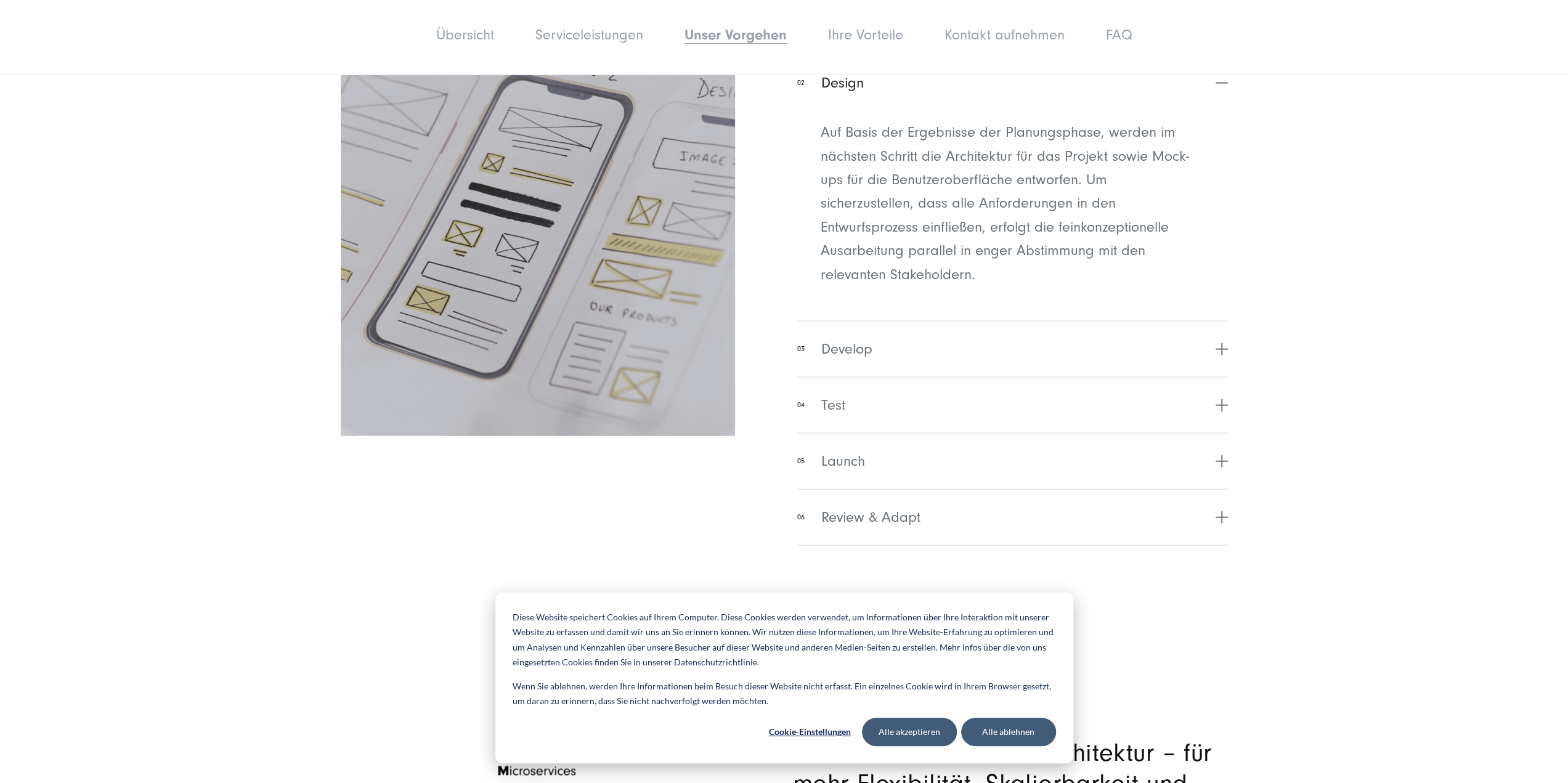
scroll to position [2710, 0]
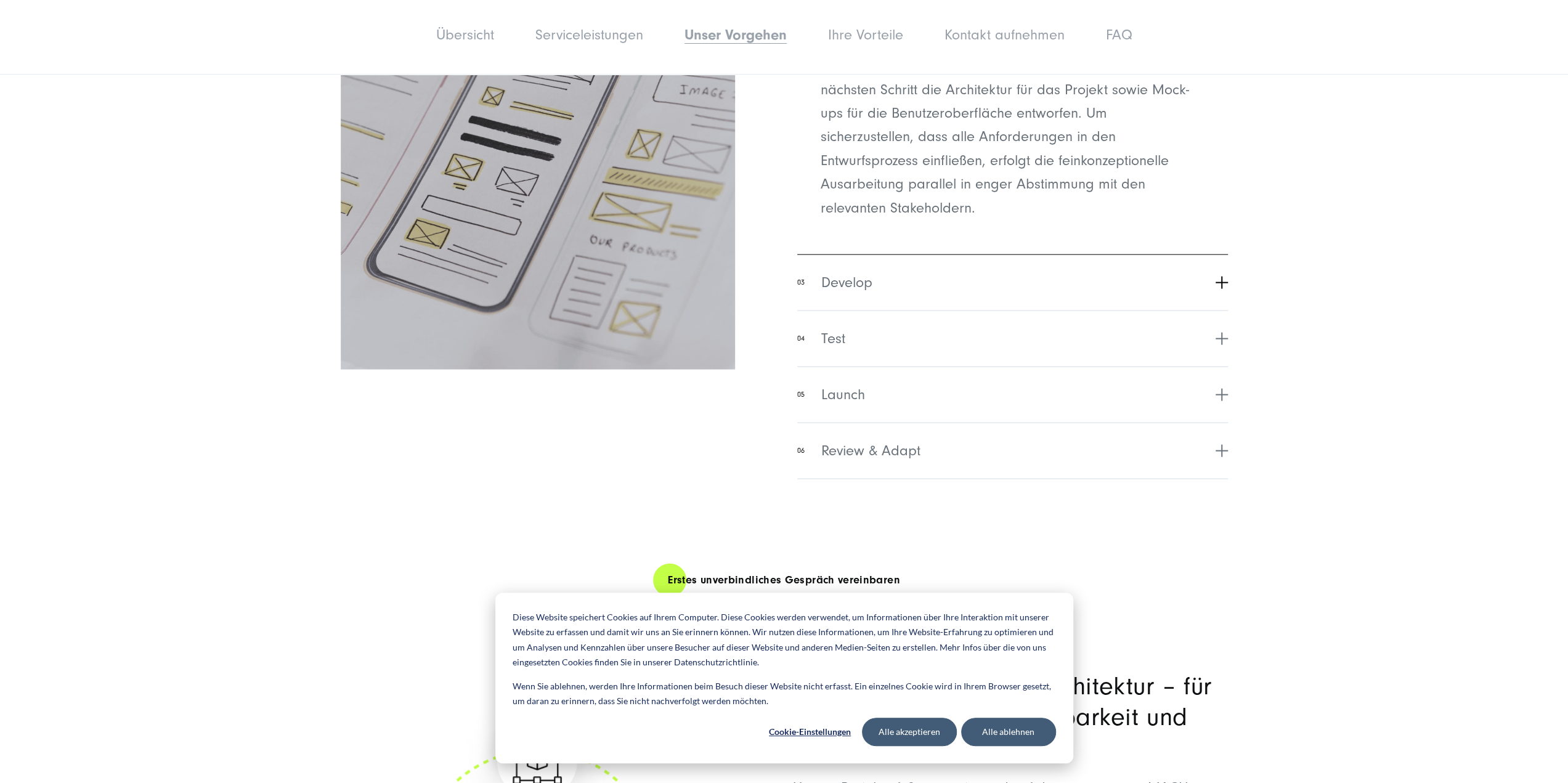
click at [877, 274] on button "03 Develop" at bounding box center [1012, 282] width 430 height 56
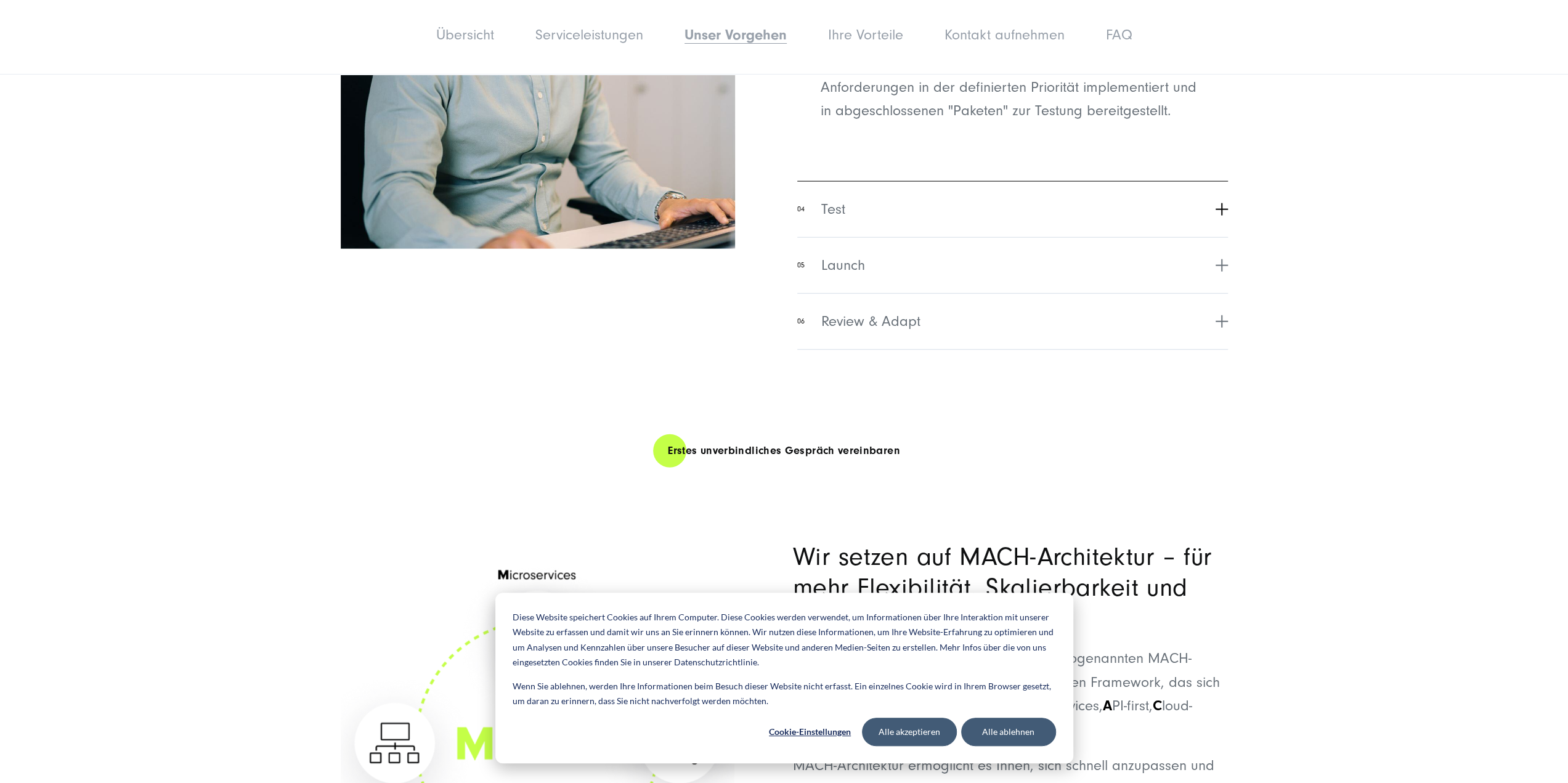
click at [873, 234] on button "04 Test" at bounding box center [1012, 209] width 430 height 56
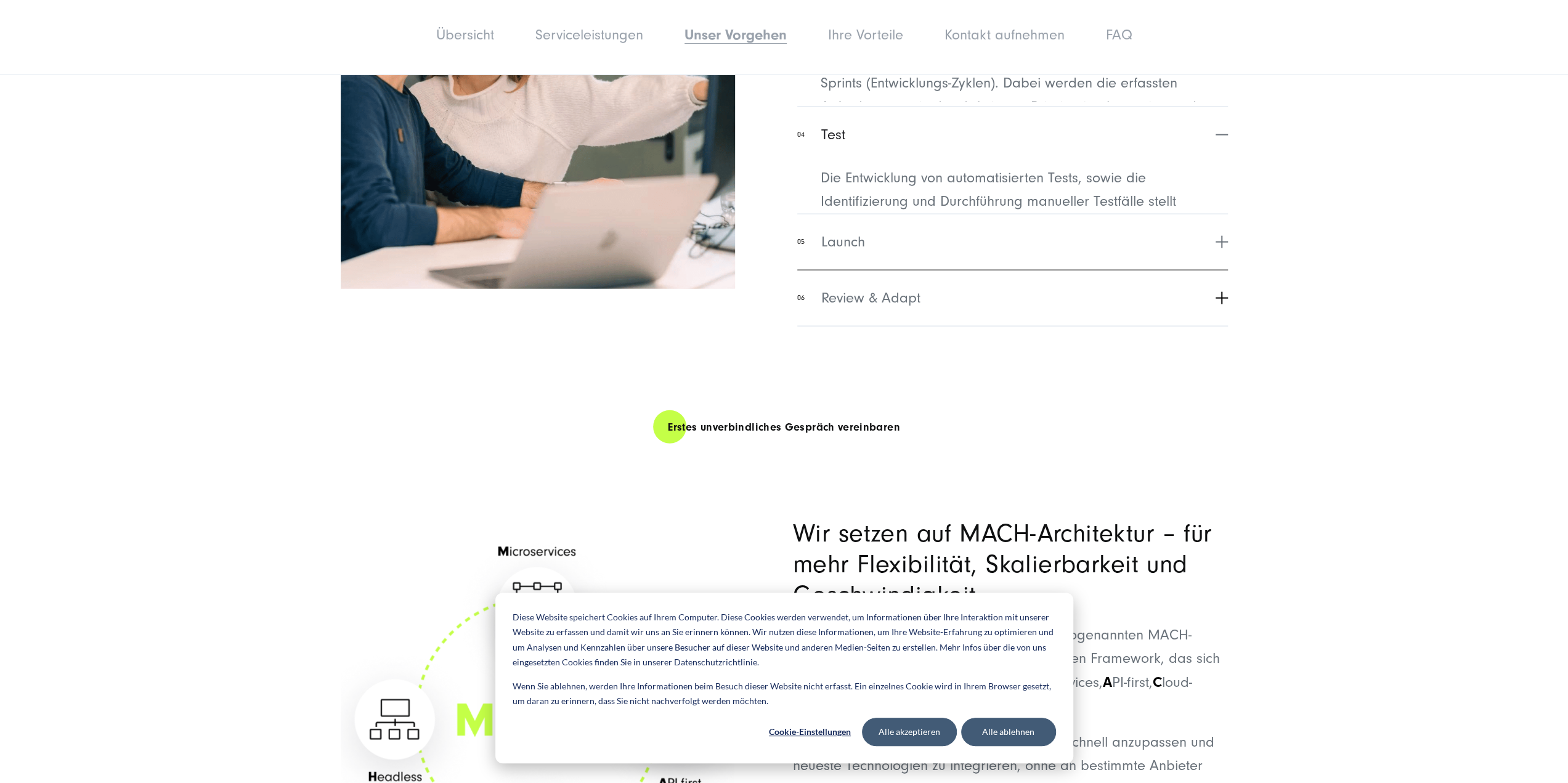
scroll to position [2743, 0]
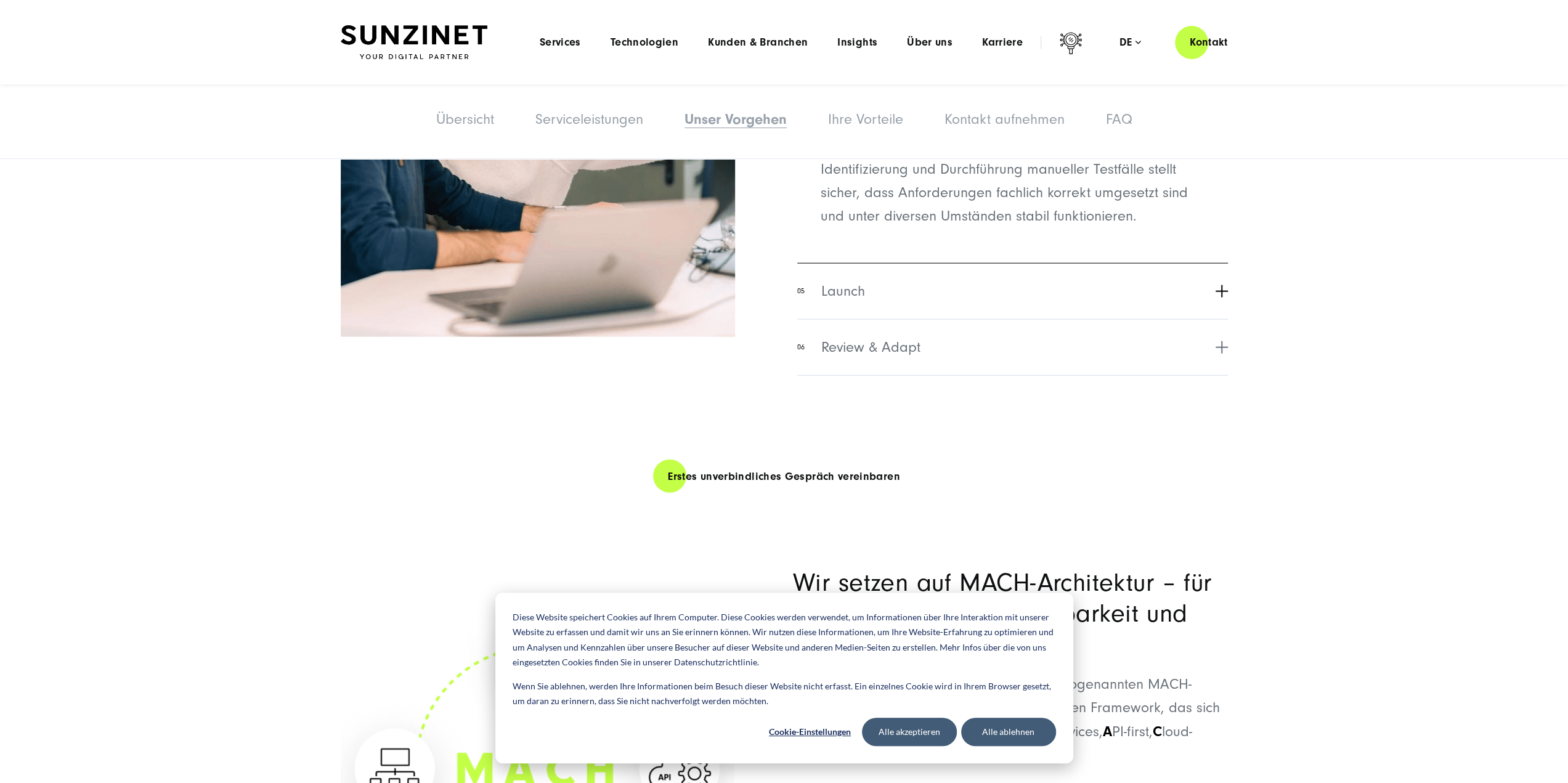
click at [876, 318] on button "05 Launch" at bounding box center [1012, 291] width 430 height 56
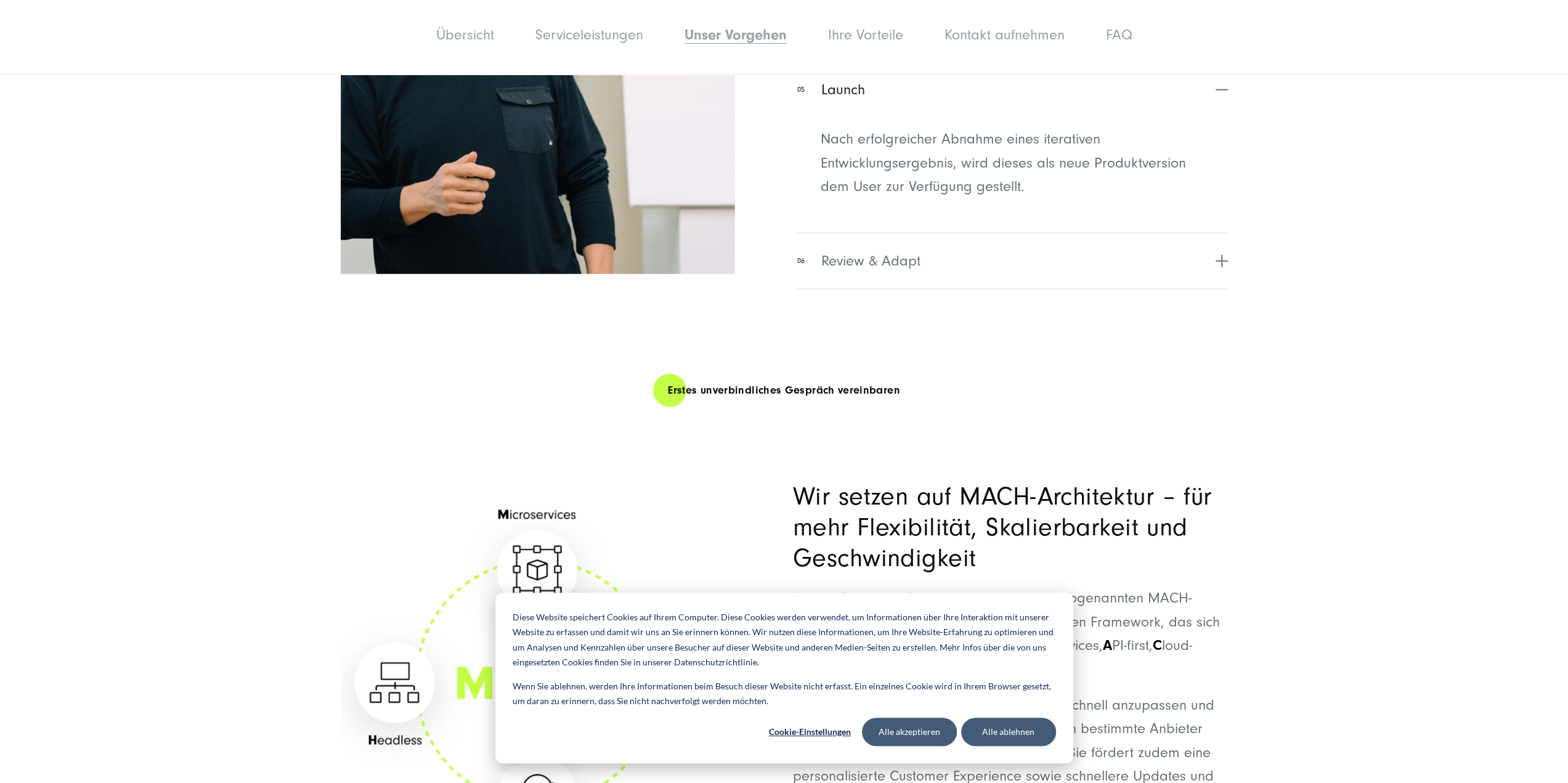
scroll to position [2824, 0]
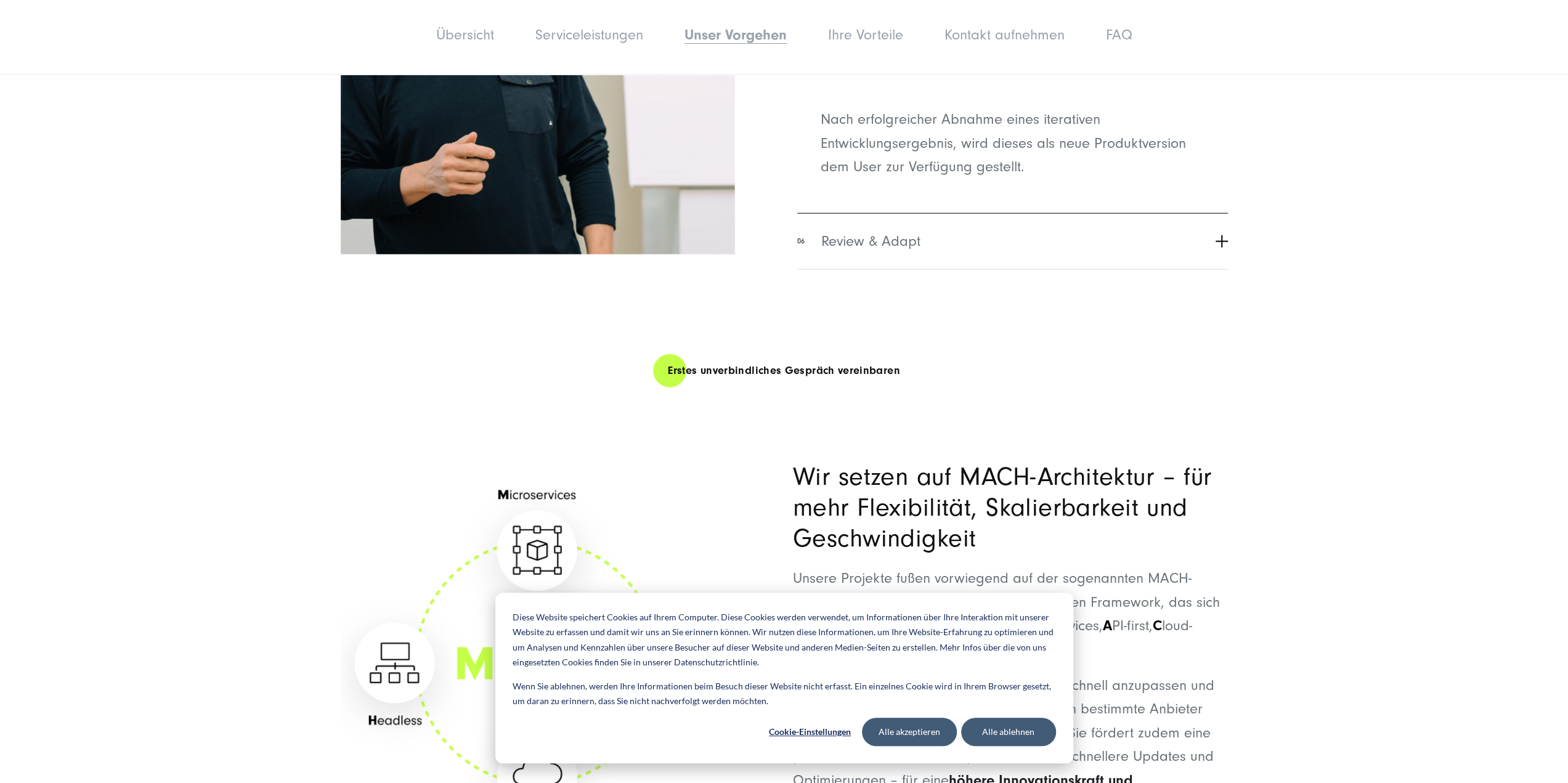
click at [900, 252] on span "Review & Adapt" at bounding box center [870, 241] width 99 height 22
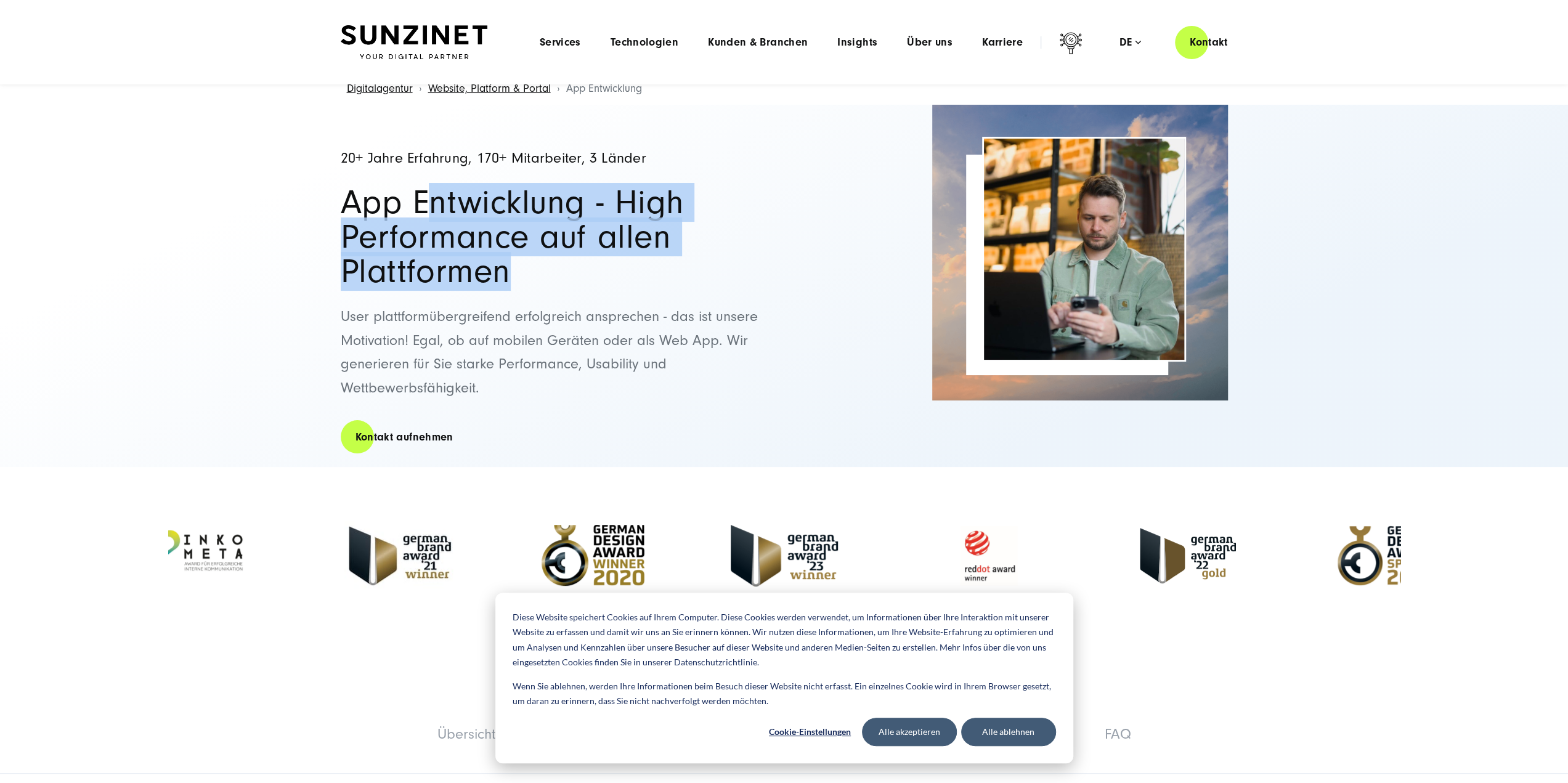
scroll to position [0, 0]
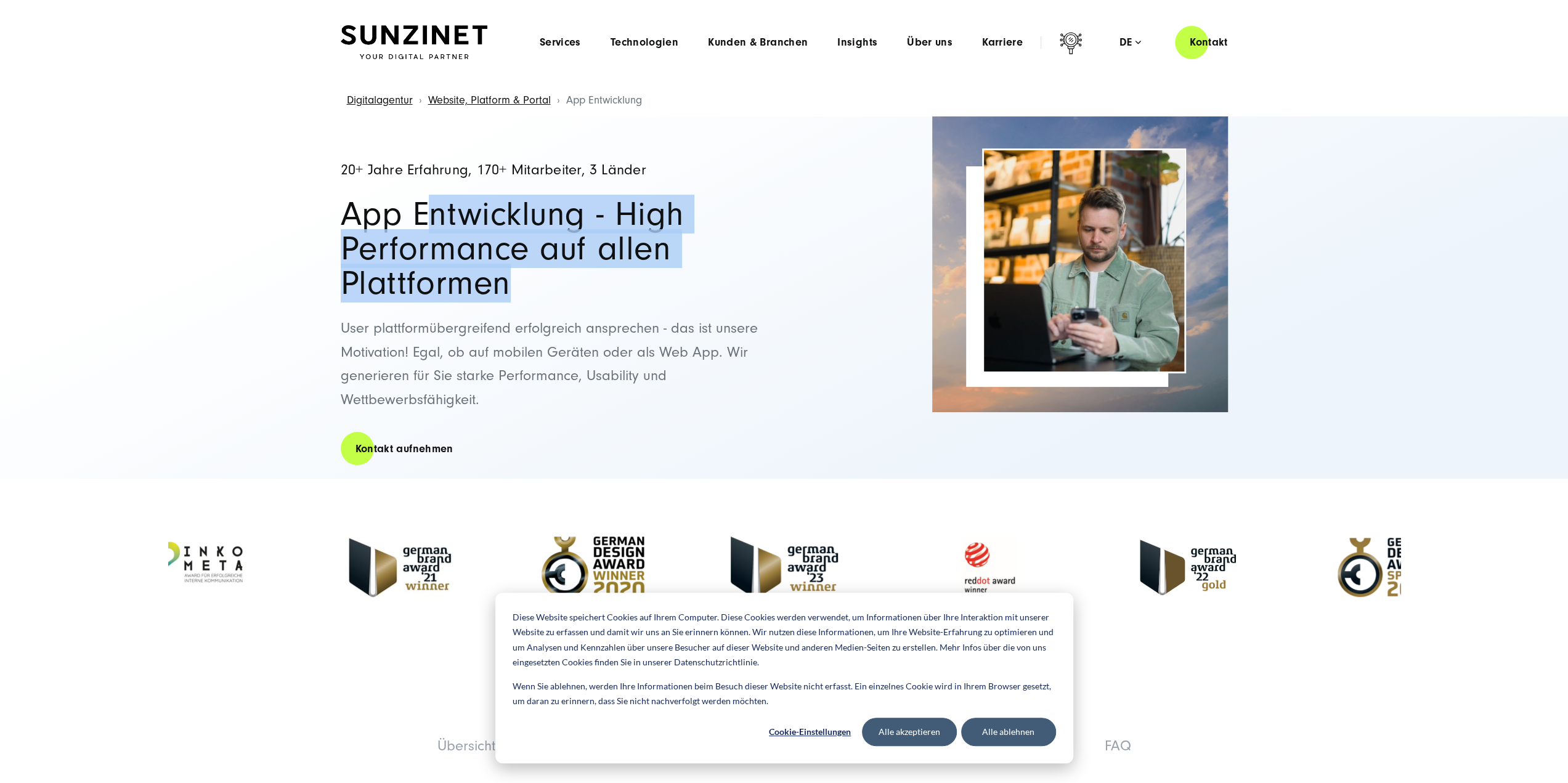
click at [414, 238] on h1 "App Entwicklung - High Performance auf allen Plattformen" at bounding box center [556, 249] width 431 height 104
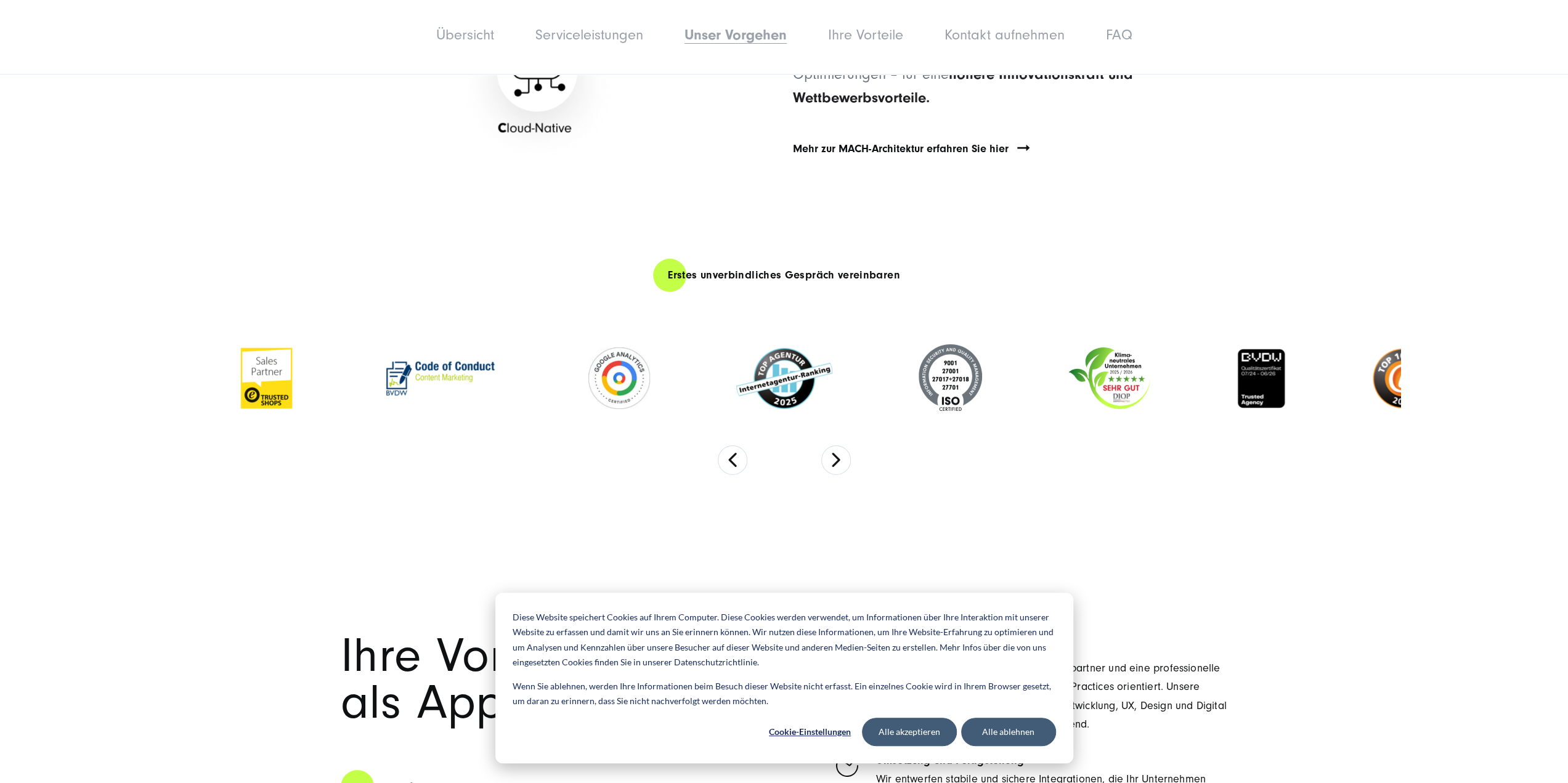
scroll to position [3859, 0]
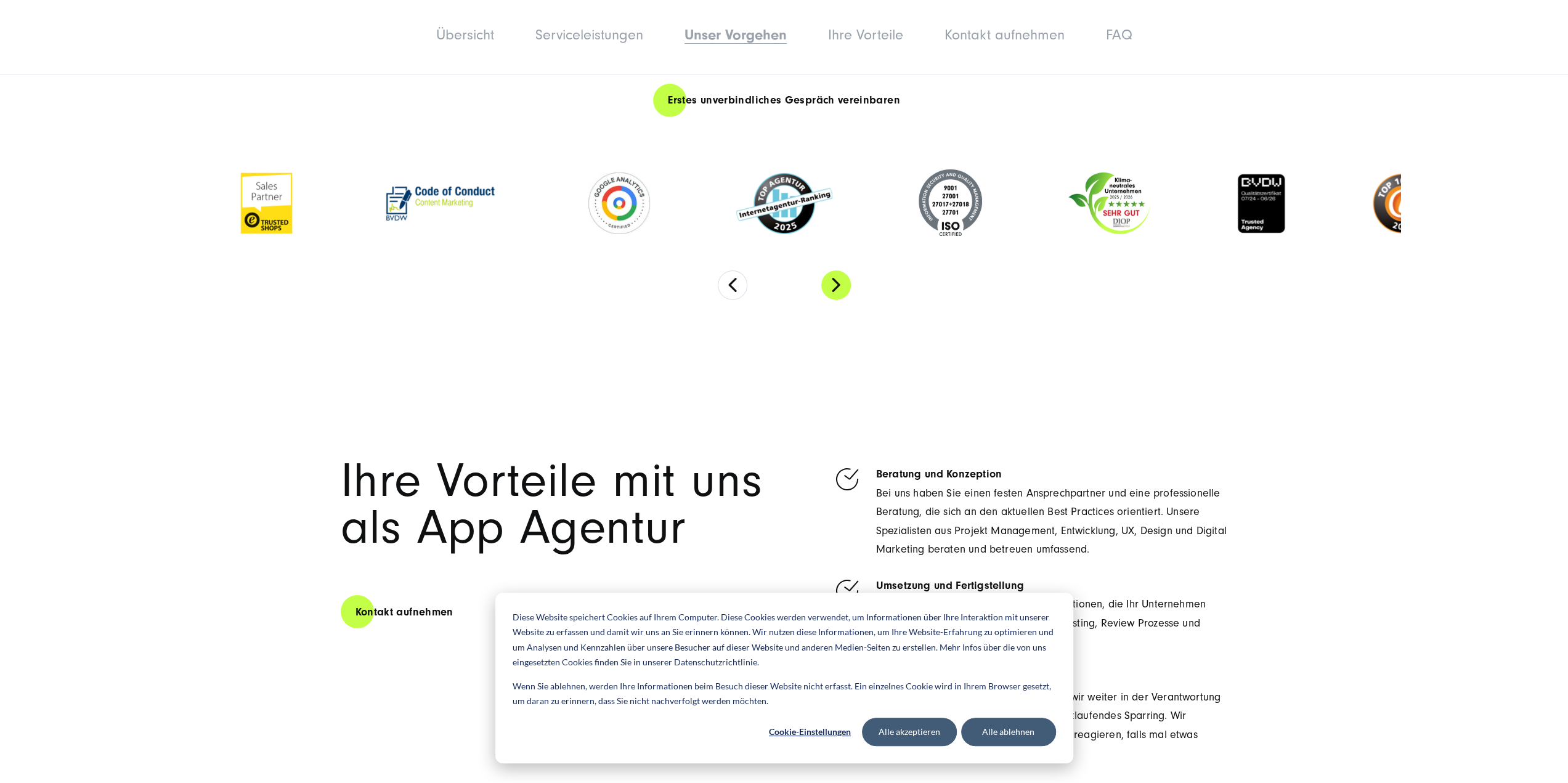
click at [842, 300] on button "Next" at bounding box center [835, 284] width 29 height 29
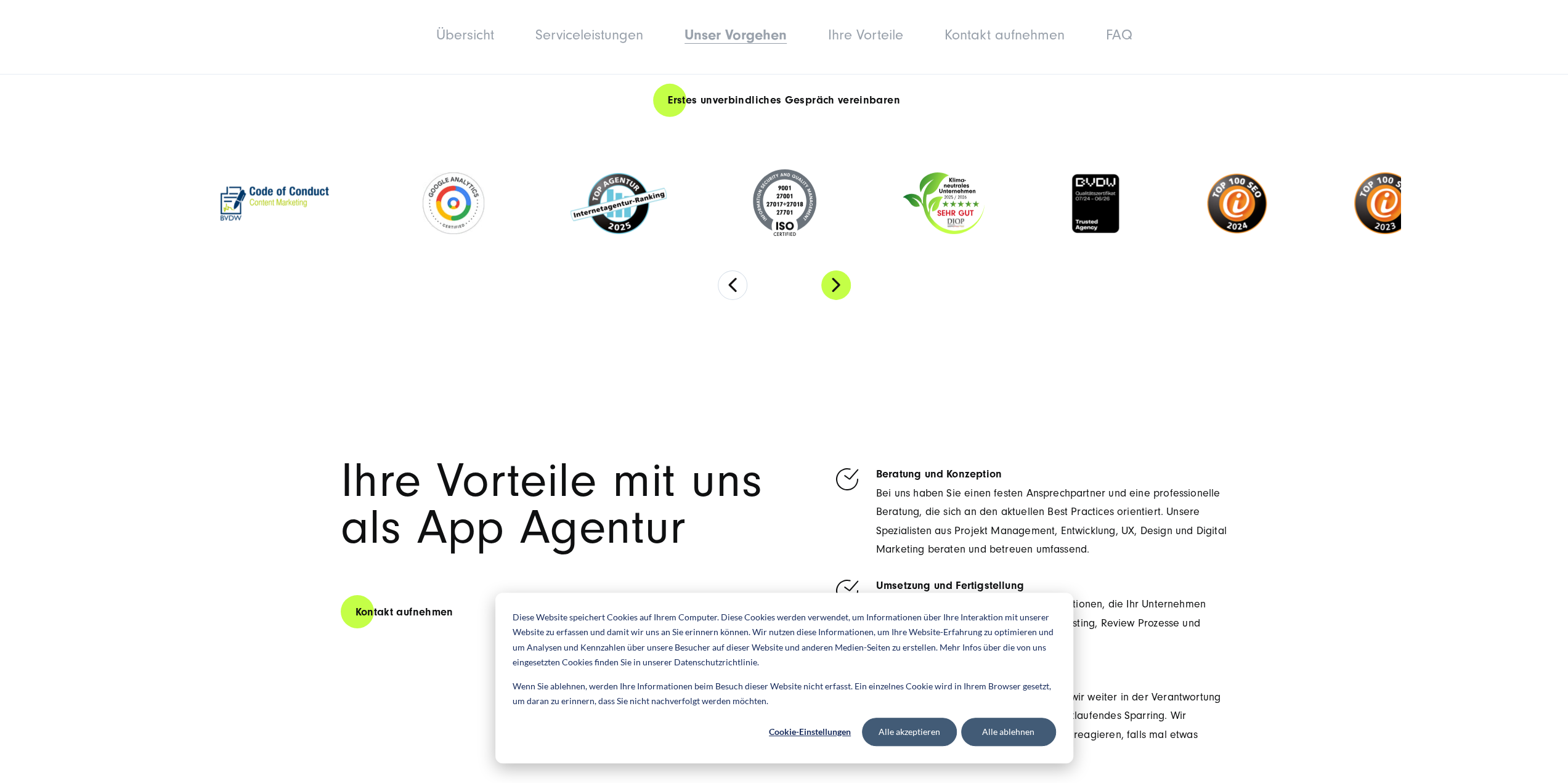
click at [842, 300] on button "Next" at bounding box center [835, 284] width 29 height 29
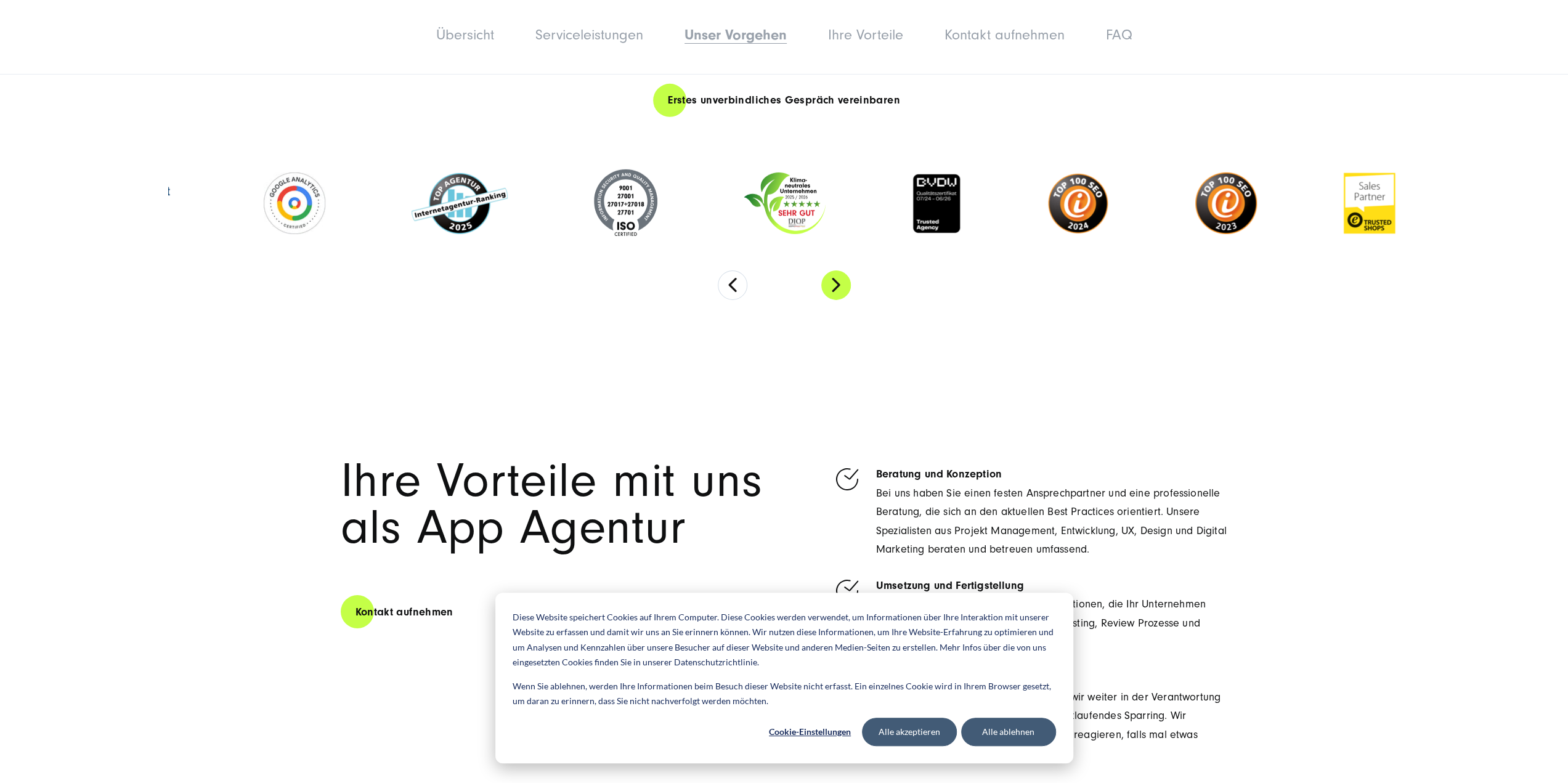
click at [842, 300] on button "Next" at bounding box center [835, 284] width 29 height 29
drag, startPoint x: 1221, startPoint y: 417, endPoint x: 1206, endPoint y: 395, distance: 26.6
click at [1219, 415] on section "Ihre Vorteile mit uns als App Agentur Kontakt aufnehmen Beratung und Konzeption…" at bounding box center [784, 602] width 1568 height 519
